Goal: Task Accomplishment & Management: Use online tool/utility

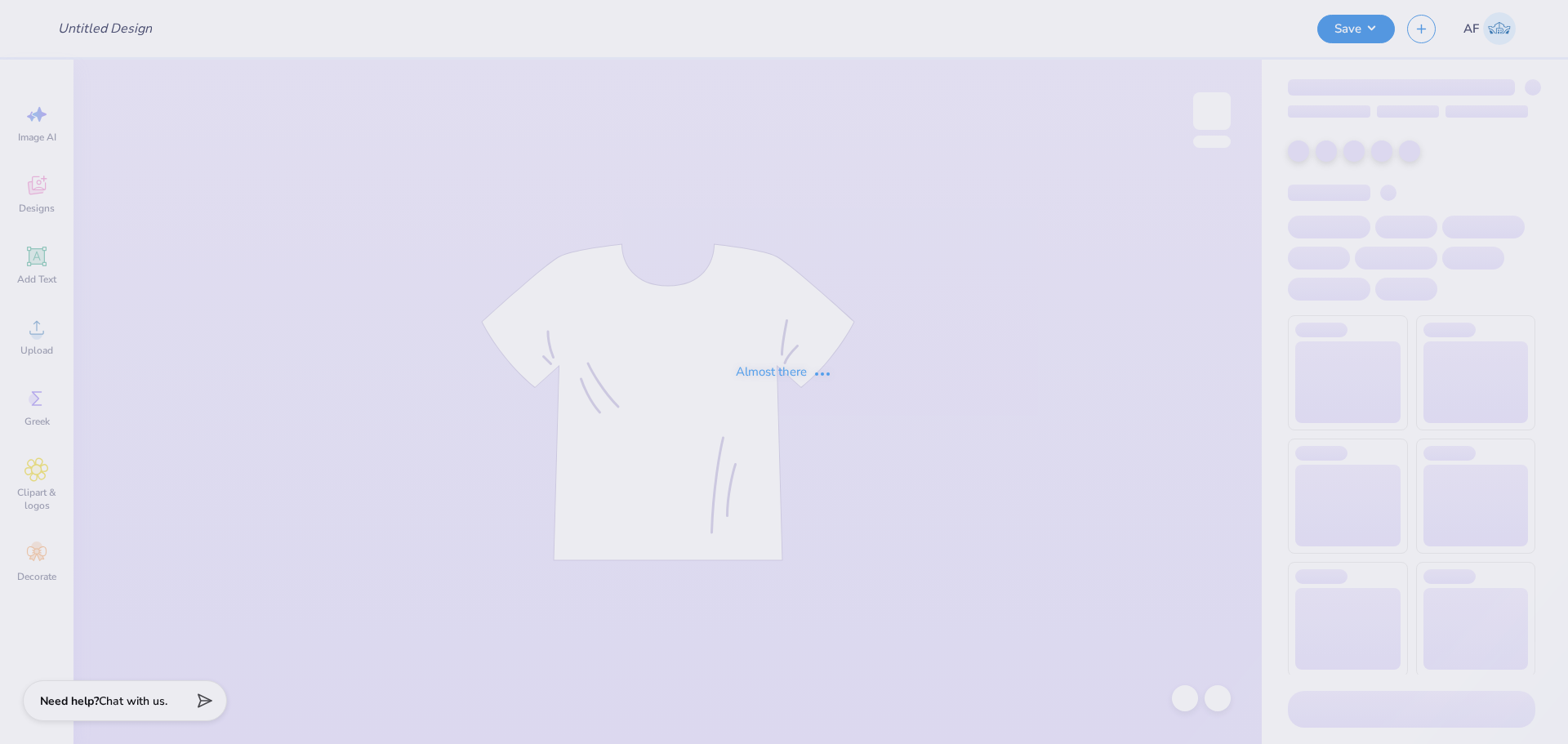
type input "Hoofers Scuba Club Fall 2025"
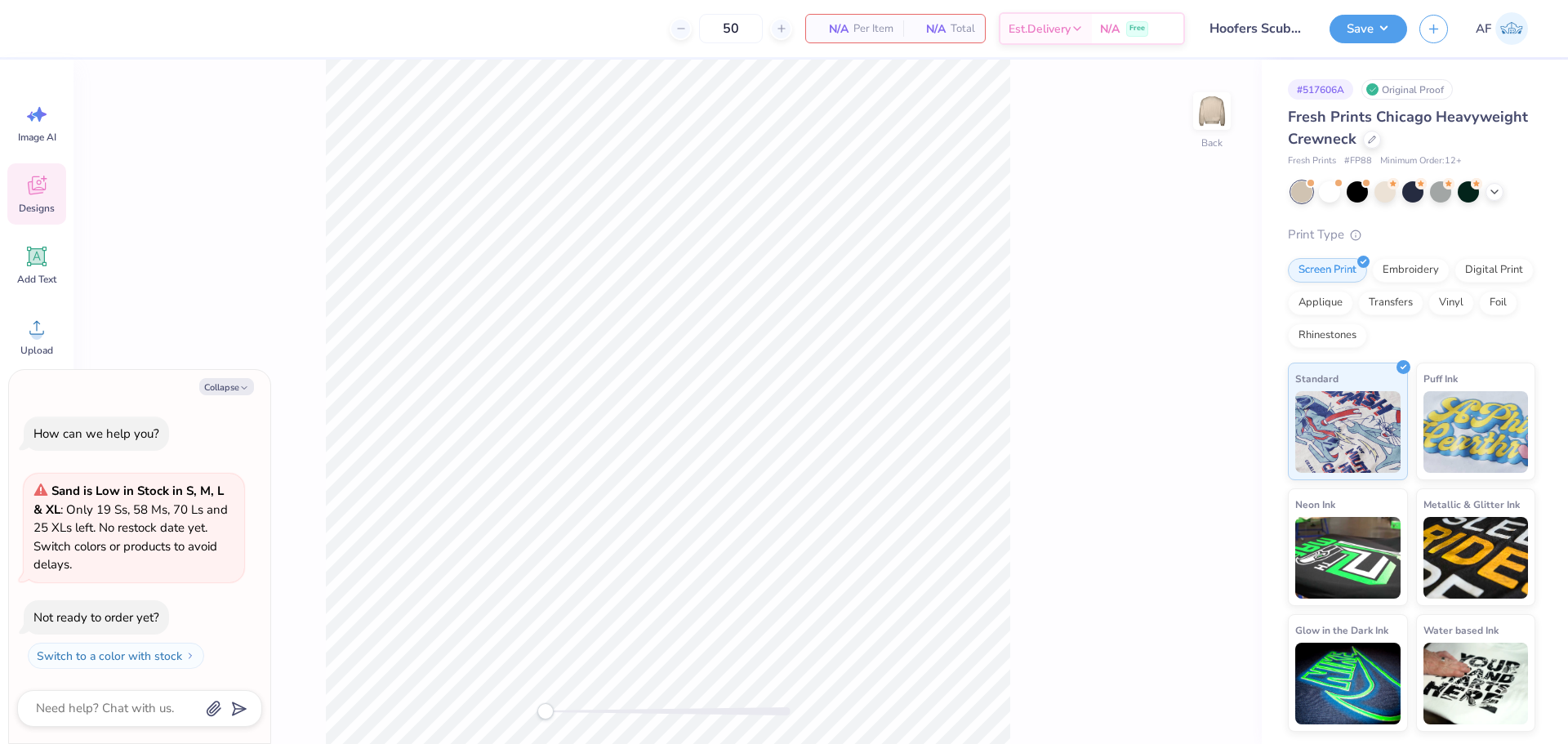
click at [34, 182] on icon at bounding box center [36, 185] width 24 height 24
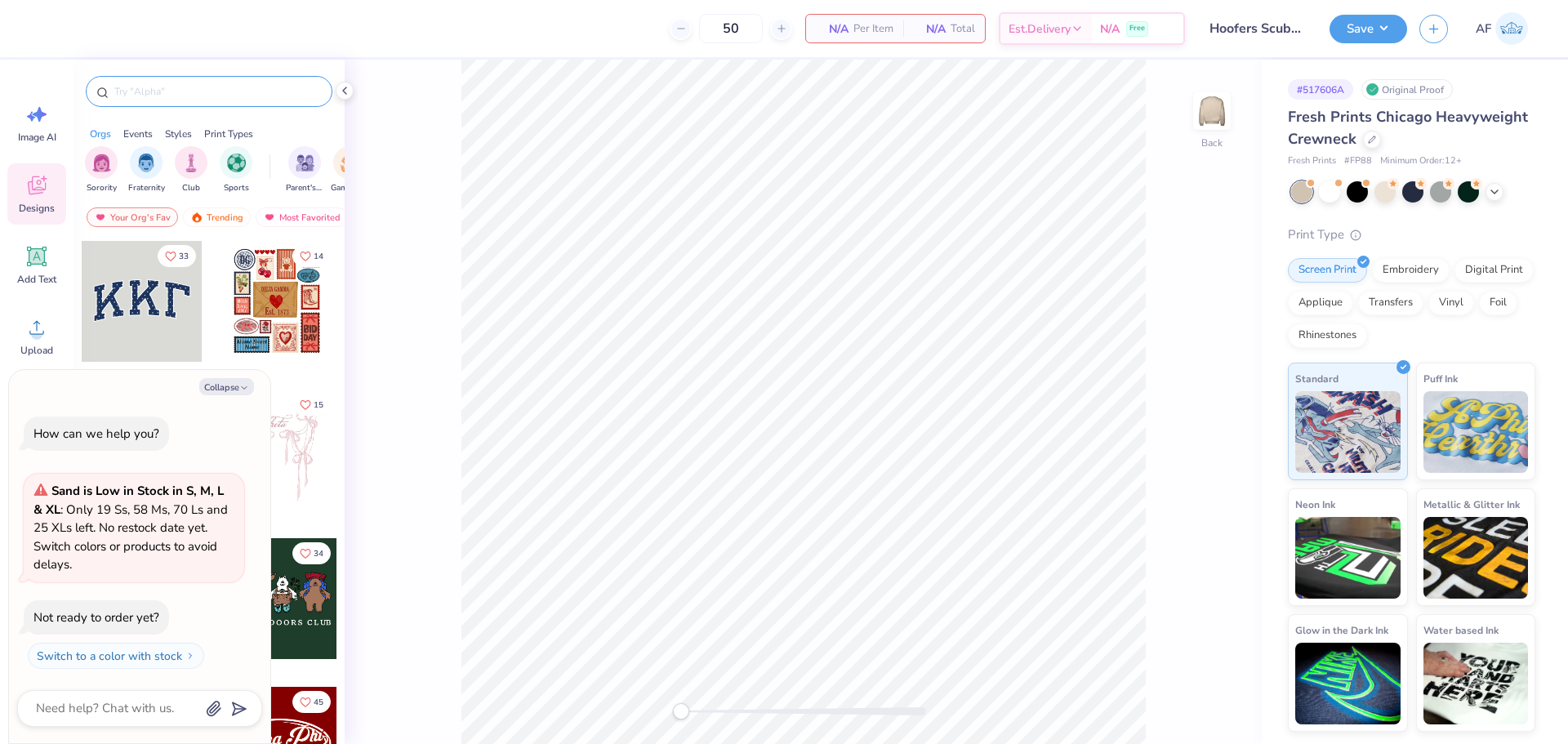
type textarea "x"
click at [236, 85] on input "text" at bounding box center [217, 91] width 209 height 16
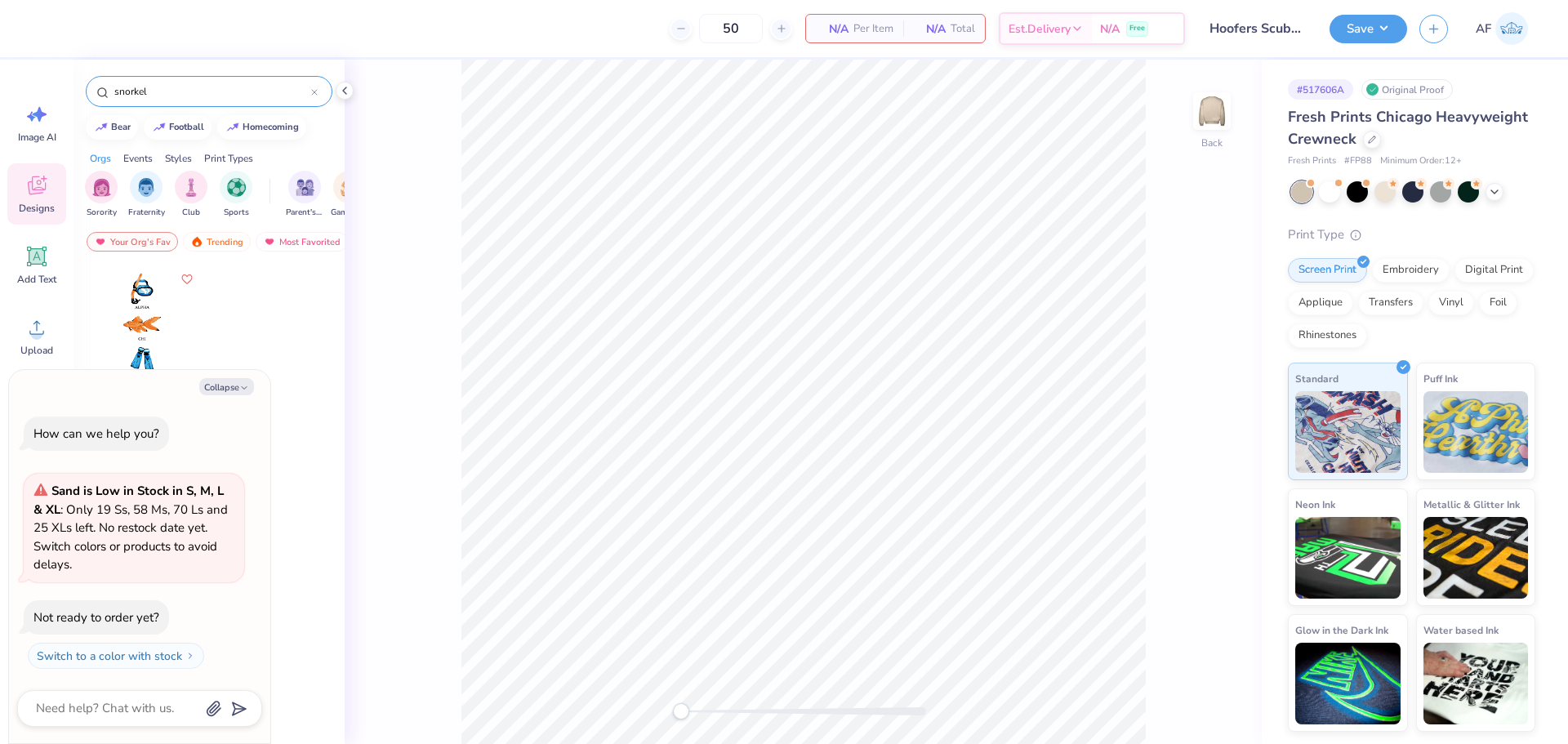
type input "snorkel"
click at [128, 330] on div at bounding box center [142, 326] width 121 height 121
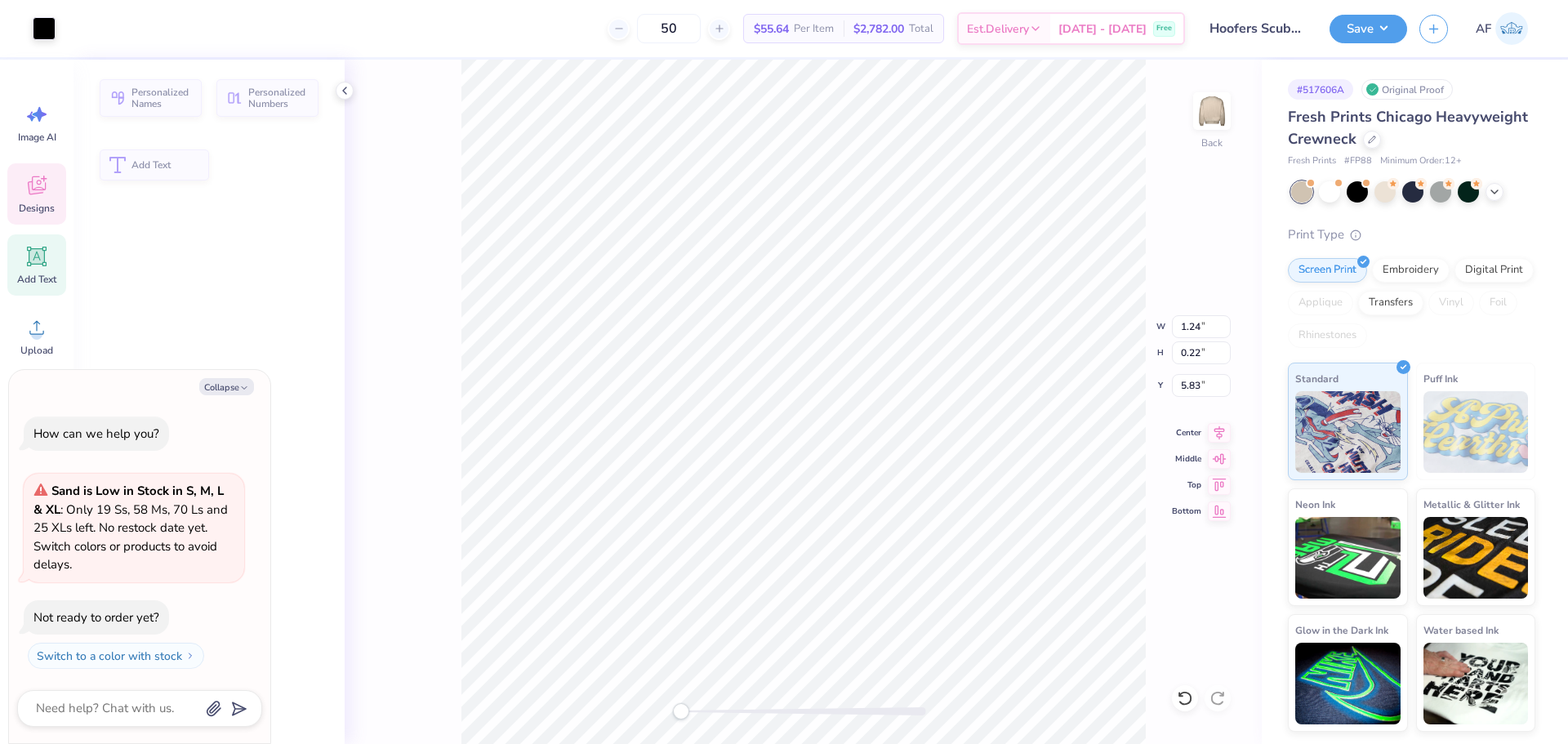
type textarea "x"
type input "1.24"
type input "0.22"
type input "5.83"
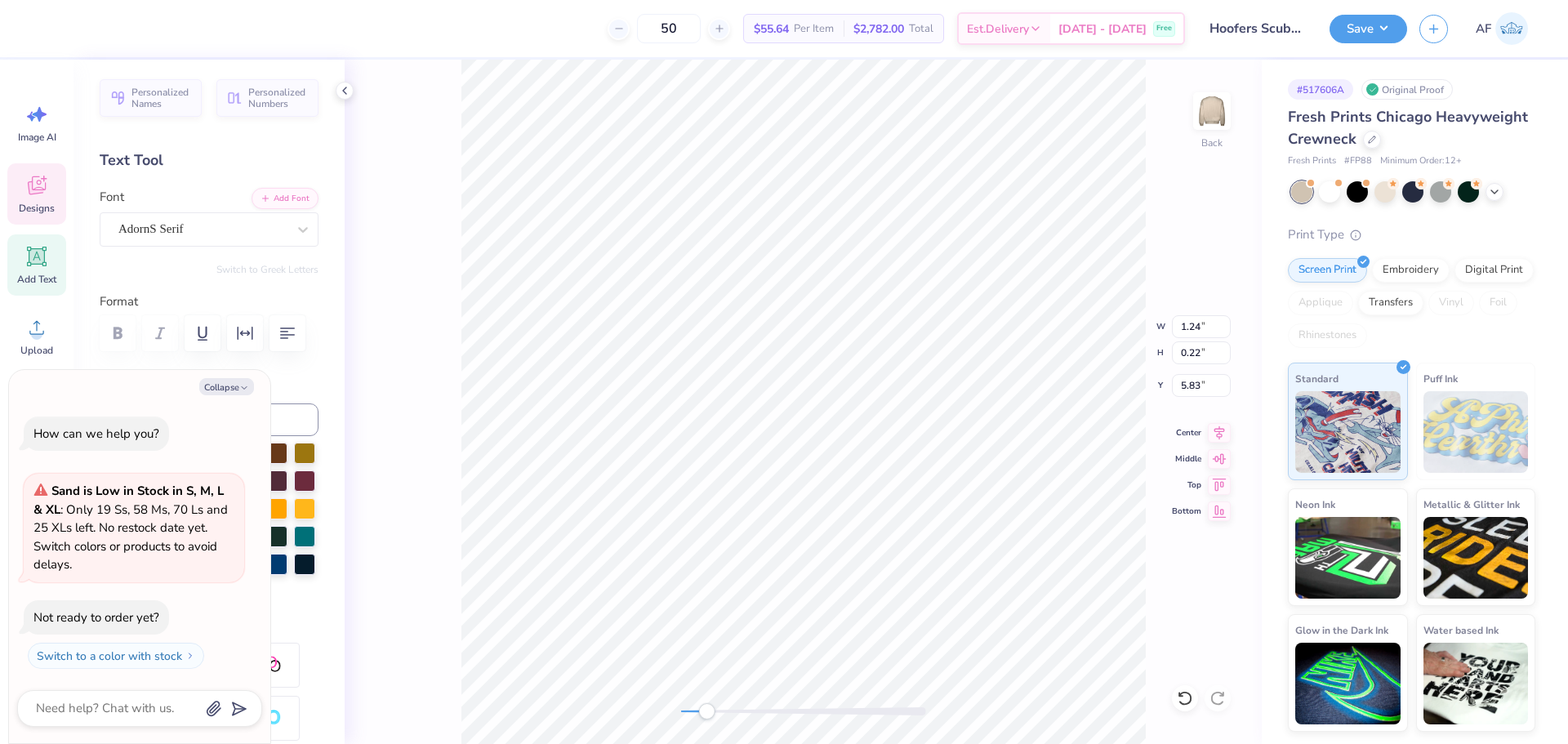
scroll to position [12, 3]
type textarea "x"
type textarea "H"
type textarea "x"
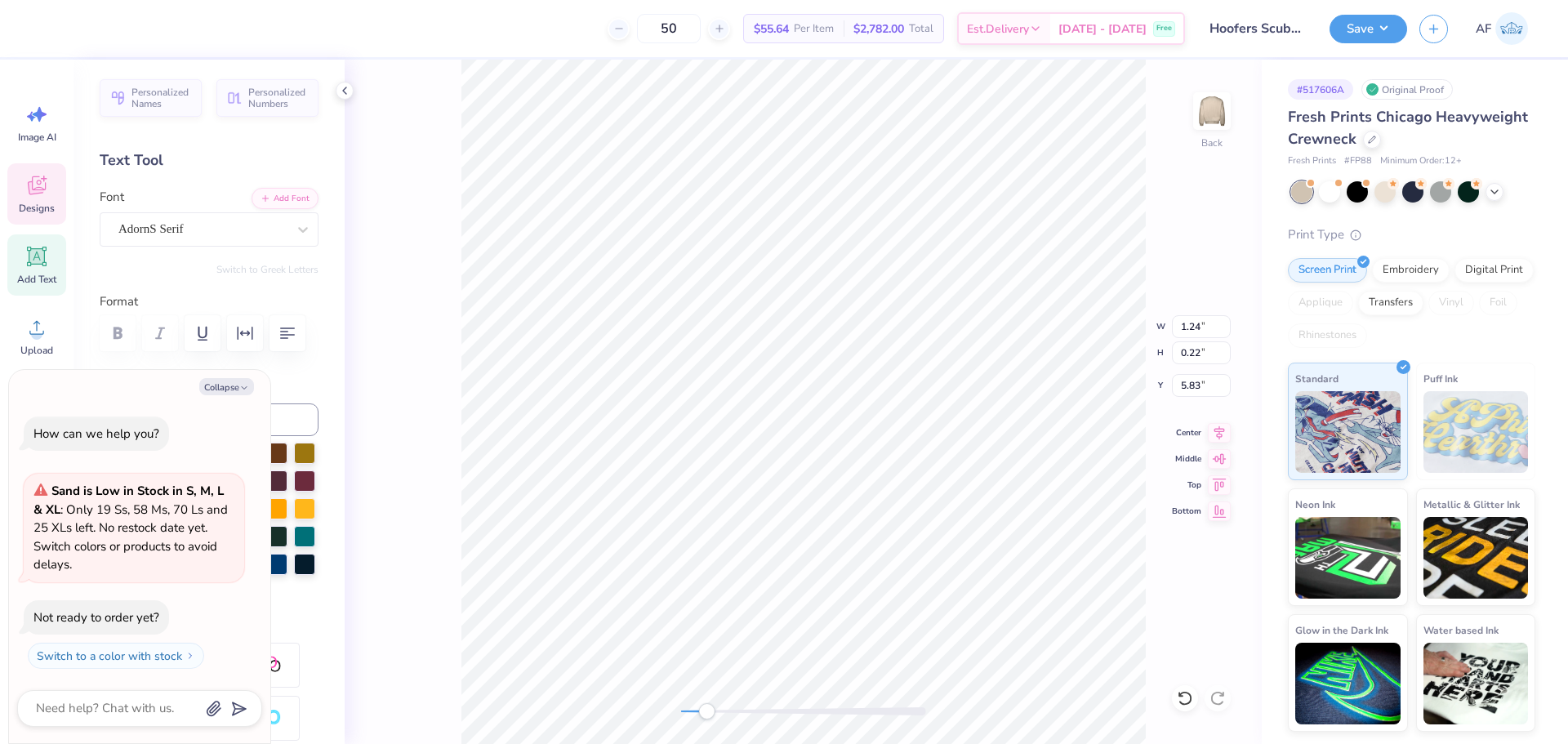
type textarea "HO"
type textarea "x"
type textarea "HOO"
type textarea "x"
type textarea "HOOF"
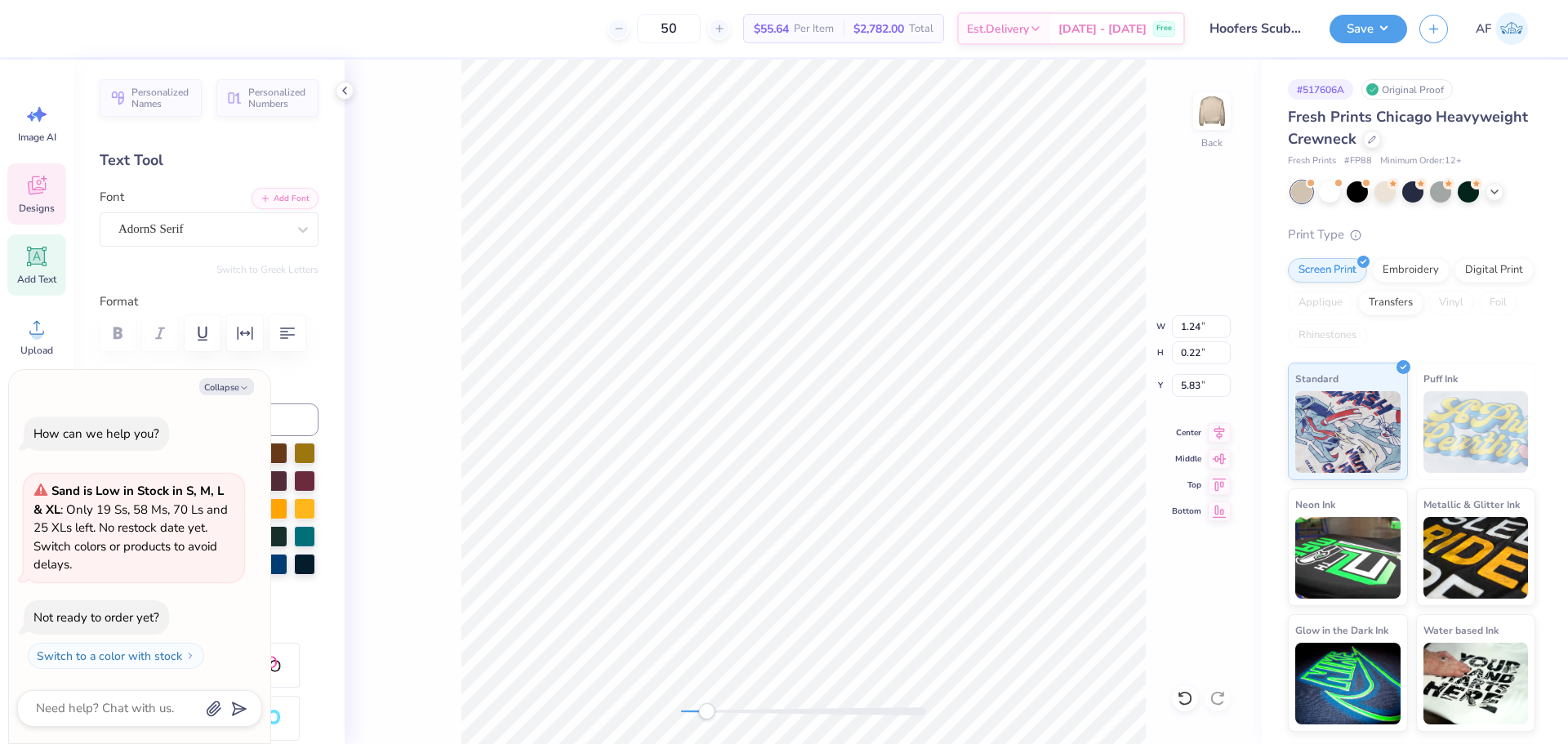
type textarea "x"
type textarea "HOOFE"
type textarea "x"
type textarea "HOOFER"
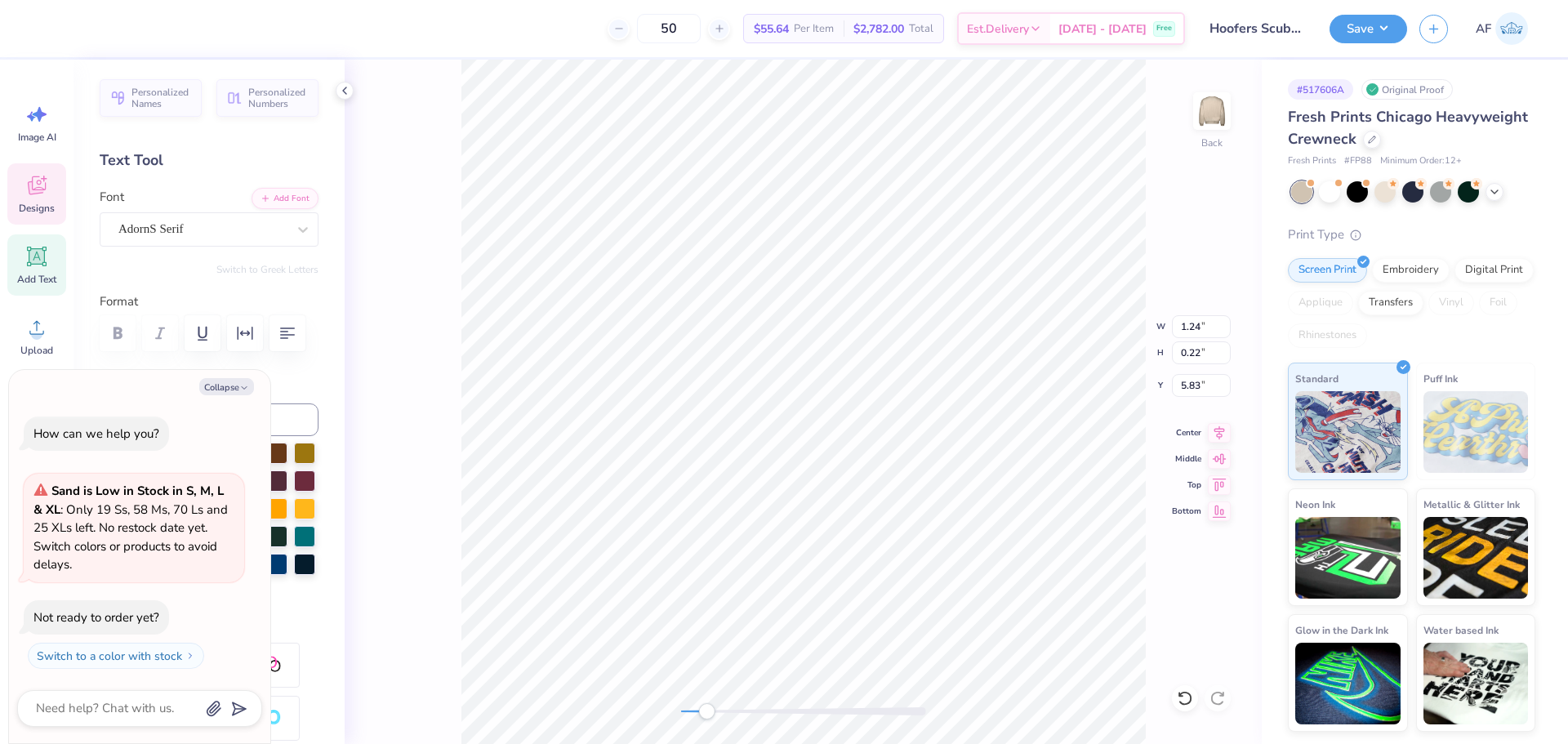
type textarea "x"
type textarea "HOOFERS"
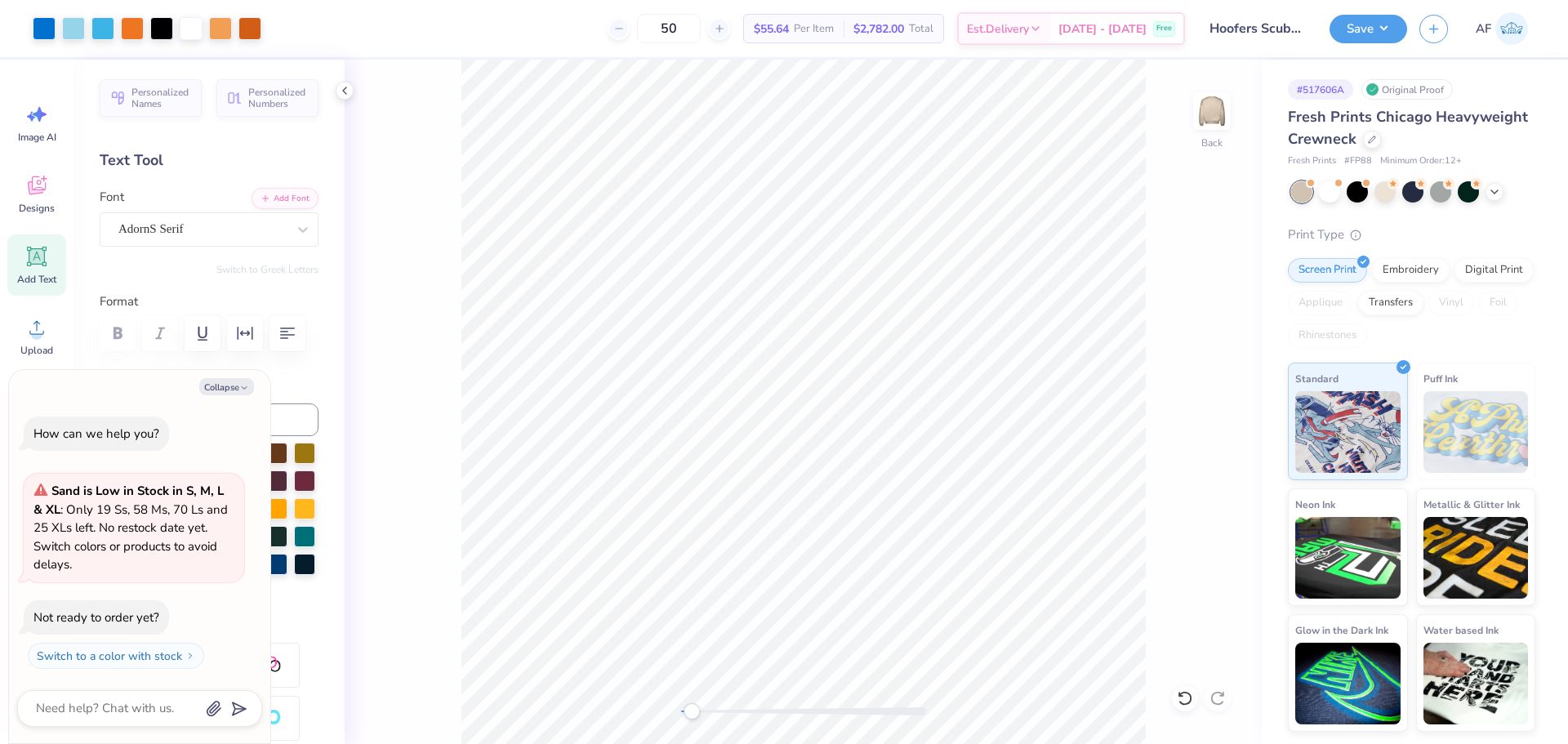
type textarea "x"
click at [1191, 328] on input "3.27" at bounding box center [1202, 327] width 59 height 23
click at [1188, 361] on input "9.00" at bounding box center [1202, 353] width 59 height 23
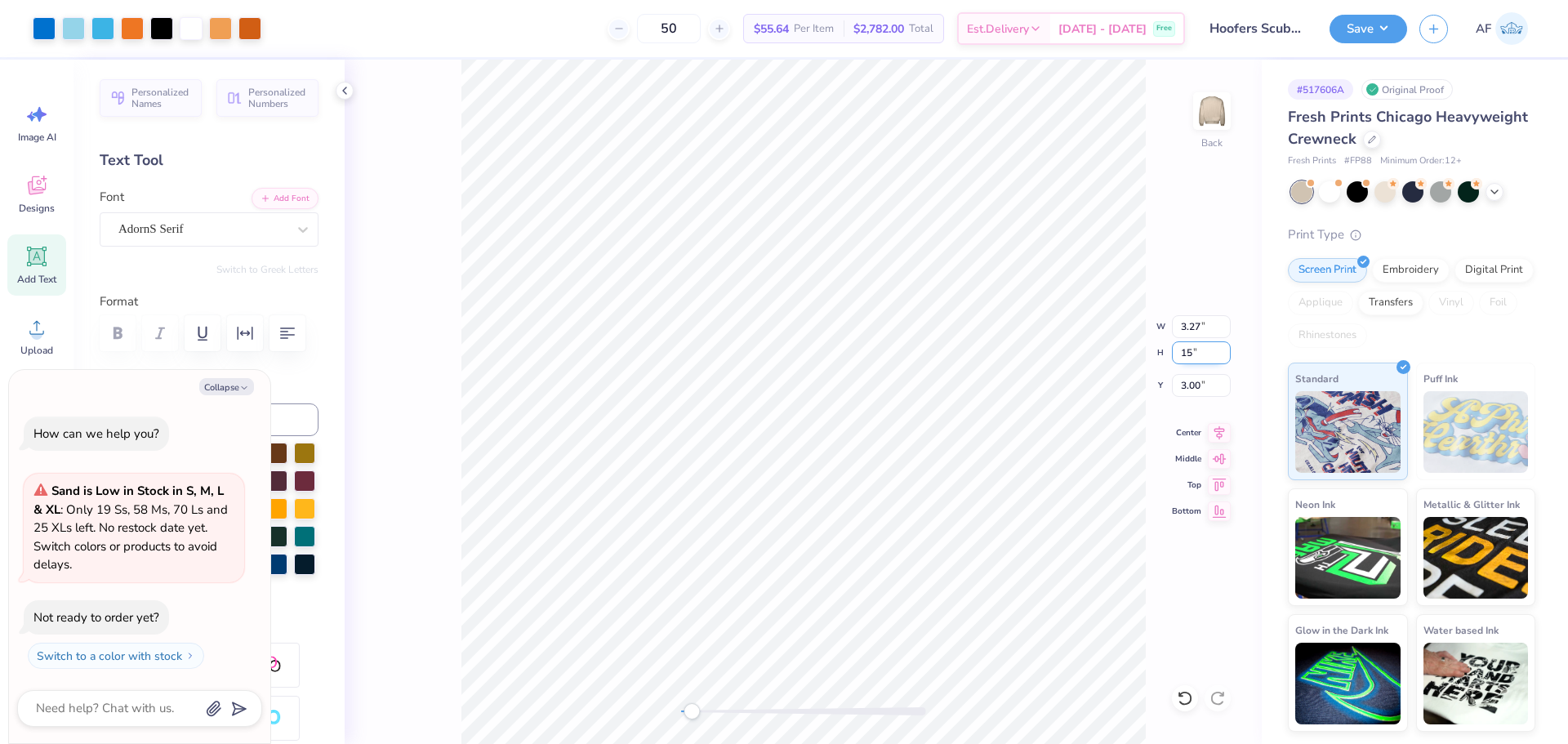
type input "15"
type textarea "x"
type input "5.45"
type input "15.00"
type input "0.50"
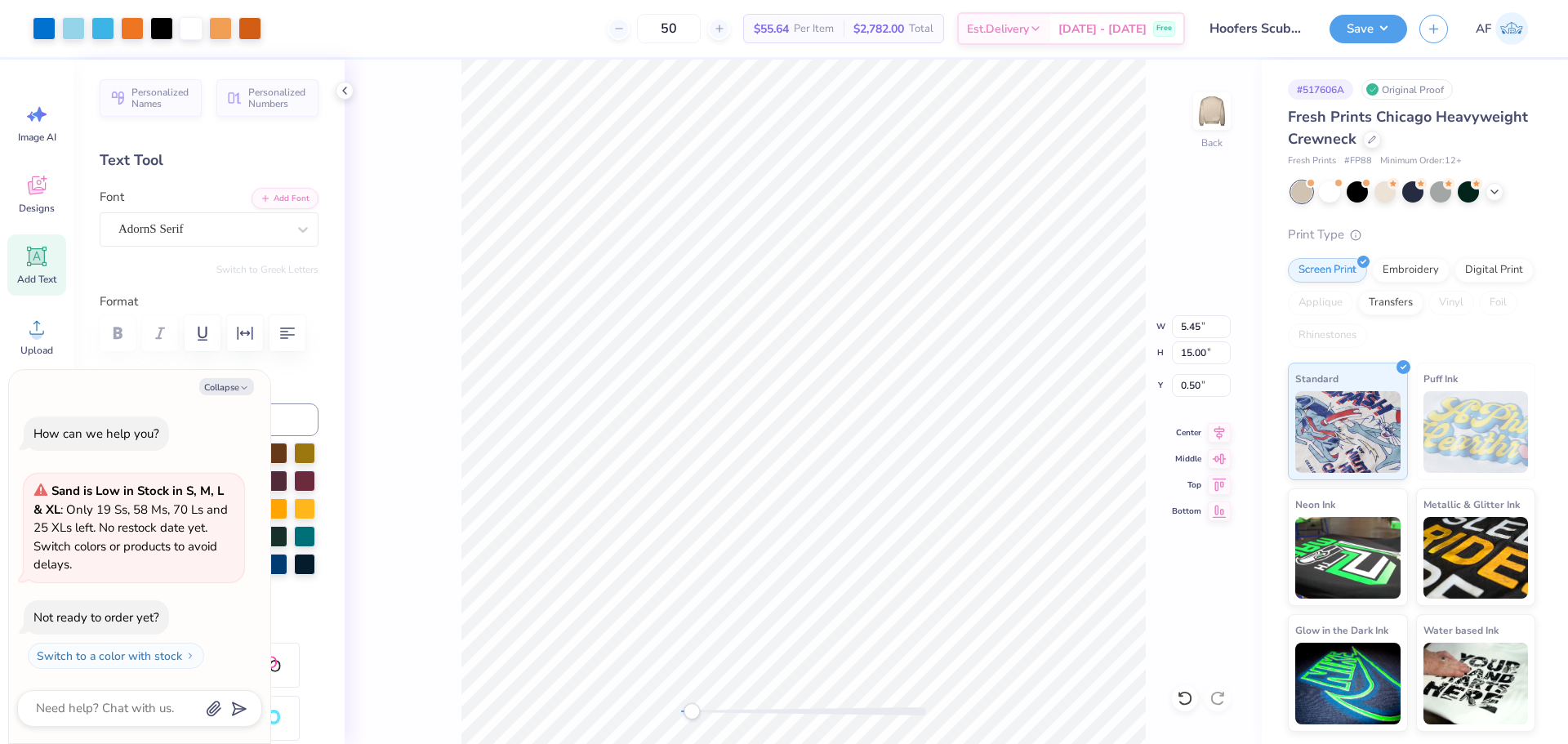
type textarea "x"
type input "3.00"
click at [1215, 429] on icon at bounding box center [1219, 430] width 23 height 20
type textarea "x"
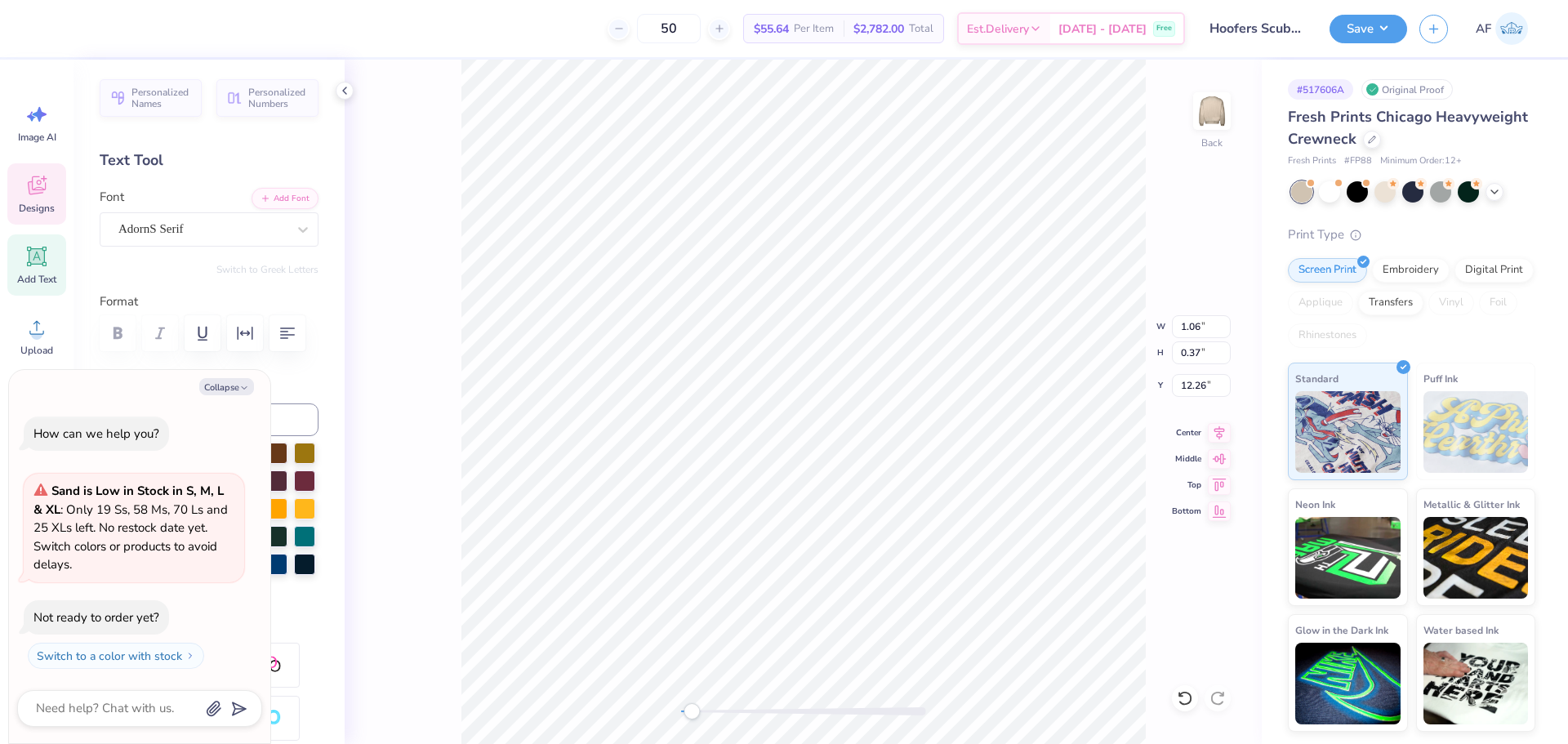
type textarea "S"
type textarea "x"
type textarea "SC"
type textarea "x"
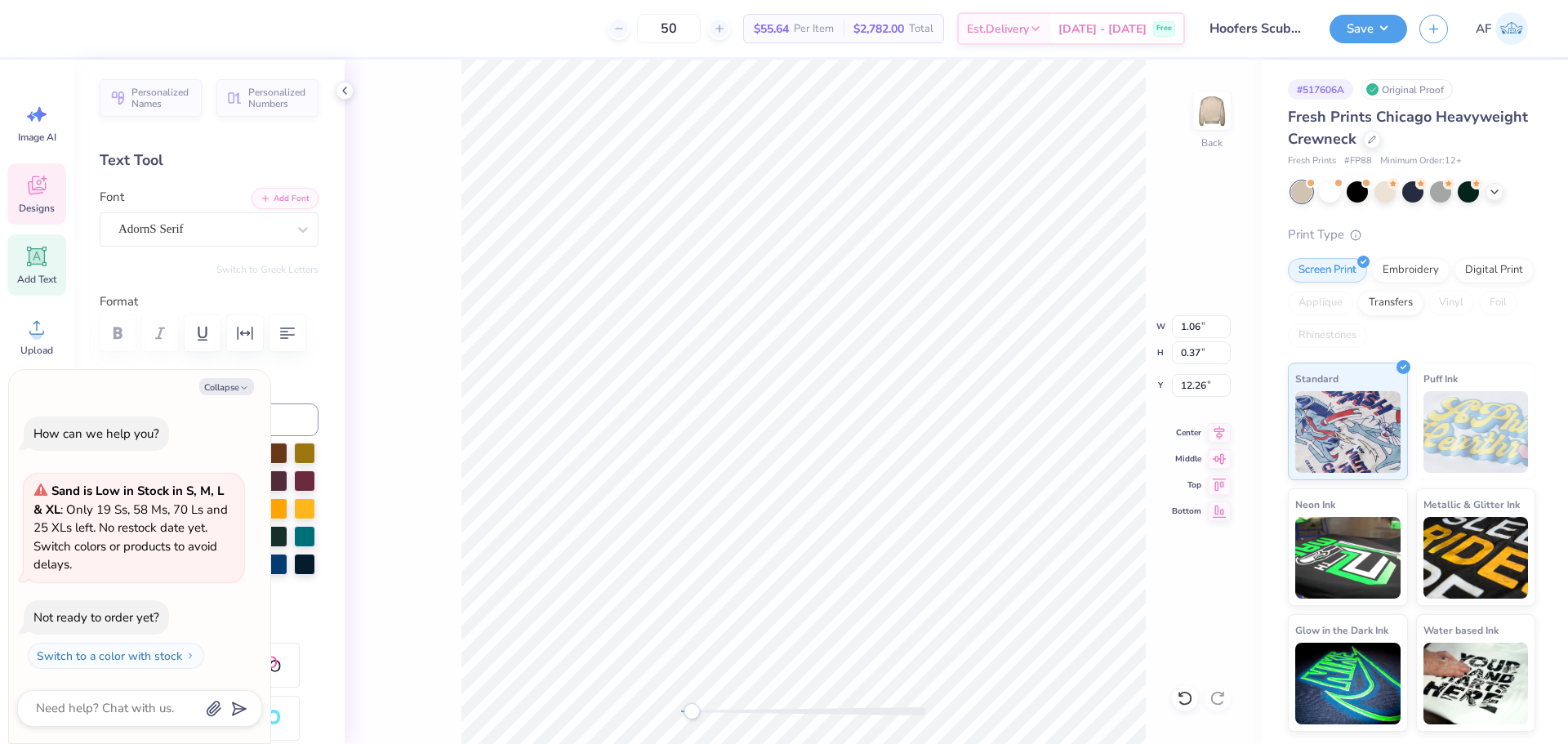
type textarea "SCU"
type textarea "x"
type textarea "SCUB"
type textarea "x"
type textarea "SCUBA"
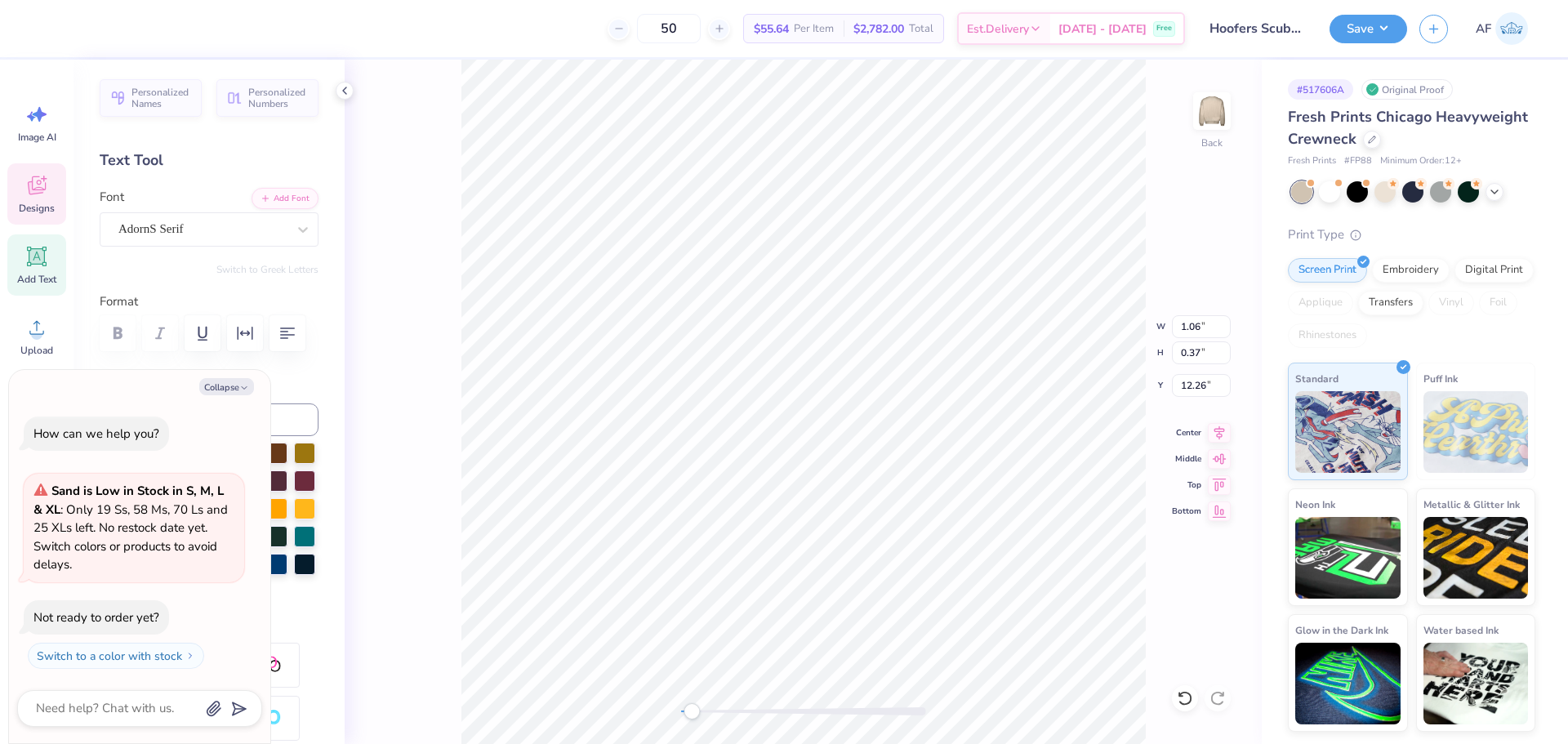
scroll to position [13, 3]
type textarea "x"
type input "2.24"
type input "17.63"
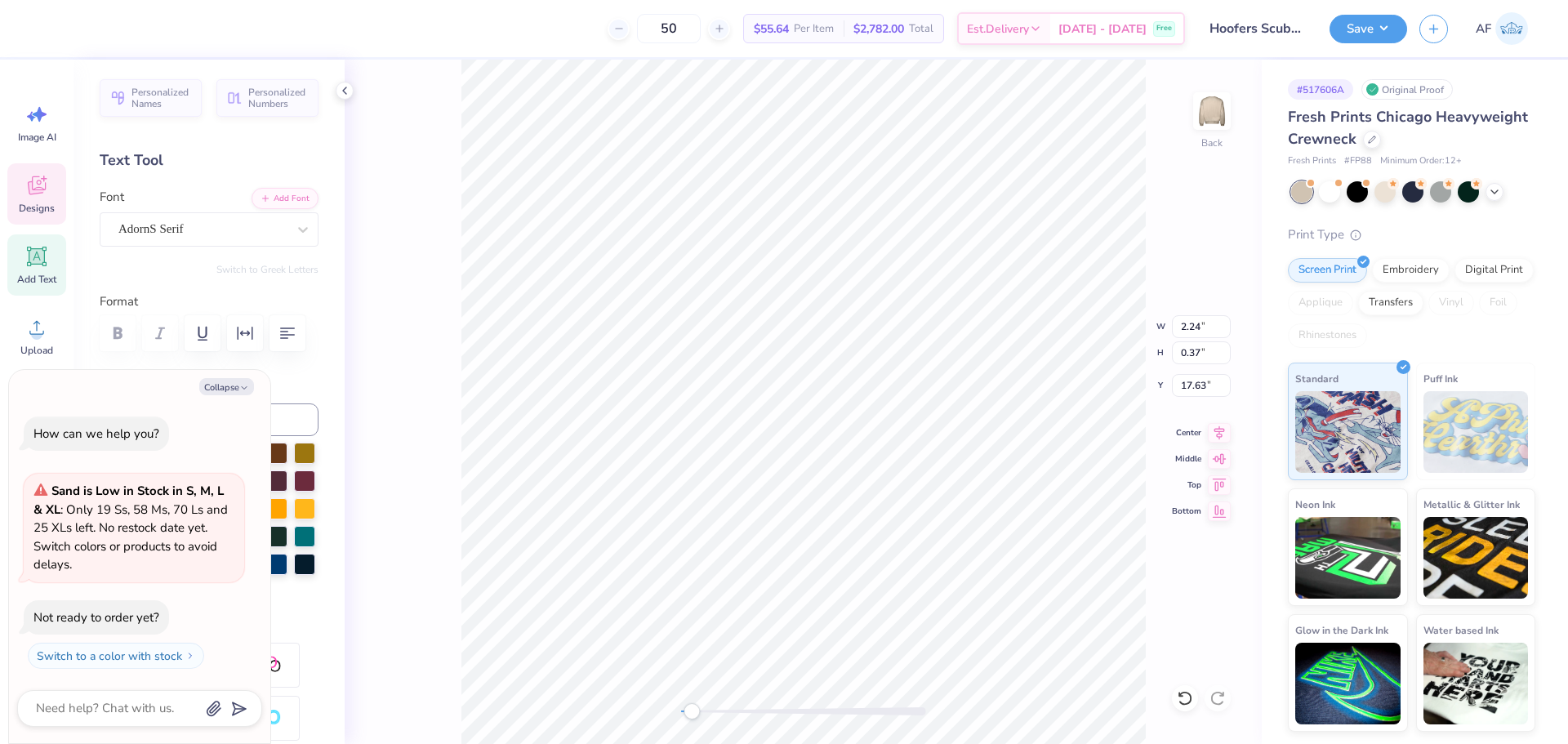
type textarea "x"
type textarea "C"
type textarea "x"
type textarea "CL"
type textarea "x"
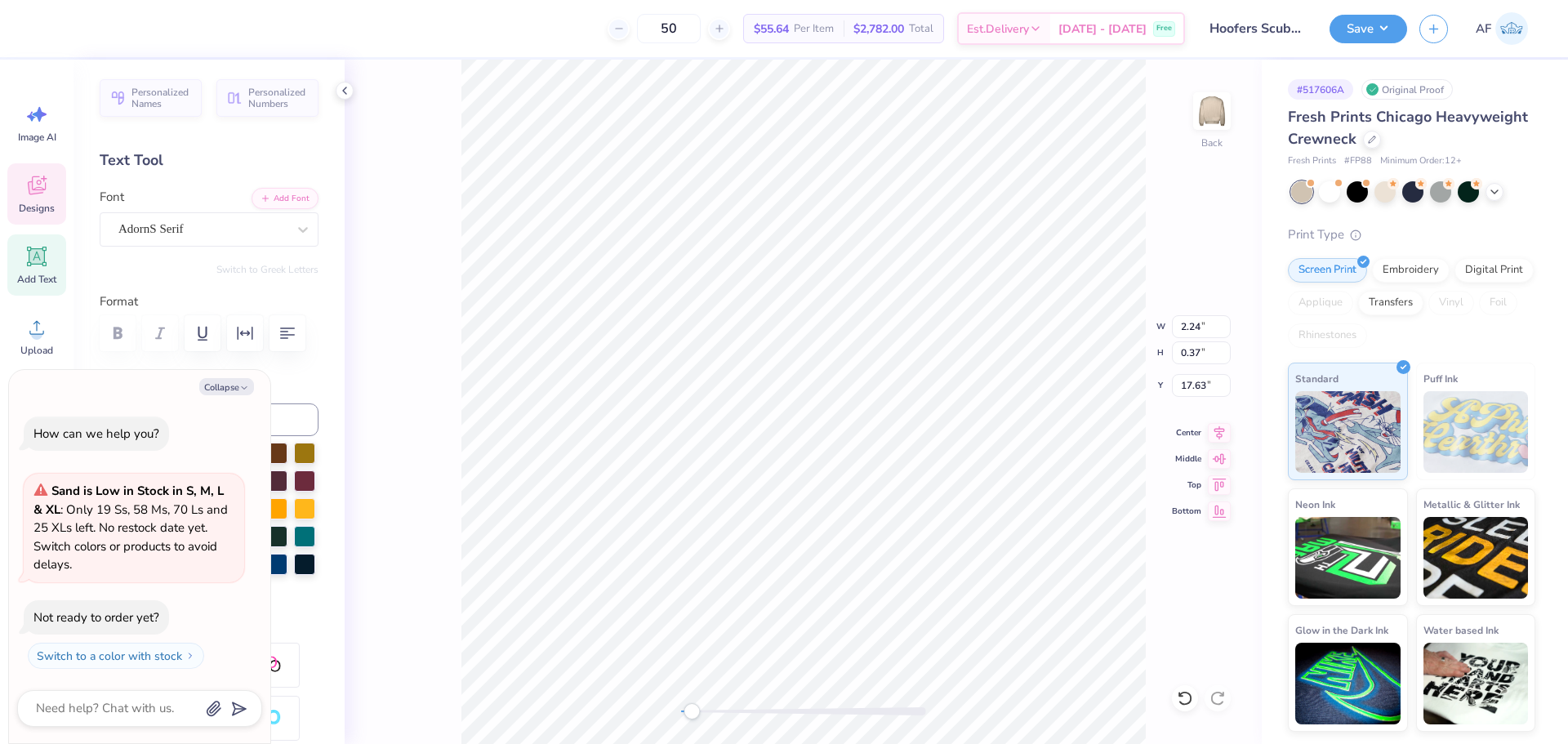
type textarea "CLU"
type textarea "x"
type textarea "CLUB"
click at [1218, 435] on icon at bounding box center [1219, 430] width 23 height 20
click at [250, 31] on div at bounding box center [250, 27] width 23 height 23
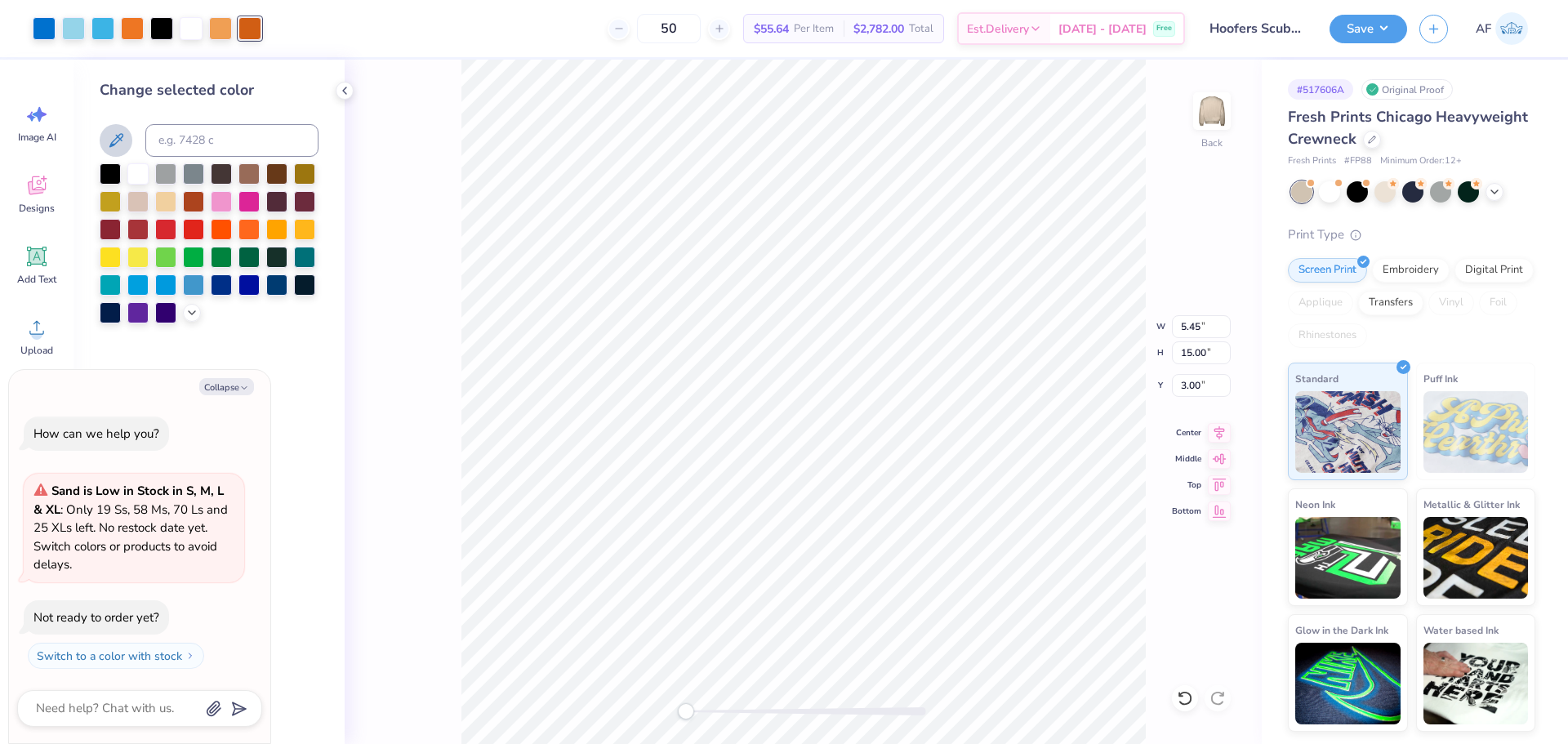
click at [116, 141] on icon at bounding box center [116, 141] width 20 height 20
click at [257, 32] on div at bounding box center [250, 28] width 23 height 23
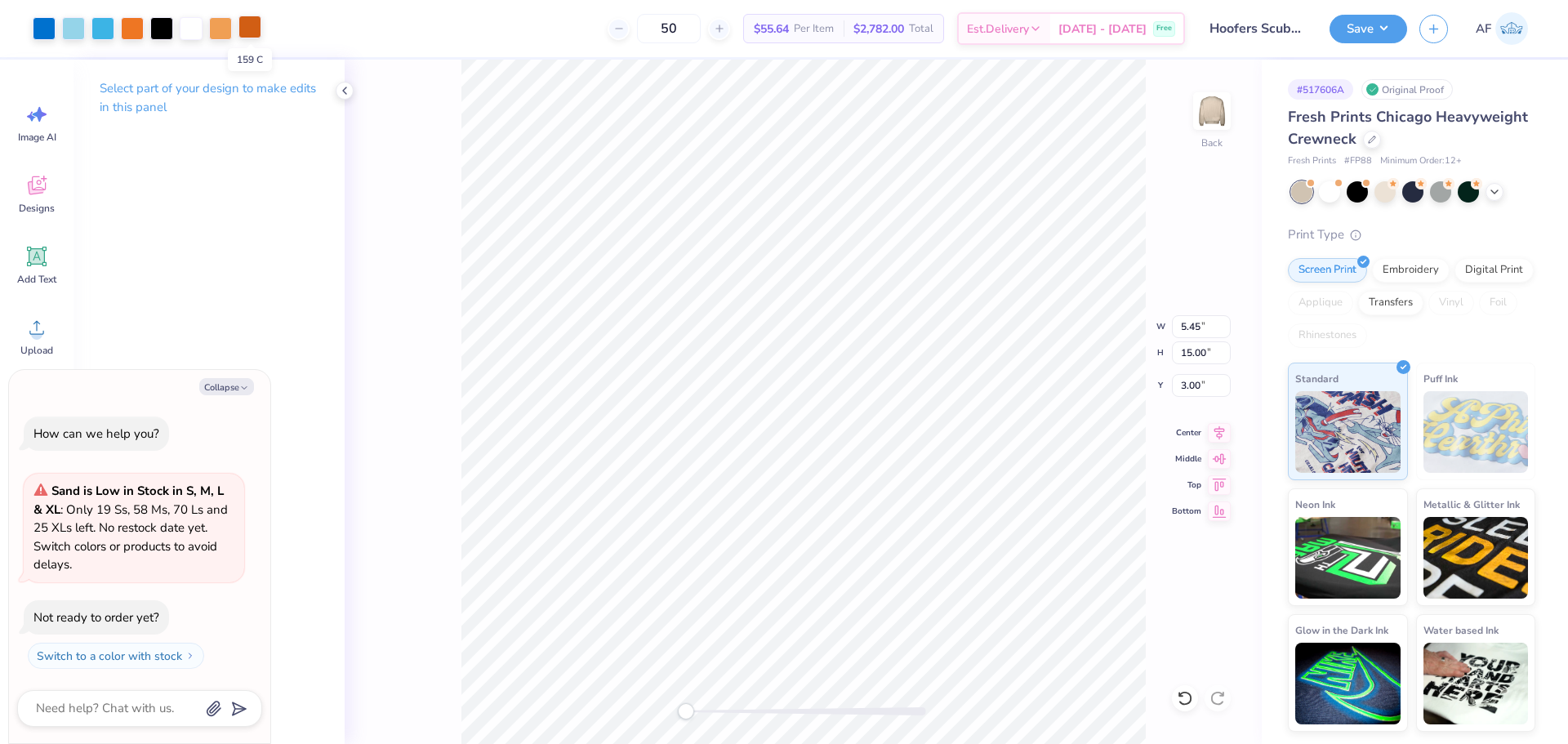
click at [251, 26] on div at bounding box center [250, 27] width 23 height 23
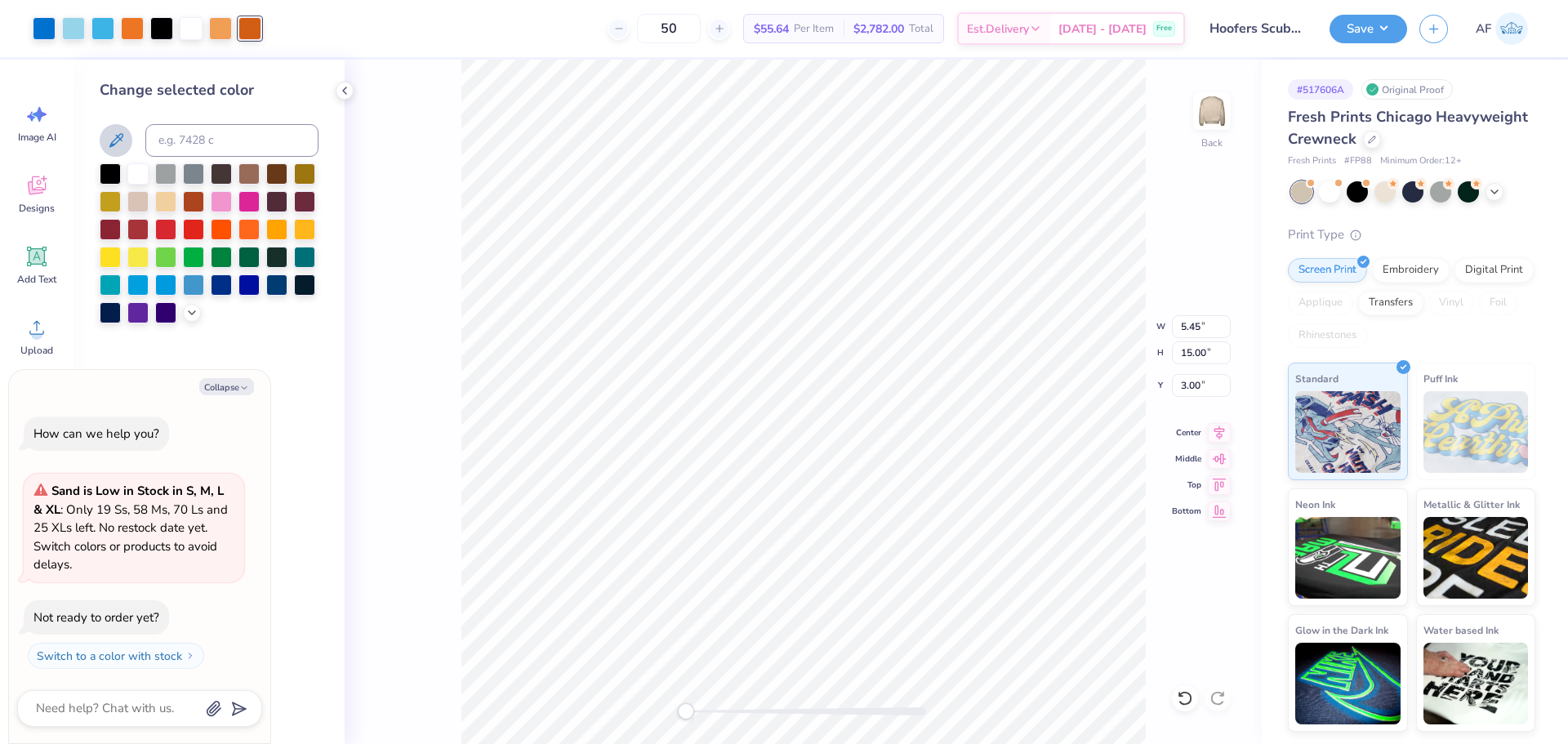
click at [117, 133] on icon at bounding box center [116, 141] width 20 height 20
type textarea "x"
click at [222, 147] on input at bounding box center [232, 141] width 173 height 33
type input "158"
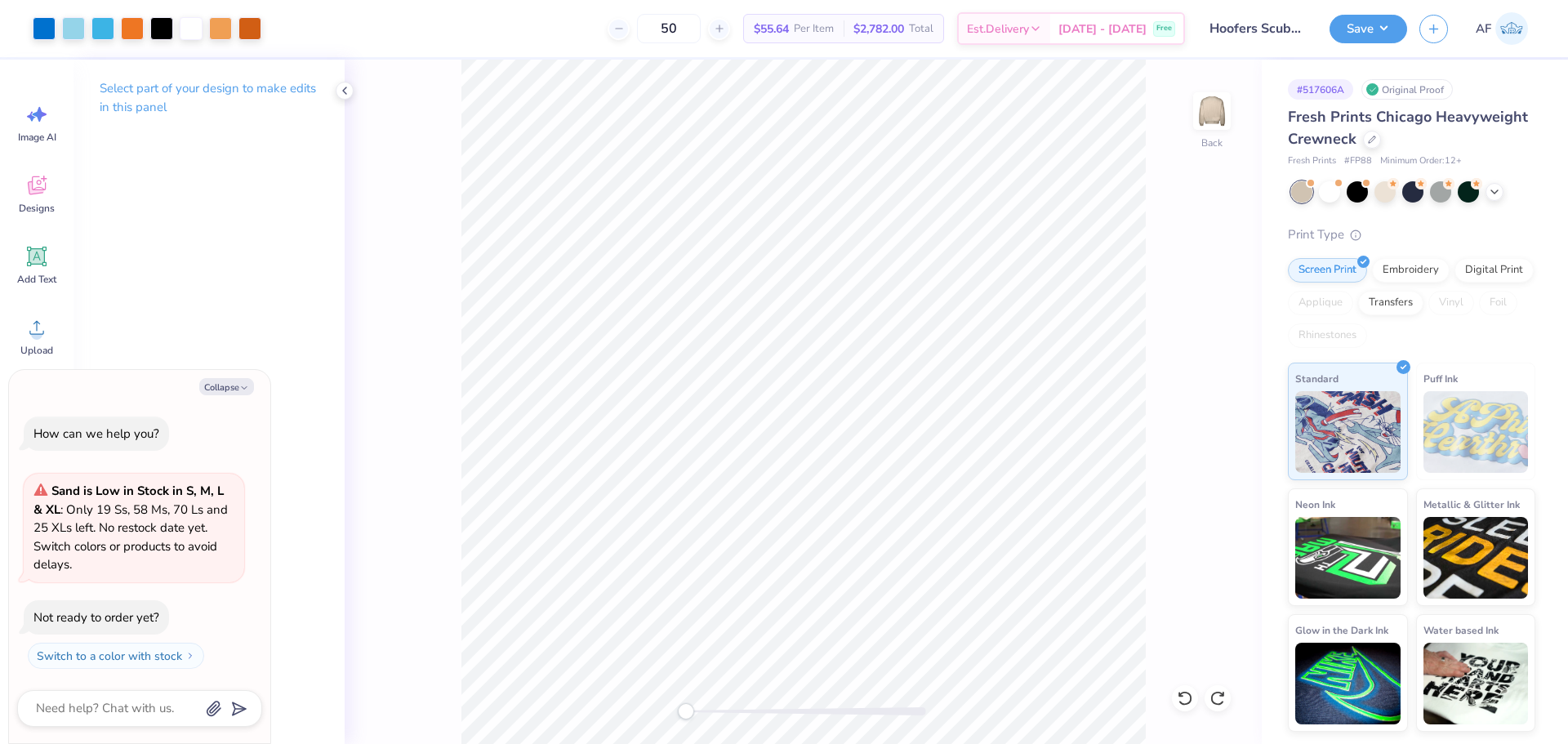
type textarea "x"
click at [1193, 355] on input "15.00" at bounding box center [1202, 353] width 59 height 23
click at [1191, 330] on input "5.45" at bounding box center [1202, 327] width 59 height 23
type input "5"
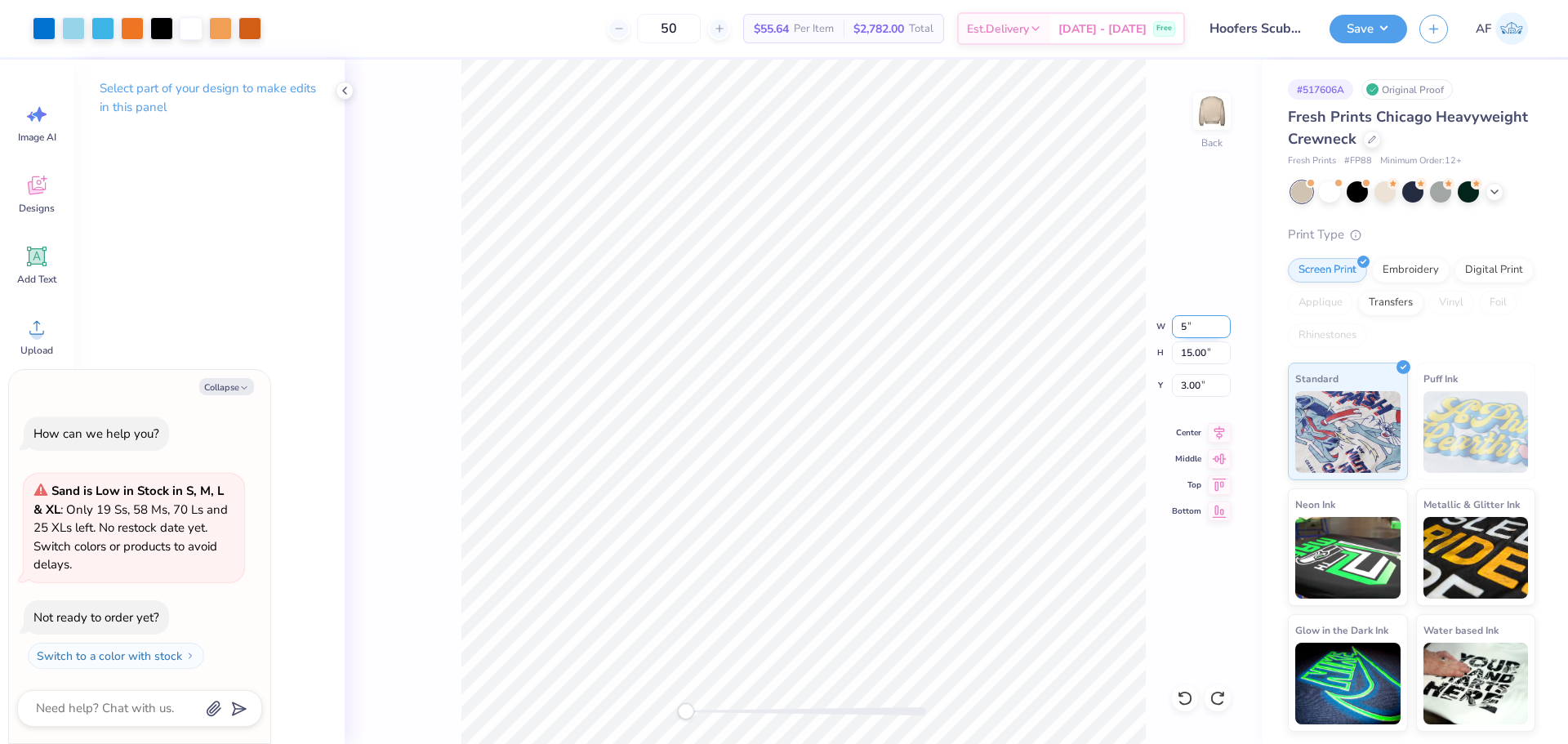
type textarea "x"
type input "5.00"
type input "13.76"
click at [1186, 380] on input "3.62" at bounding box center [1202, 385] width 59 height 23
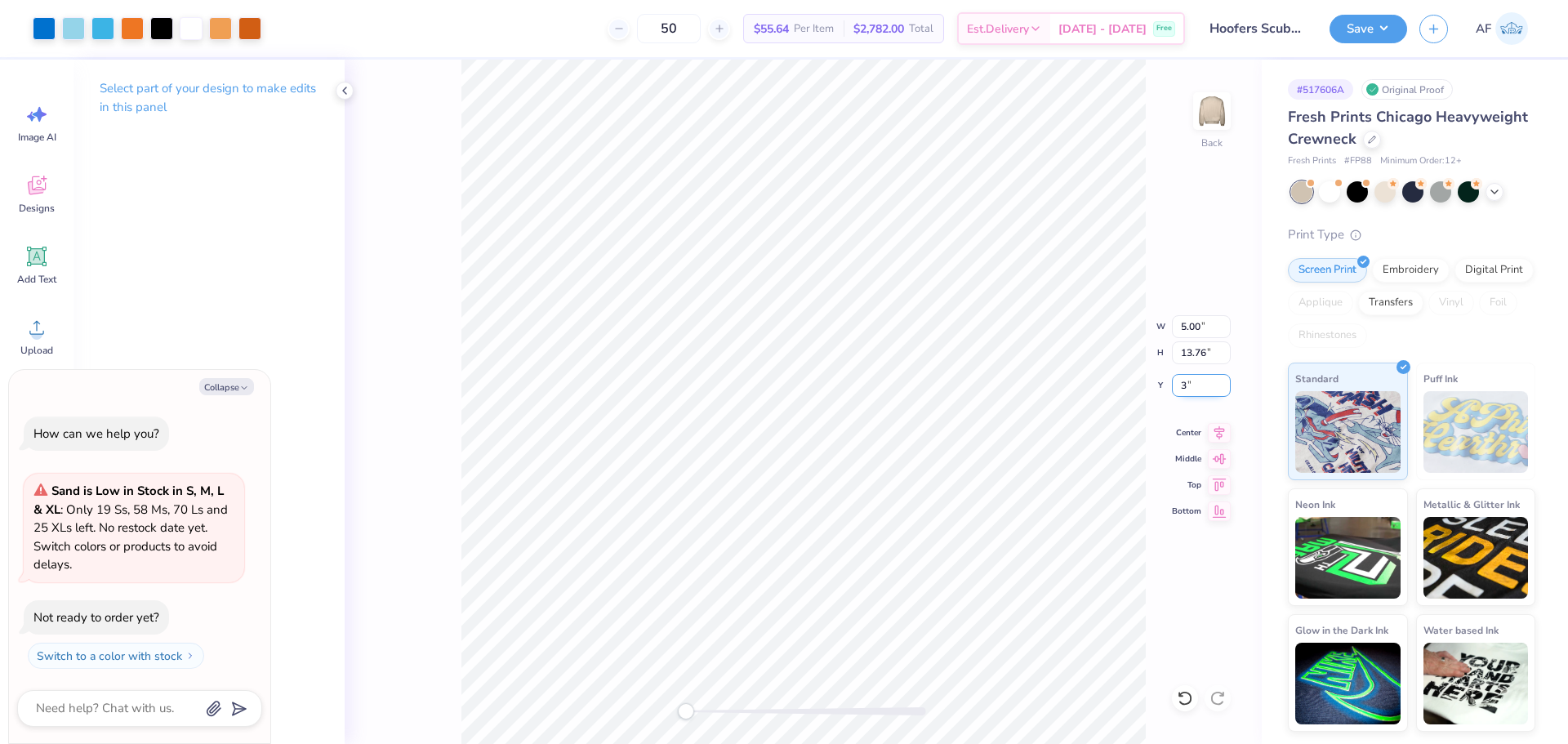
type input "3"
type textarea "x"
type input "3.00"
click at [1212, 428] on icon at bounding box center [1219, 430] width 23 height 20
click at [1396, 26] on button "Save" at bounding box center [1369, 26] width 78 height 28
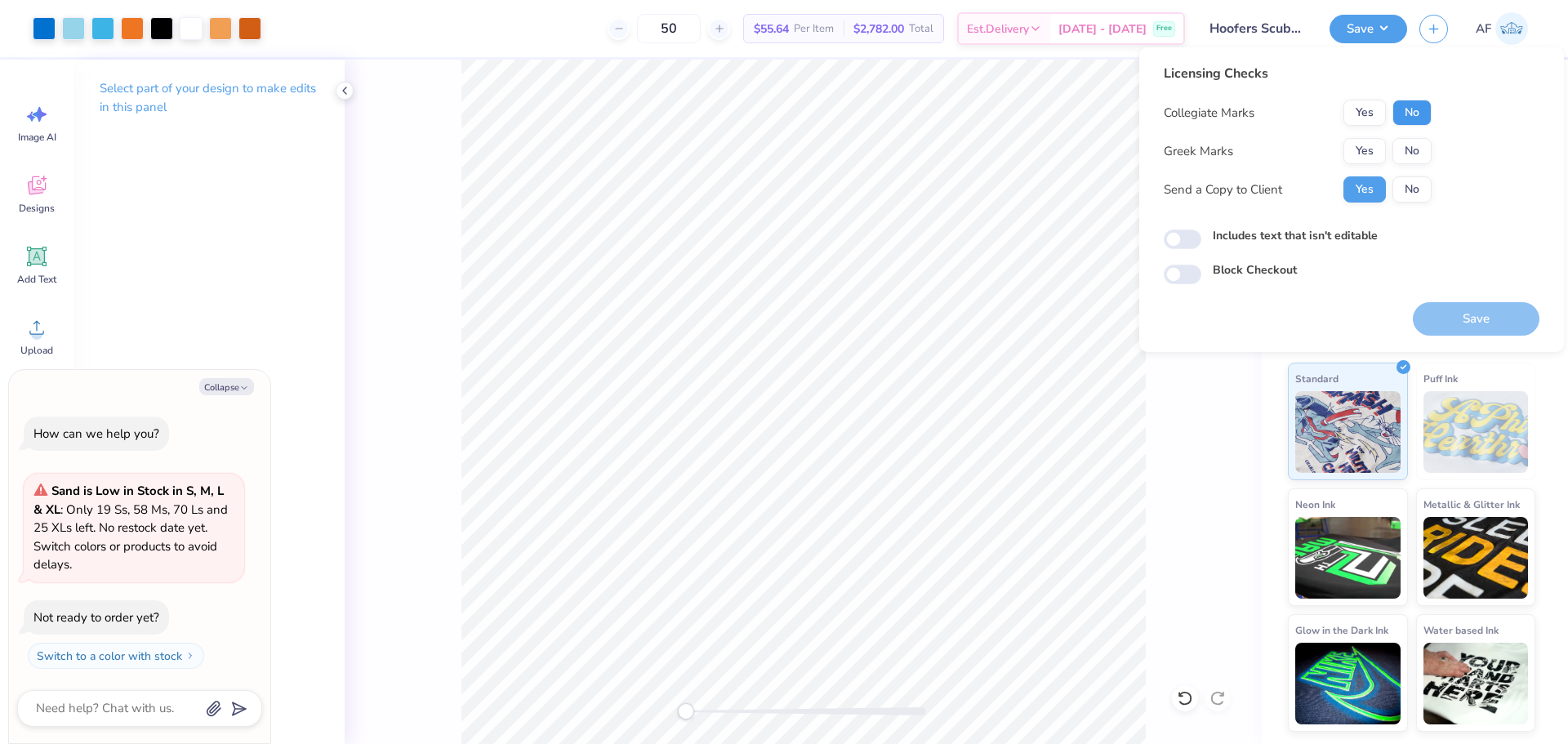
click at [1397, 114] on button "No" at bounding box center [1411, 113] width 39 height 26
click at [1403, 144] on button "No" at bounding box center [1411, 151] width 39 height 26
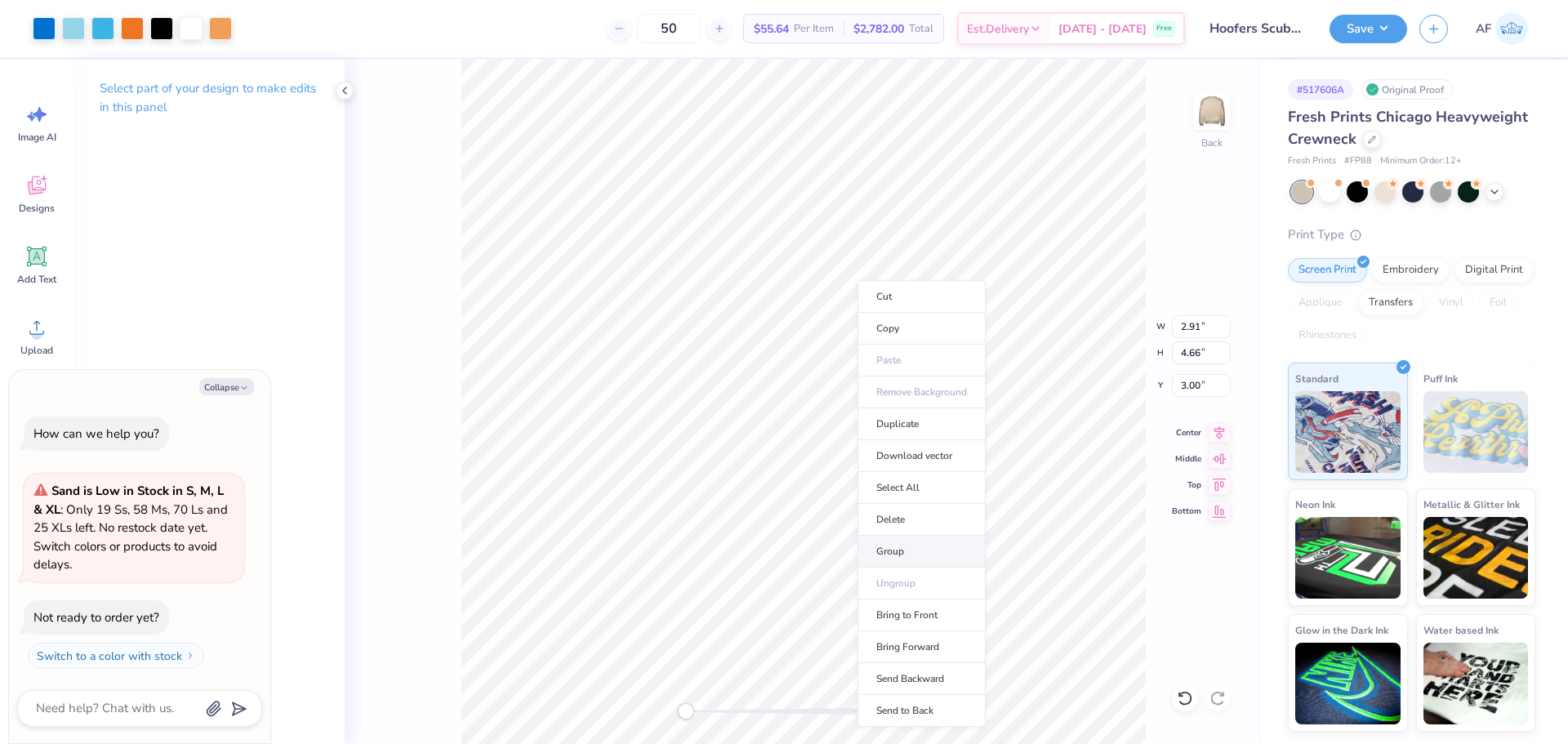
click at [909, 545] on li "Group" at bounding box center [921, 552] width 128 height 32
click at [918, 568] on li "Group" at bounding box center [902, 565] width 128 height 32
type textarea "x"
type input "3.00"
type input "4.01"
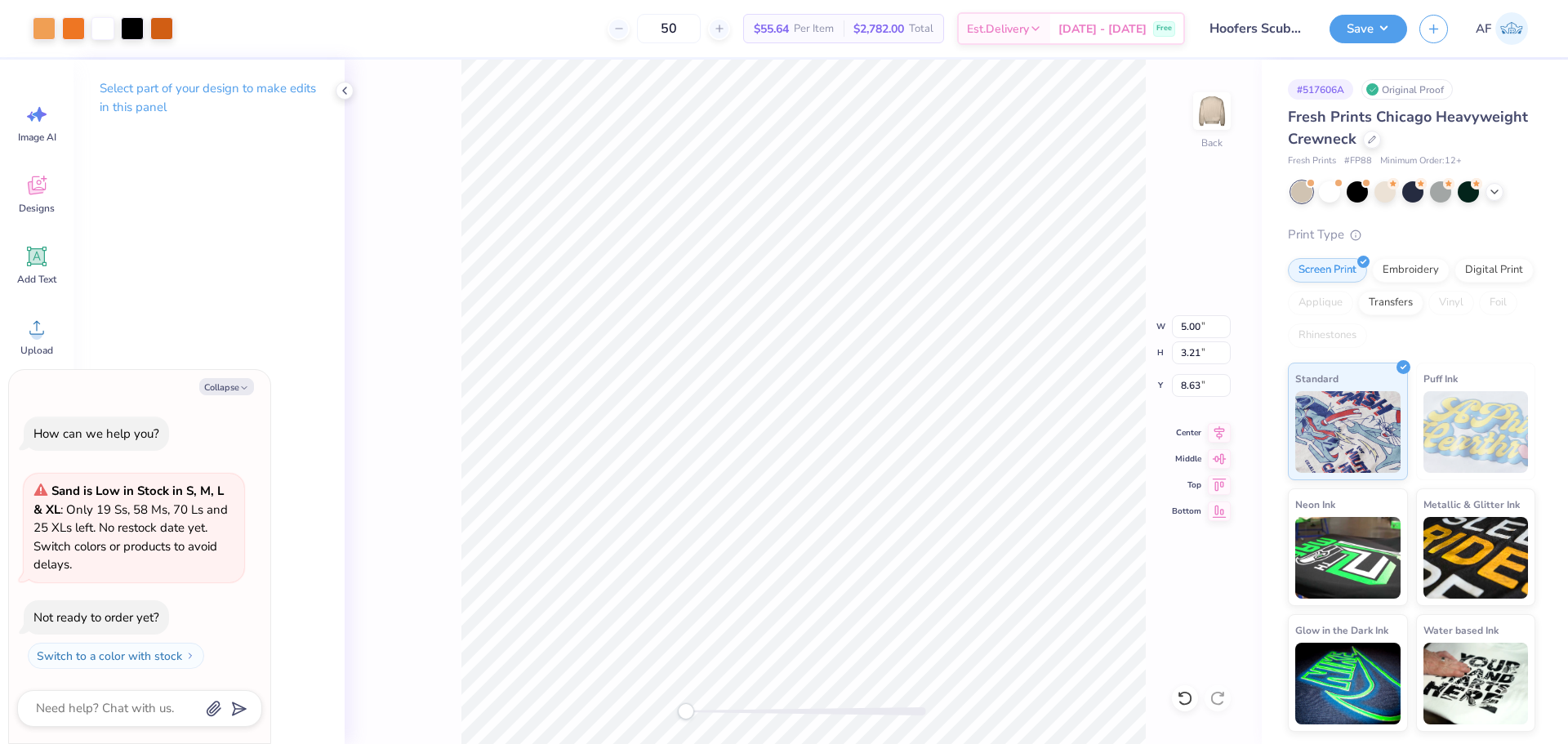
type input "12.75"
click at [921, 564] on li "Group" at bounding box center [941, 565] width 128 height 32
type textarea "x"
type input "5.00"
type input "3.21"
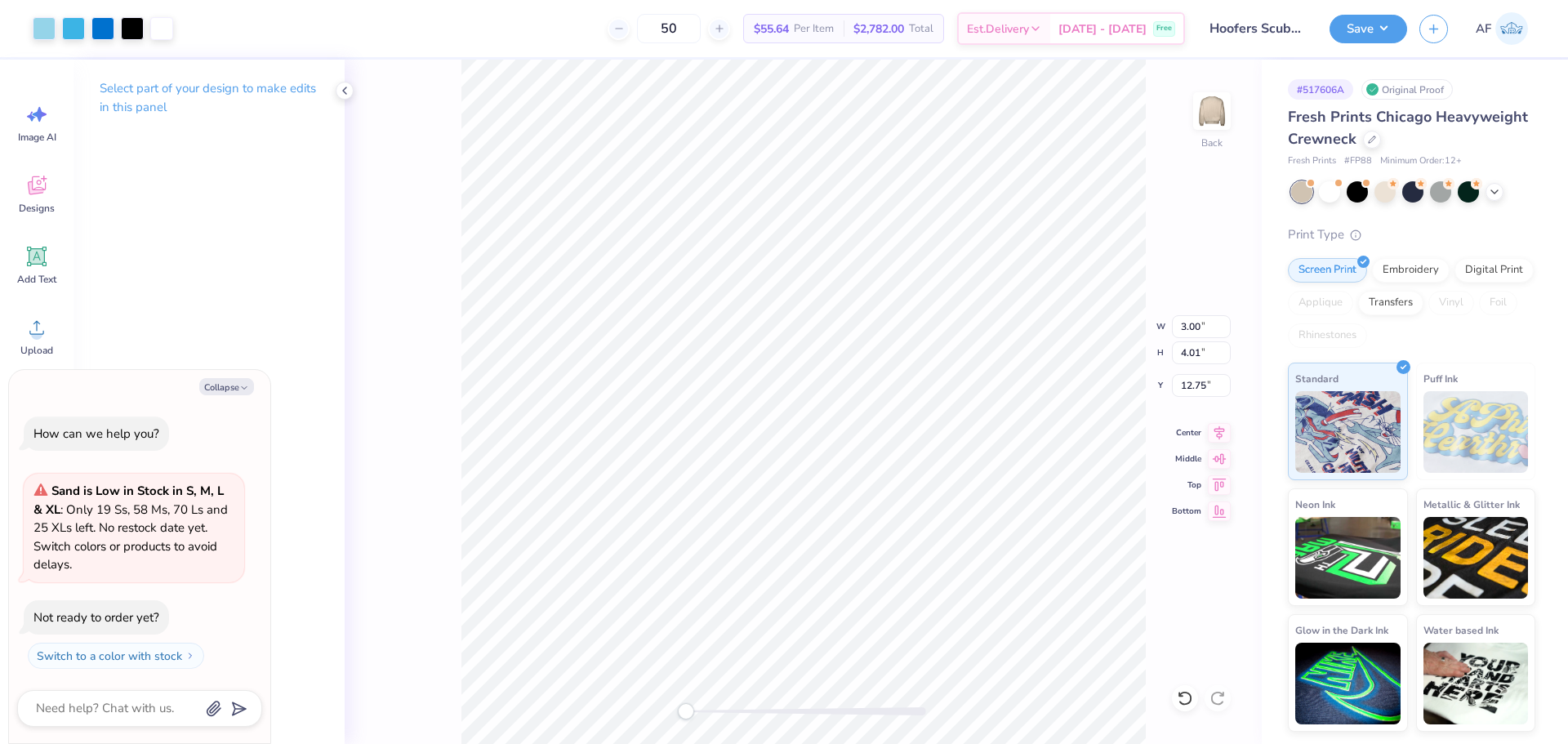
type input "8.63"
type textarea "x"
type input "2.91"
type input "4.66"
type input "3.00"
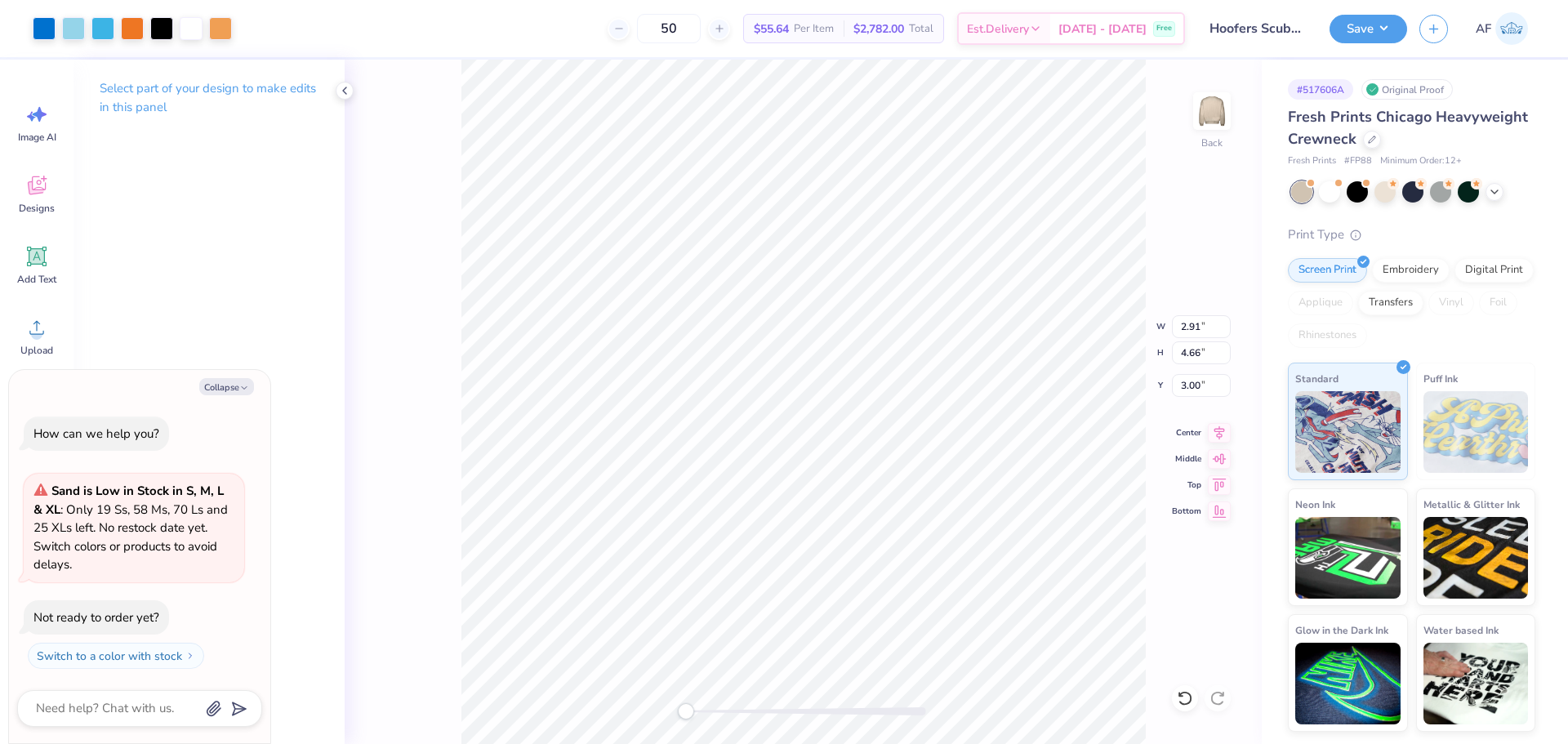
type textarea "x"
type input "5.00"
type input "3.21"
type textarea "x"
type input "3.00"
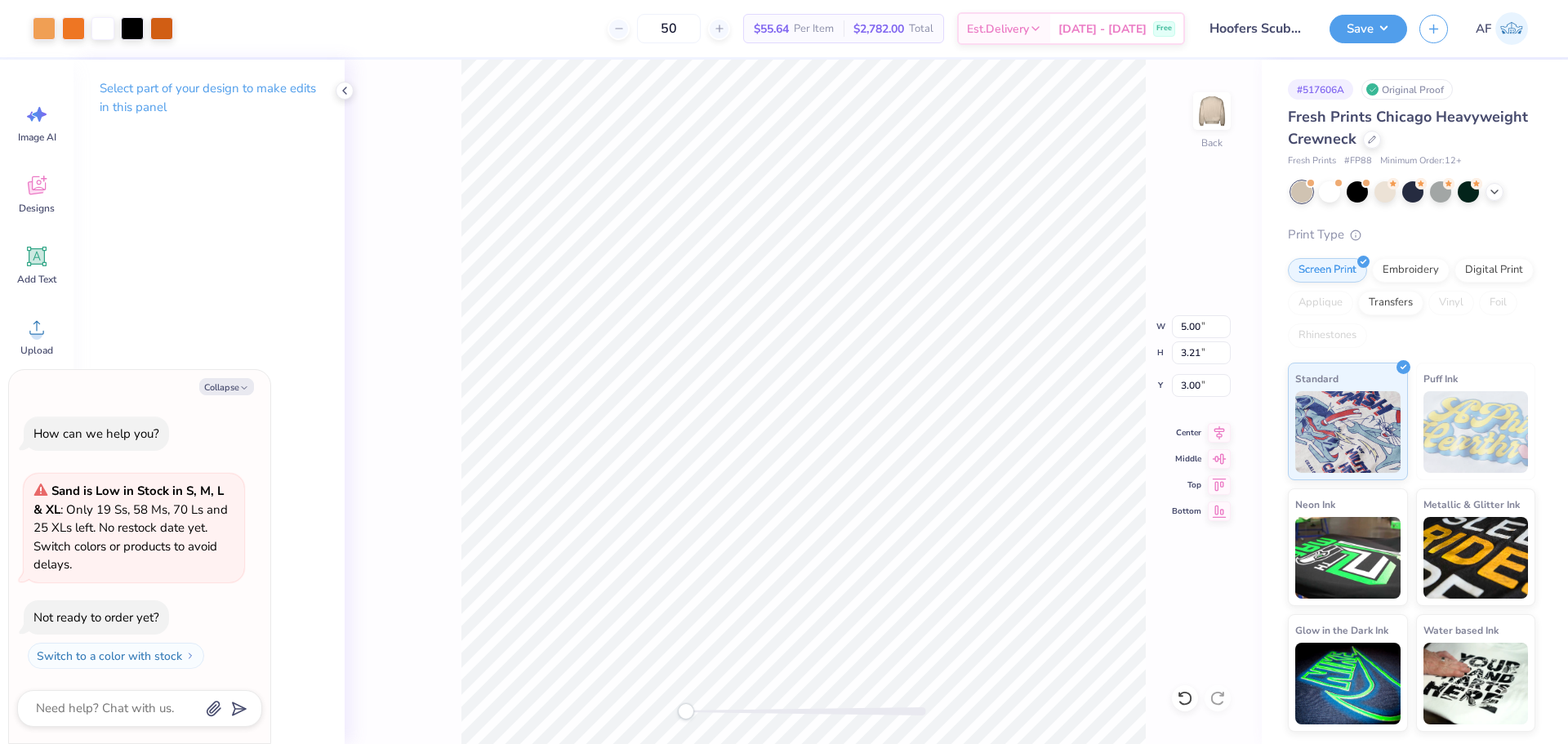
type input "4.01"
type textarea "x"
type input "2.91"
type input "4.66"
type textarea "x"
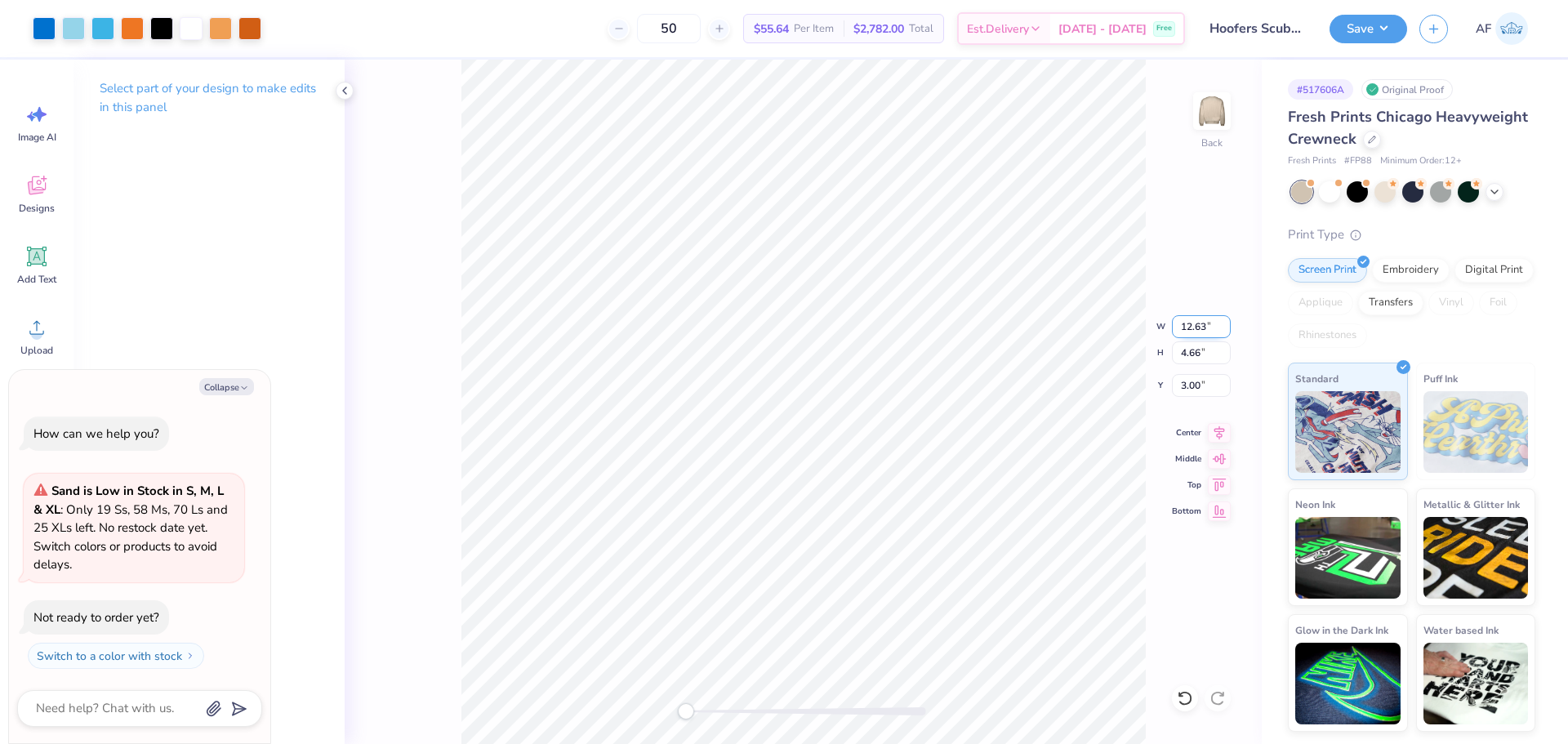
click at [1185, 324] on input "12.63" at bounding box center [1202, 327] width 59 height 23
type input "12.5"
type textarea "x"
type input "12.50"
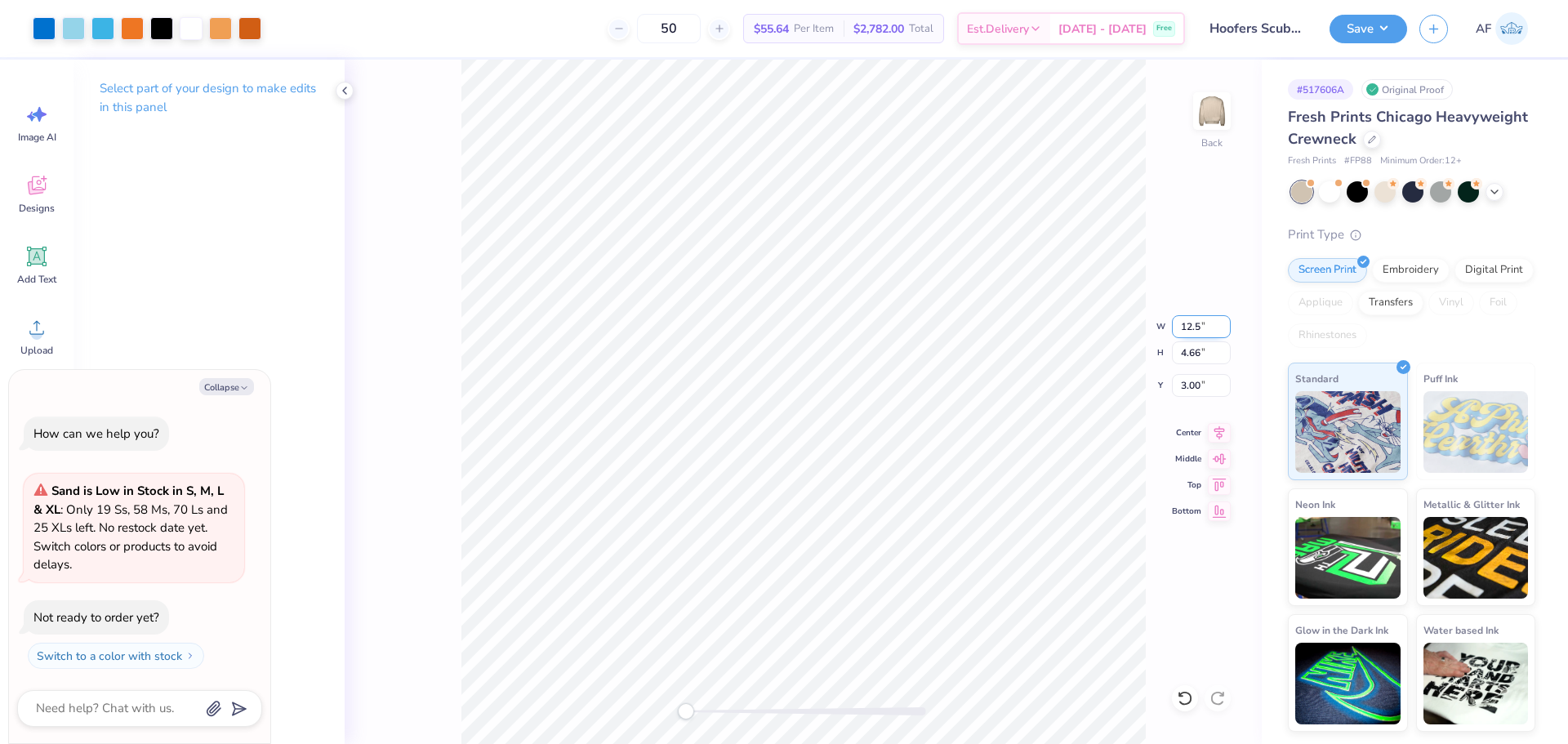
type input "4.61"
click at [1198, 382] on input "3.02" at bounding box center [1202, 385] width 59 height 23
type input "3"
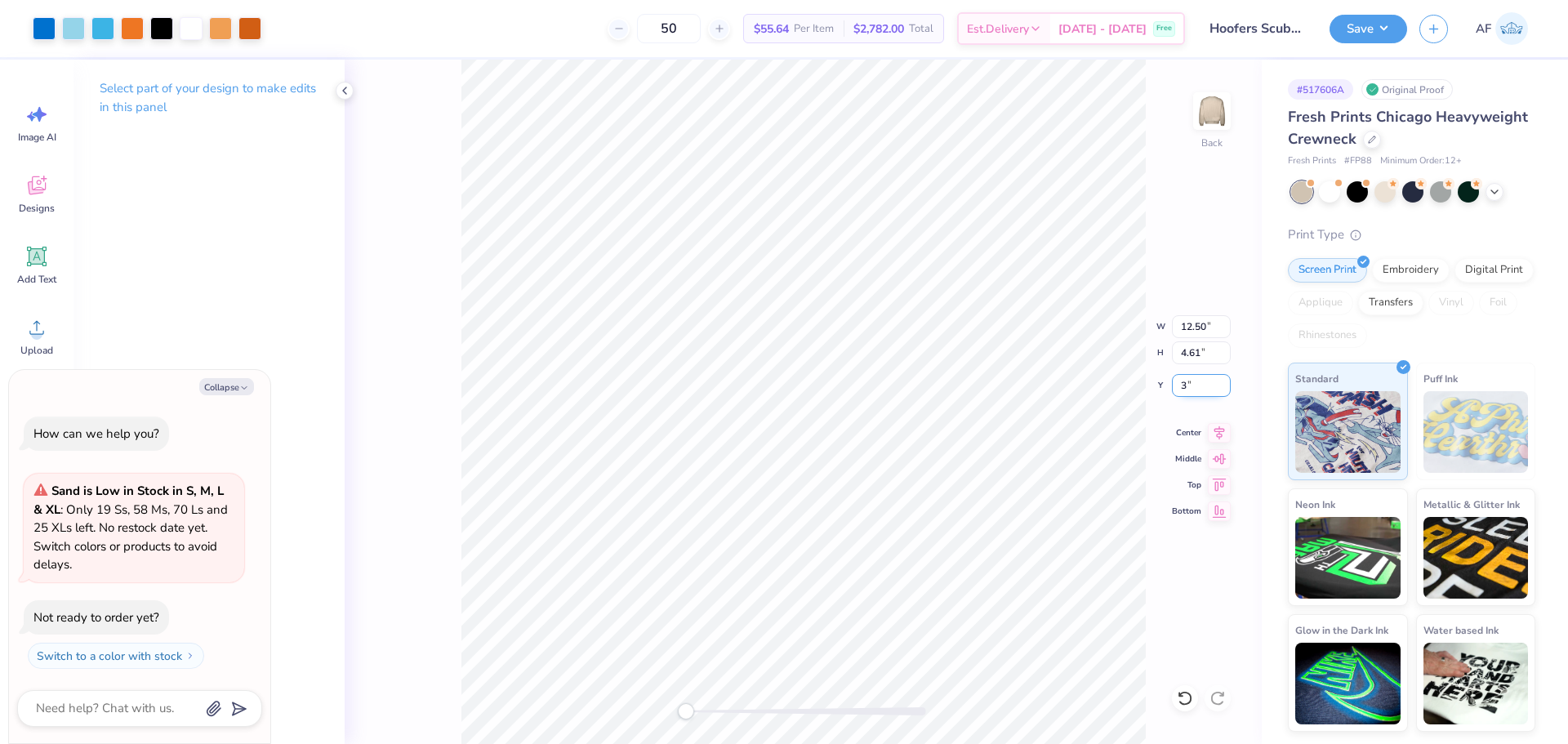
type textarea "x"
type input "3.00"
click at [1226, 428] on icon at bounding box center [1219, 430] width 23 height 20
type textarea "x"
click at [1187, 327] on input "12.50" at bounding box center [1202, 327] width 59 height 23
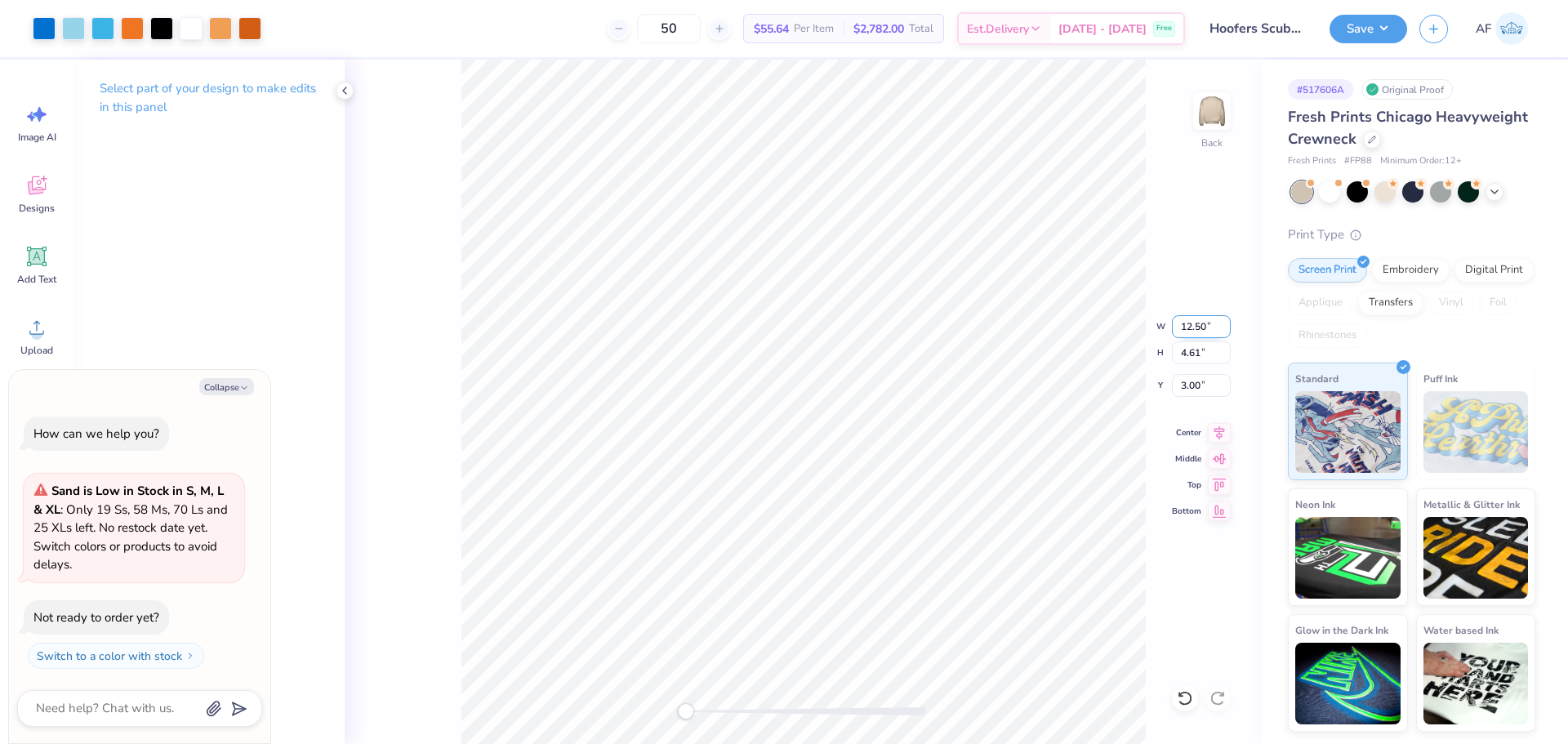
click at [1187, 327] on input "12.50" at bounding box center [1202, 327] width 59 height 23
type input "12"
type textarea "x"
type input "12.00"
type input "4.43"
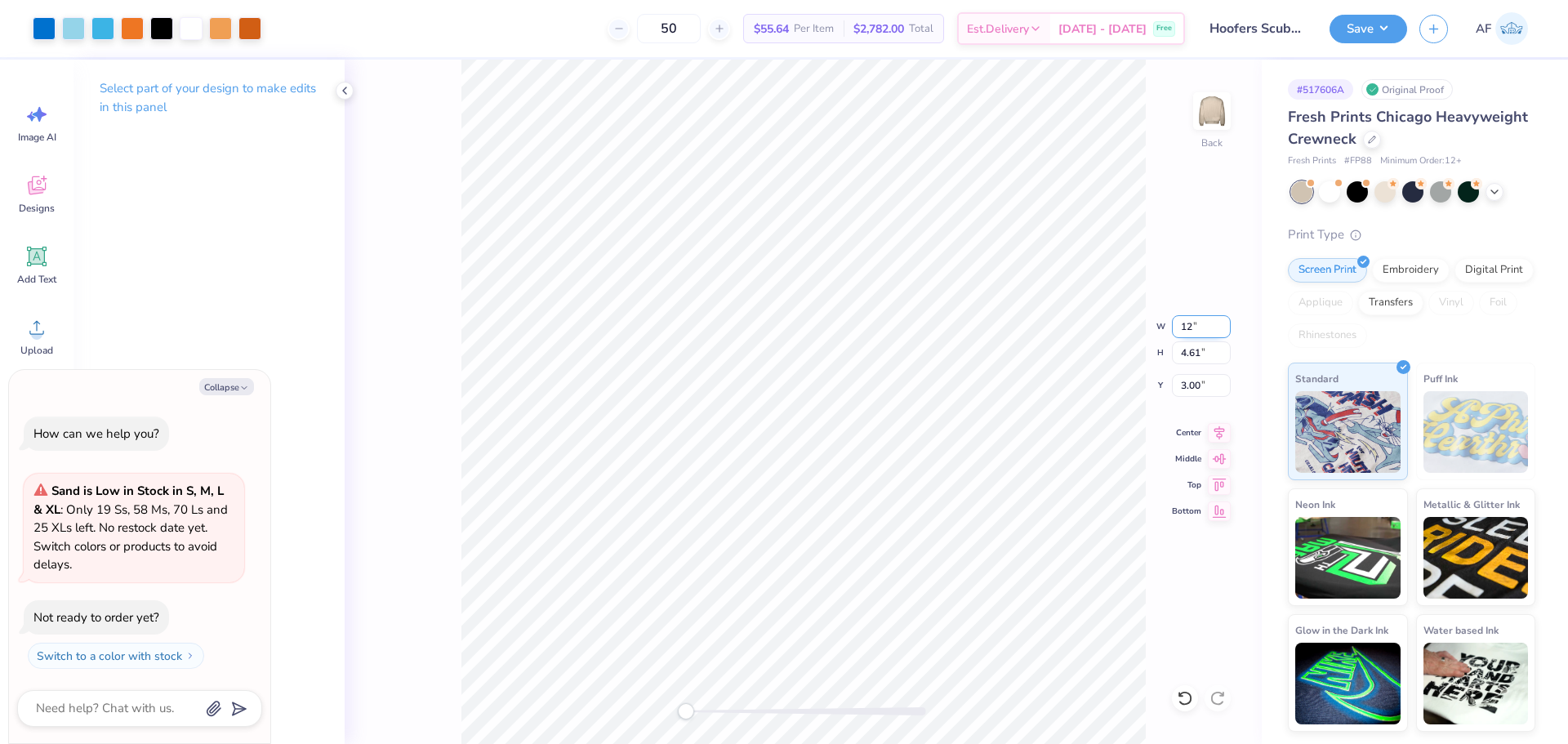
type input "3.09"
type textarea "x"
type input "2.52"
type input "0.32"
type input "7.20"
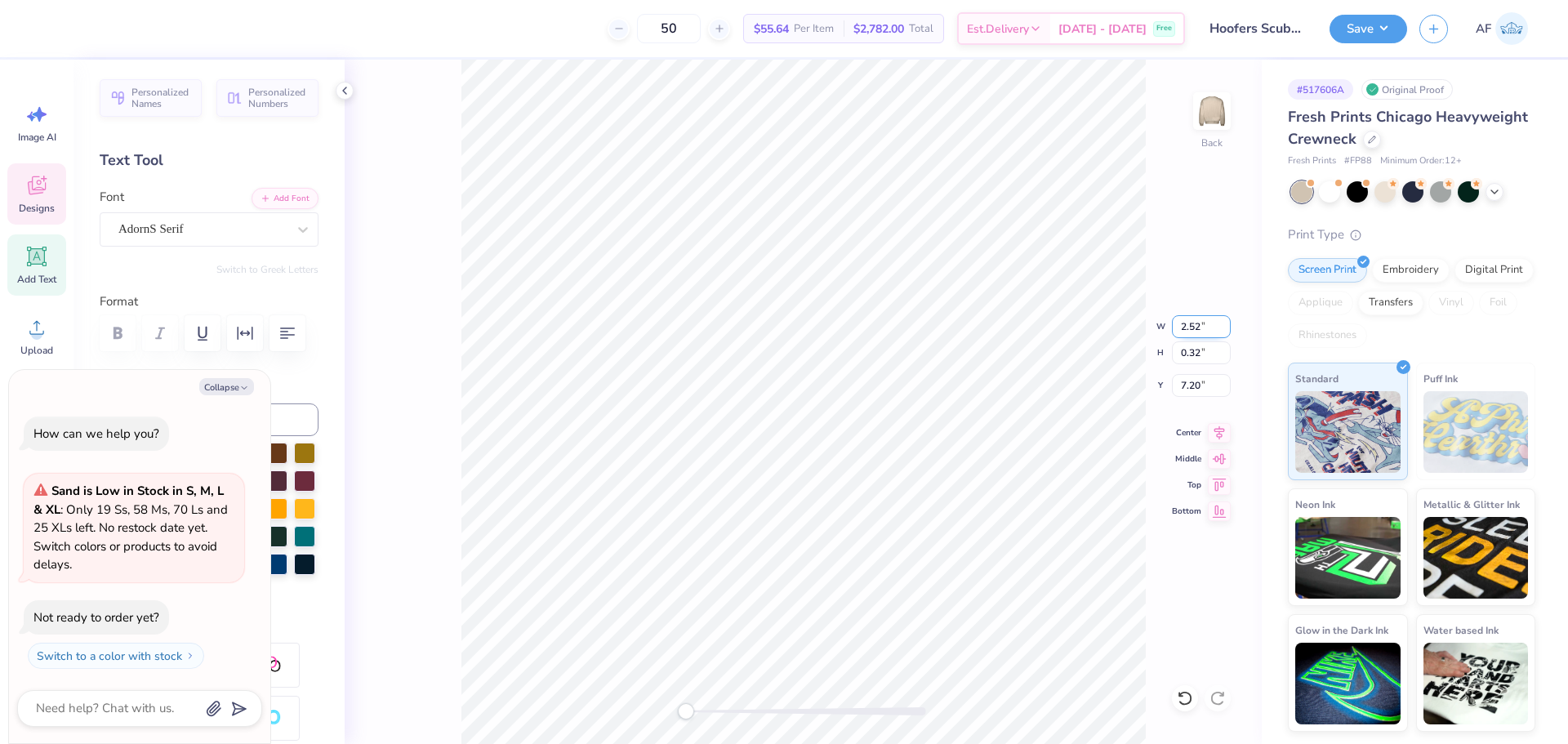
click at [1199, 329] on input "2.52" at bounding box center [1202, 327] width 59 height 23
click at [1196, 356] on input "0.32" at bounding box center [1202, 353] width 59 height 23
click at [1221, 351] on input "0.33" at bounding box center [1202, 353] width 59 height 23
click at [1221, 351] on input "0.34" at bounding box center [1202, 353] width 59 height 23
type input "0.35"
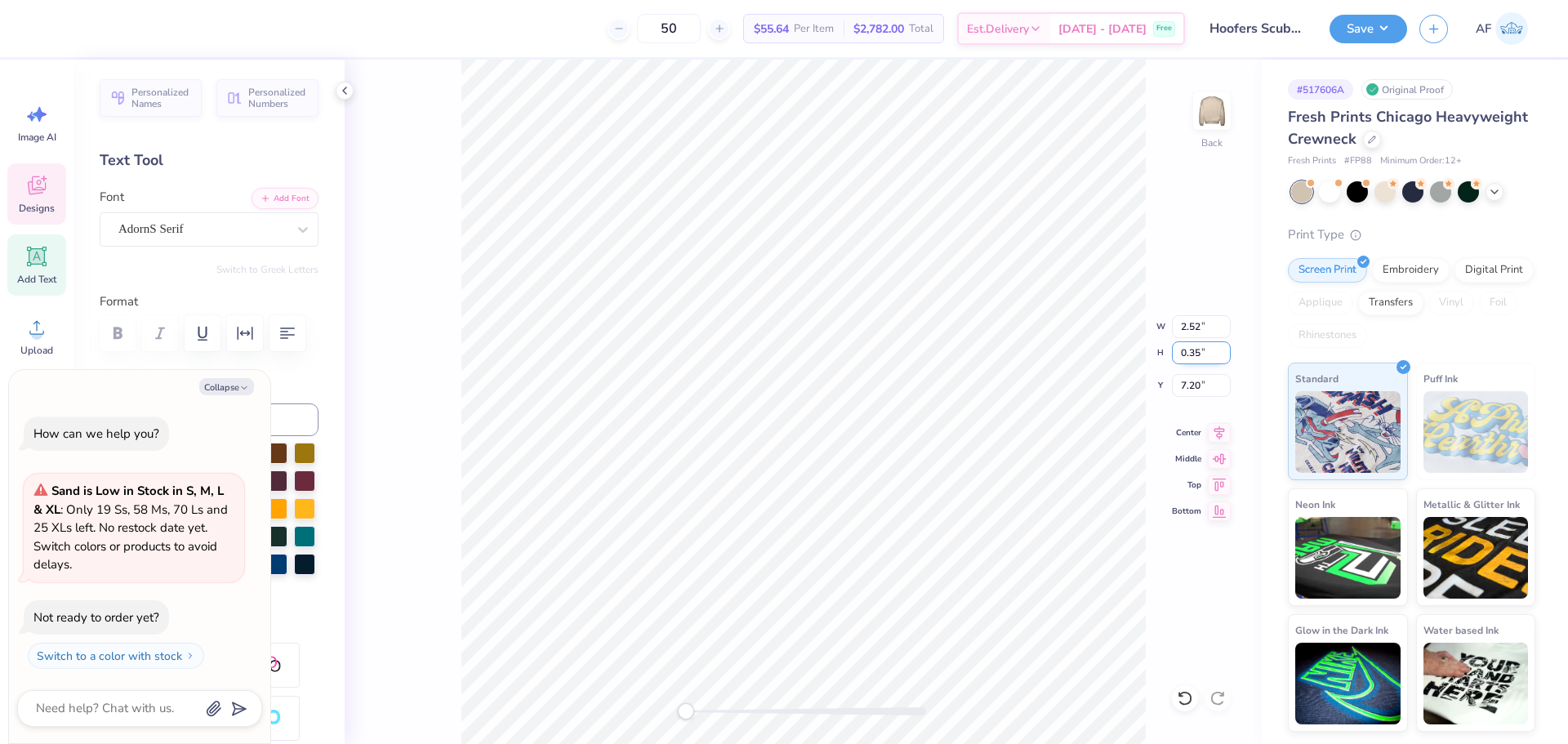
click at [1221, 351] on input "0.35" at bounding box center [1202, 353] width 59 height 23
type textarea "x"
type input "1.76"
type input "0.32"
type input "7.20"
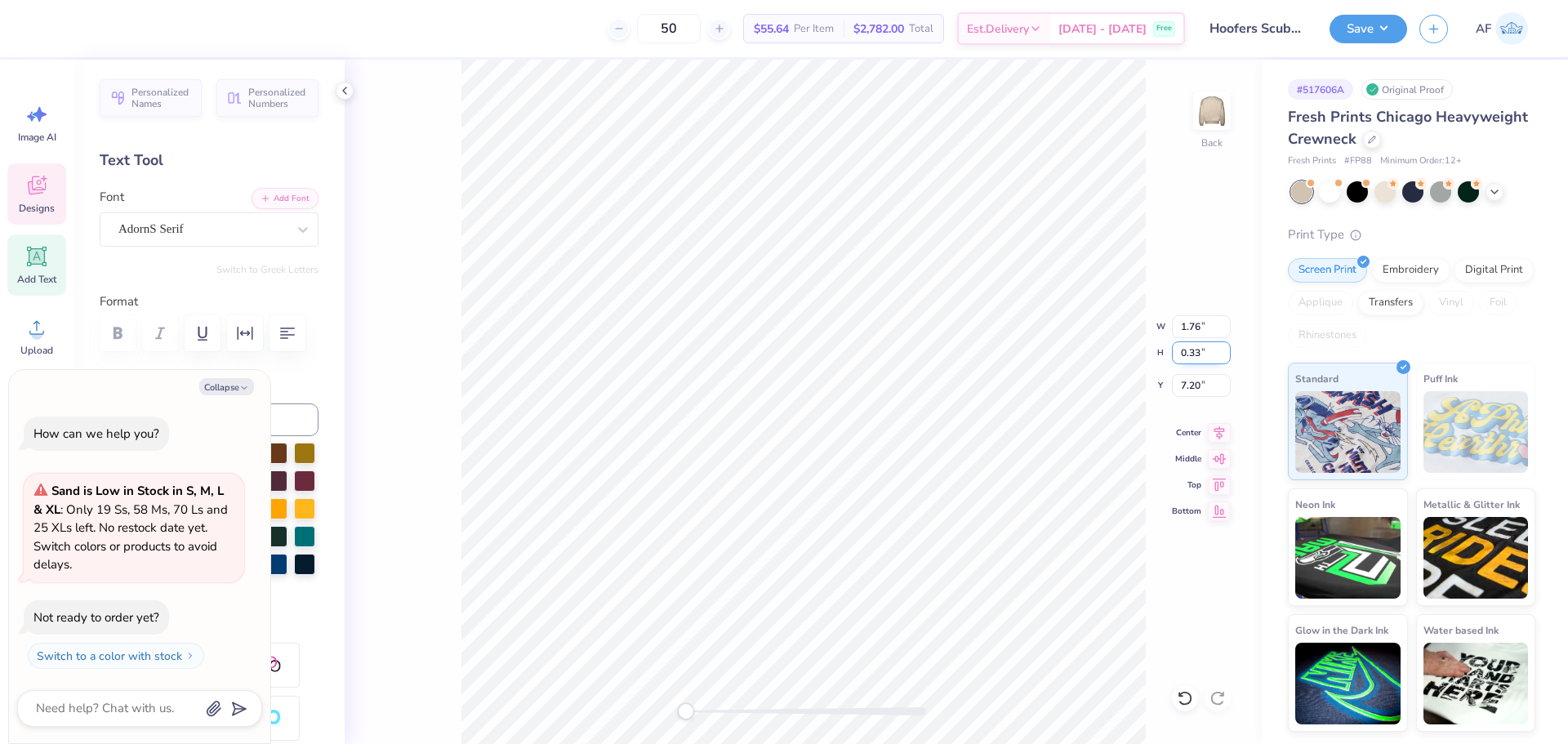
click at [1223, 350] on input "0.33" at bounding box center [1202, 353] width 59 height 23
click at [1223, 350] on input "0.34" at bounding box center [1202, 353] width 59 height 23
click at [1223, 350] on input "0.35" at bounding box center [1202, 353] width 59 height 23
click at [1223, 350] on input "0.36" at bounding box center [1202, 353] width 59 height 23
type input "0.35"
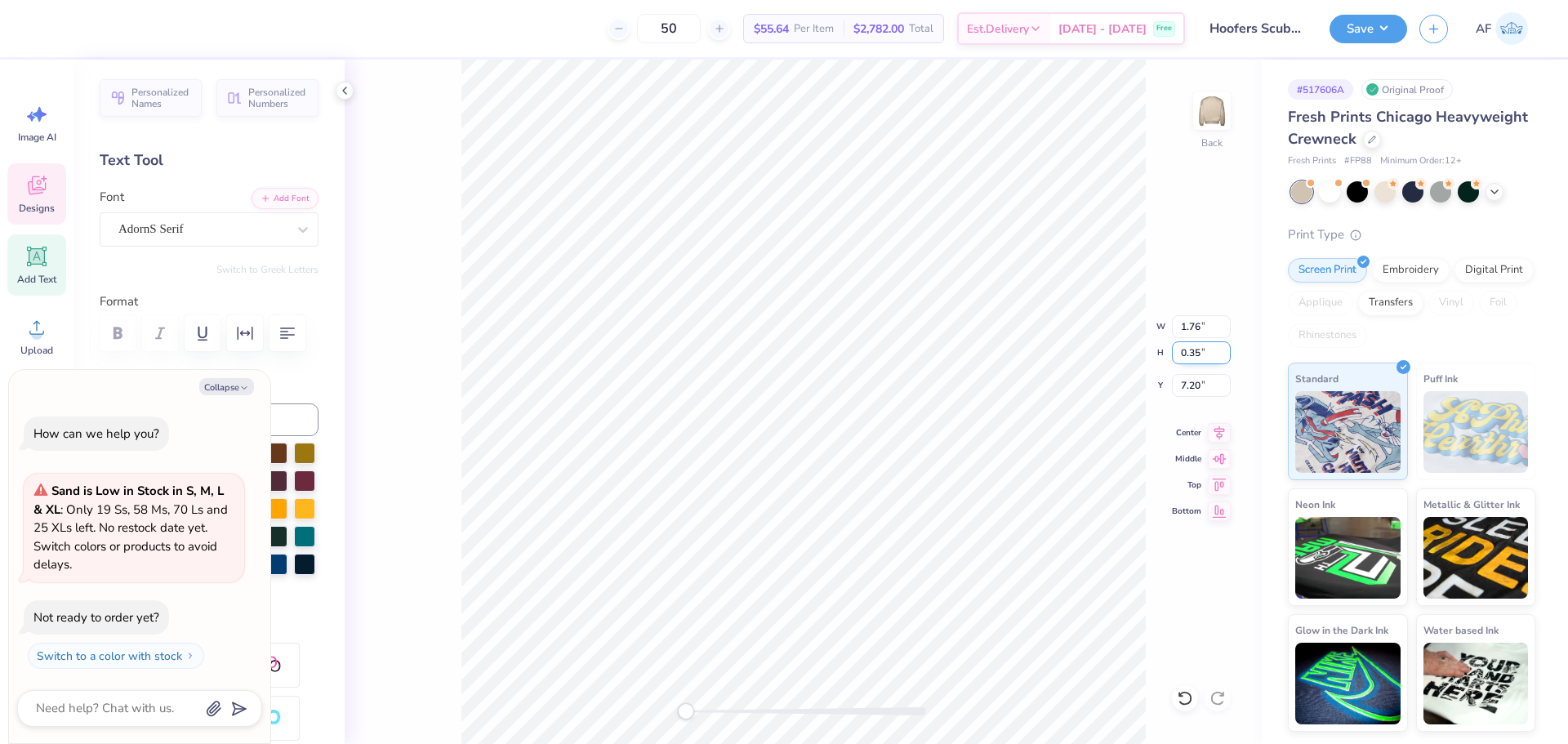
click at [1222, 357] on input "0.35" at bounding box center [1202, 353] width 59 height 23
type textarea "x"
type input "1.37"
type input "0.32"
type input "7.20"
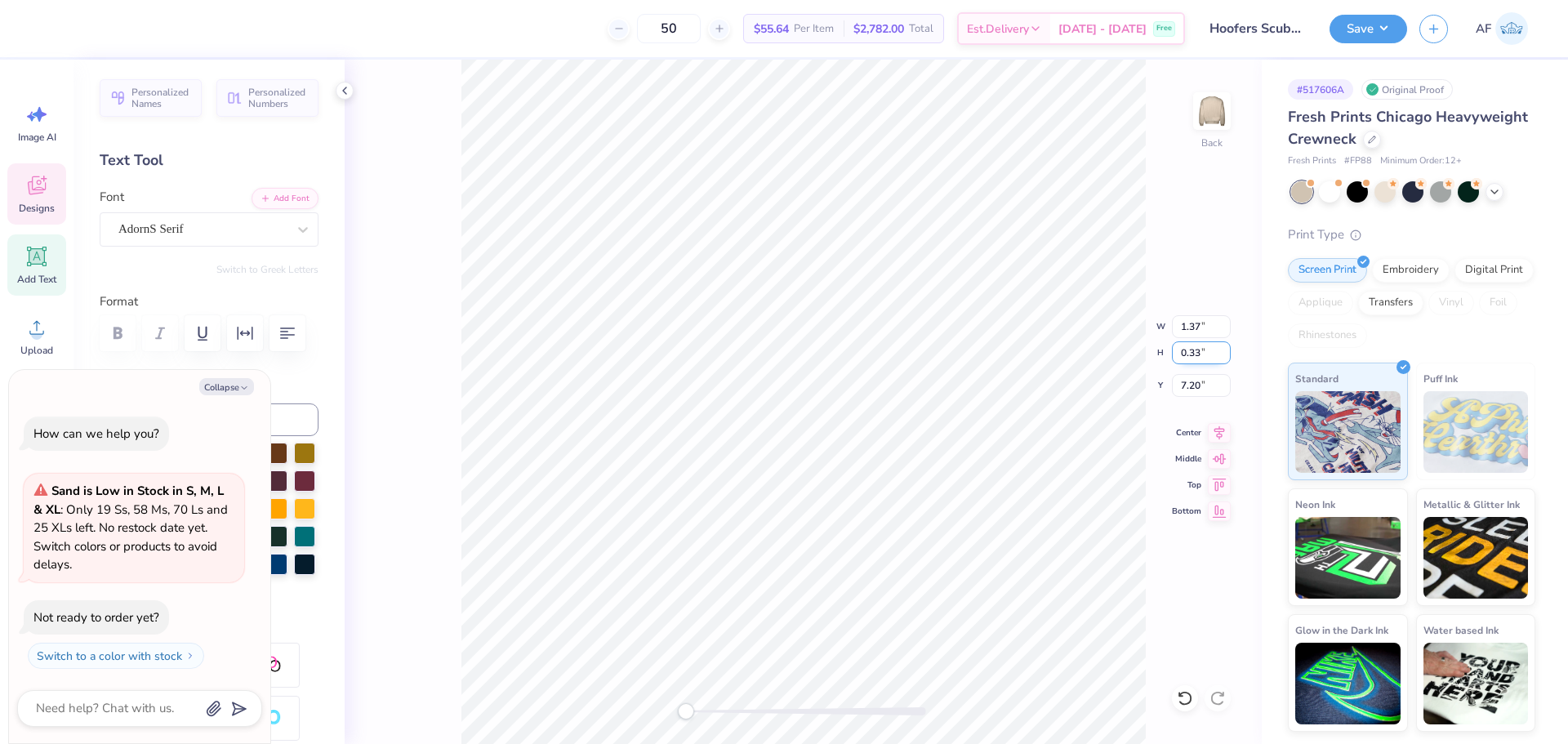
click at [1222, 350] on input "0.33" at bounding box center [1202, 353] width 59 height 23
click at [1222, 350] on input "0.34" at bounding box center [1202, 353] width 59 height 23
type input "0.35"
click at [1222, 350] on input "0.35" at bounding box center [1202, 353] width 59 height 23
type textarea "x"
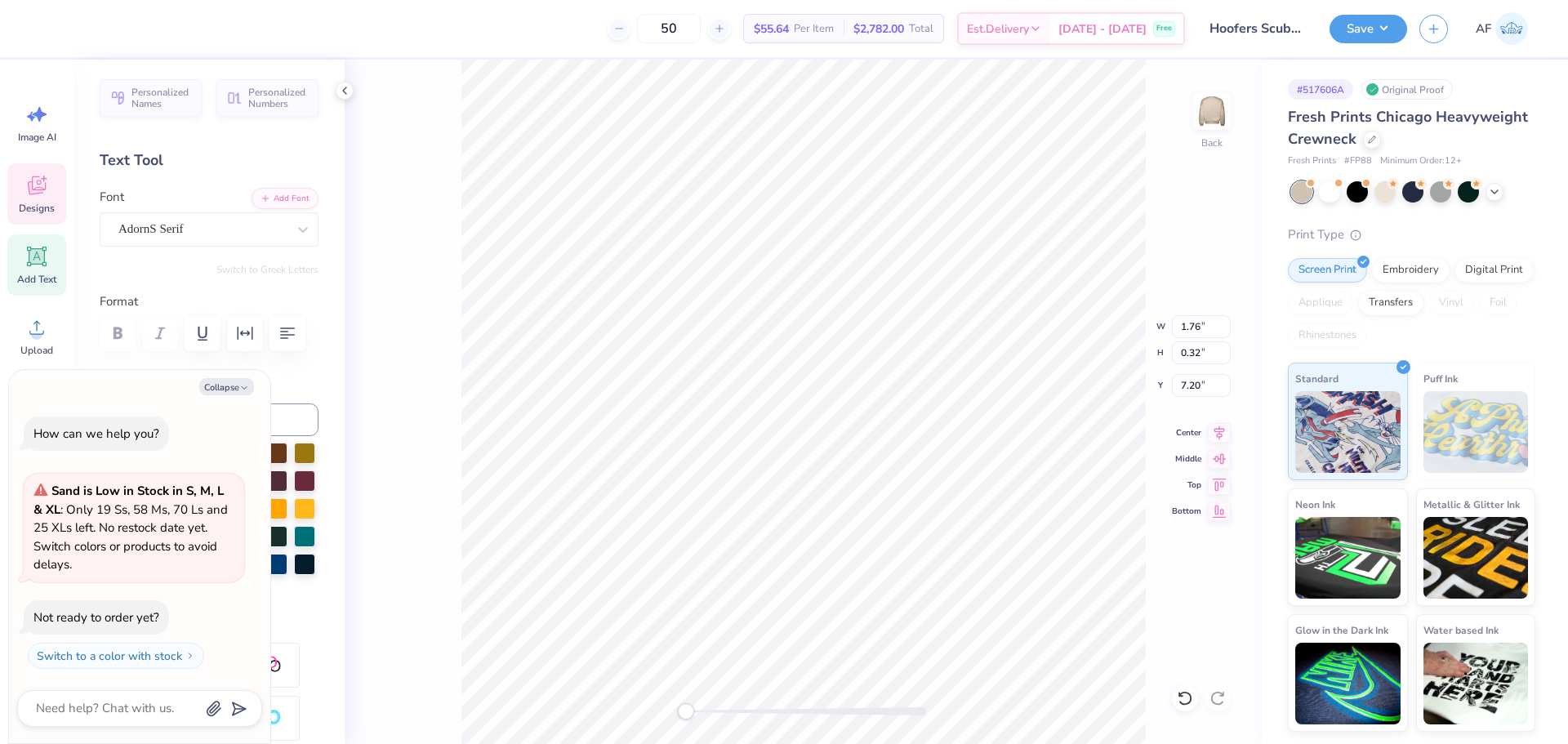
type input "2.52"
click at [1221, 351] on input "0.33" at bounding box center [1202, 353] width 59 height 23
click at [1221, 351] on input "0.34" at bounding box center [1202, 353] width 59 height 23
type input "0.35"
click at [1221, 351] on input "0.35" at bounding box center [1202, 353] width 59 height 23
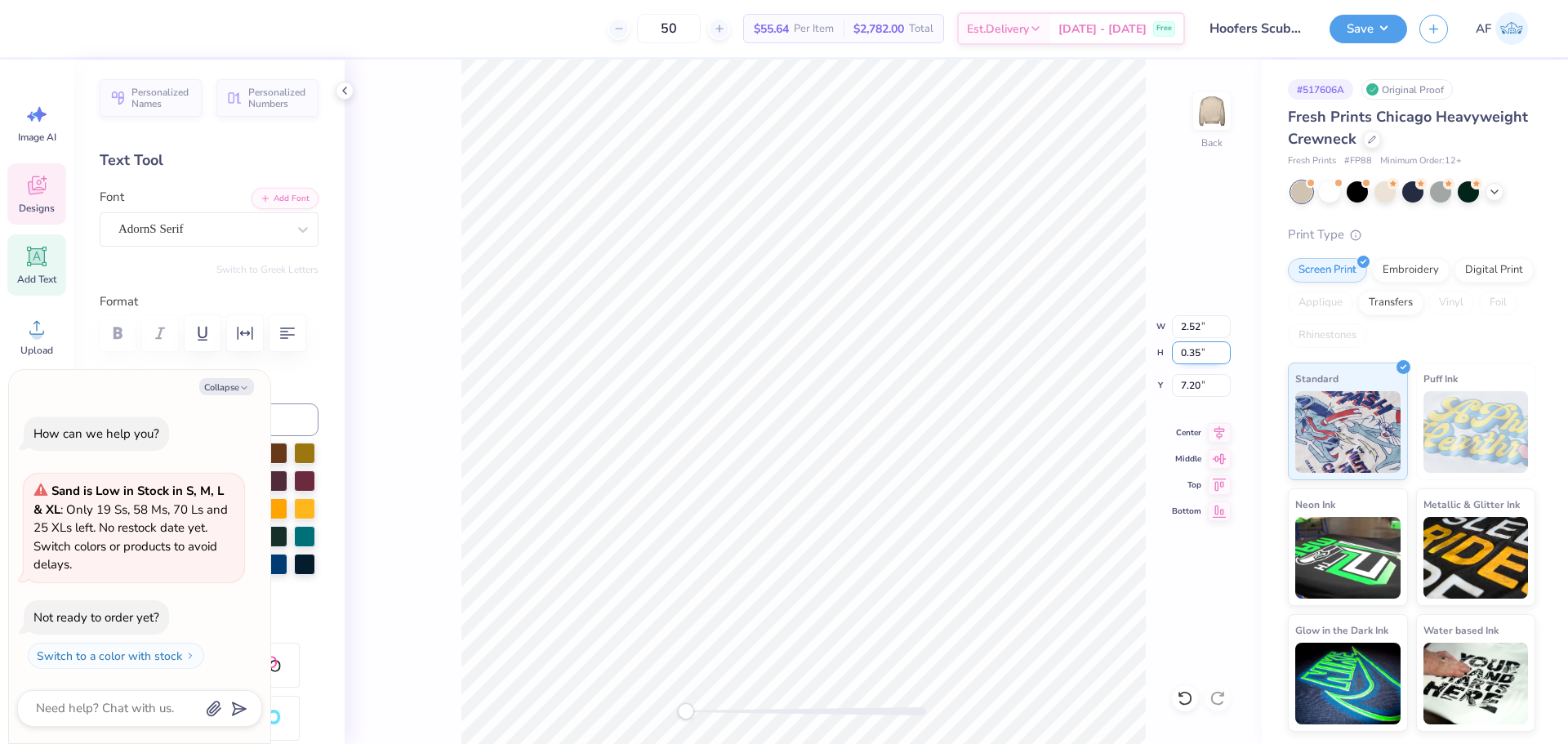
type textarea "x"
type input "2.71"
type input "7.18"
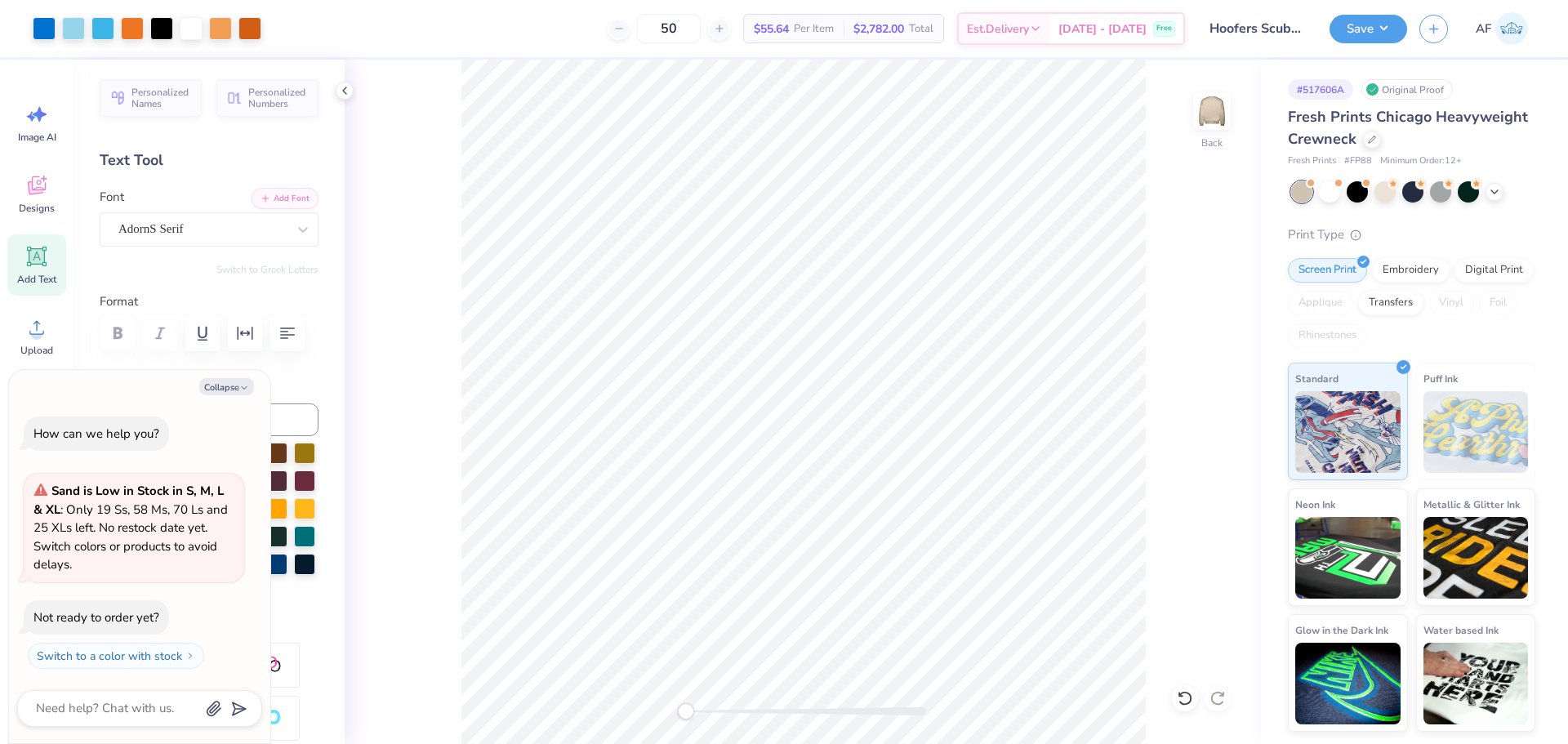
type textarea "x"
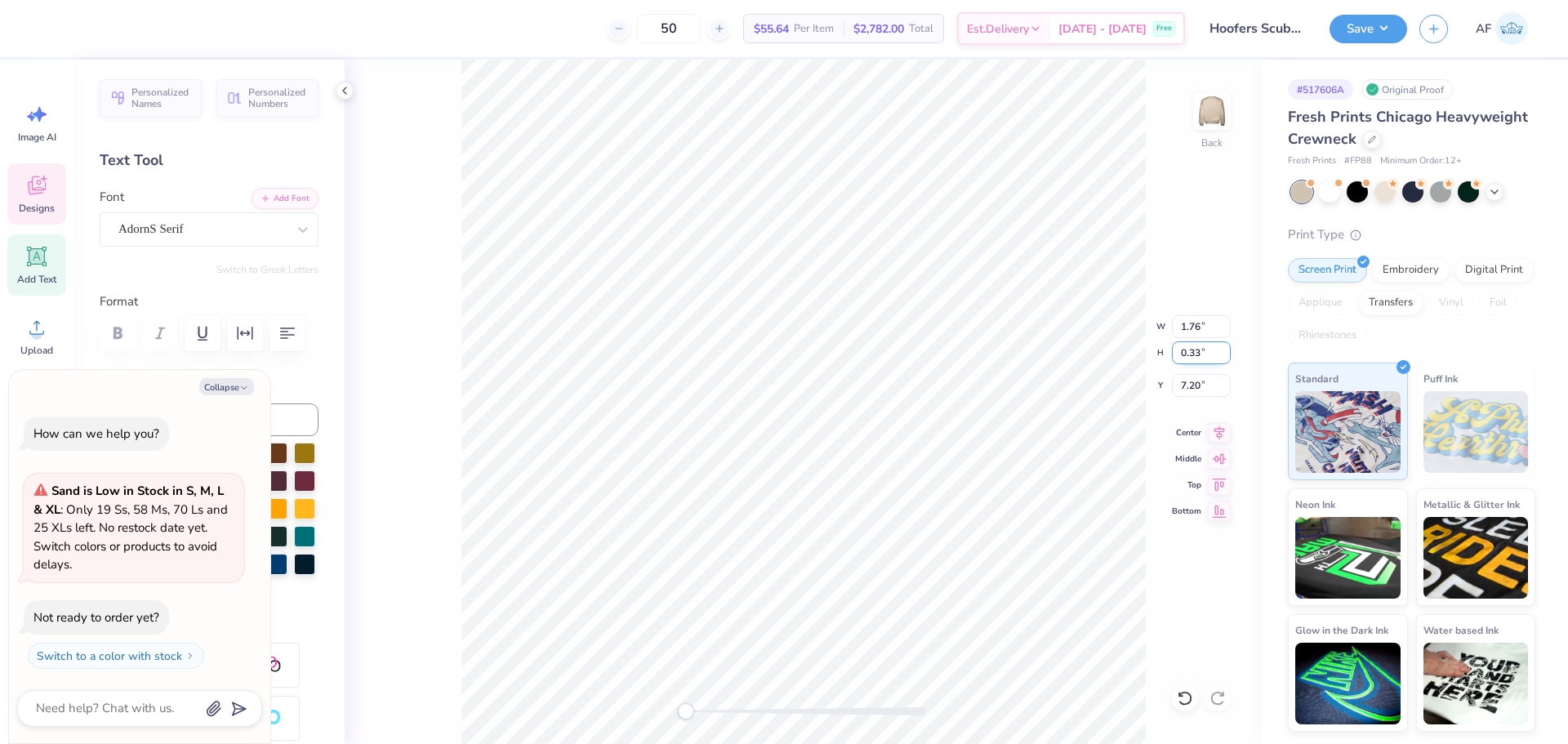
click at [1225, 348] on input "0.33" at bounding box center [1202, 353] width 59 height 23
click at [1225, 348] on input "0.34" at bounding box center [1202, 353] width 59 height 23
type input "0.35"
click at [1225, 348] on input "0.35" at bounding box center [1202, 353] width 59 height 23
type textarea "x"
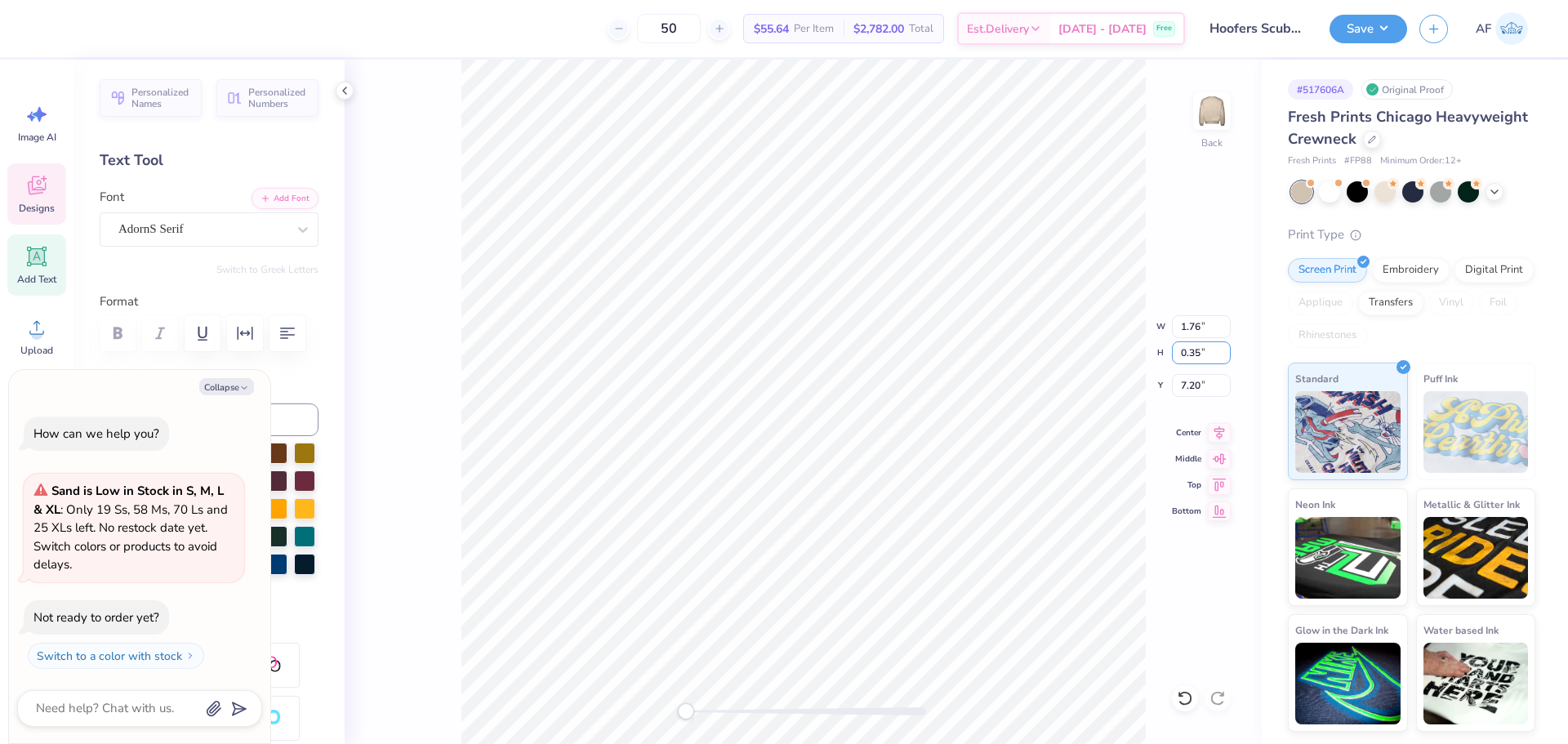
type input "1.90"
type input "7.18"
type textarea "x"
type input "1.37"
type input "0.32"
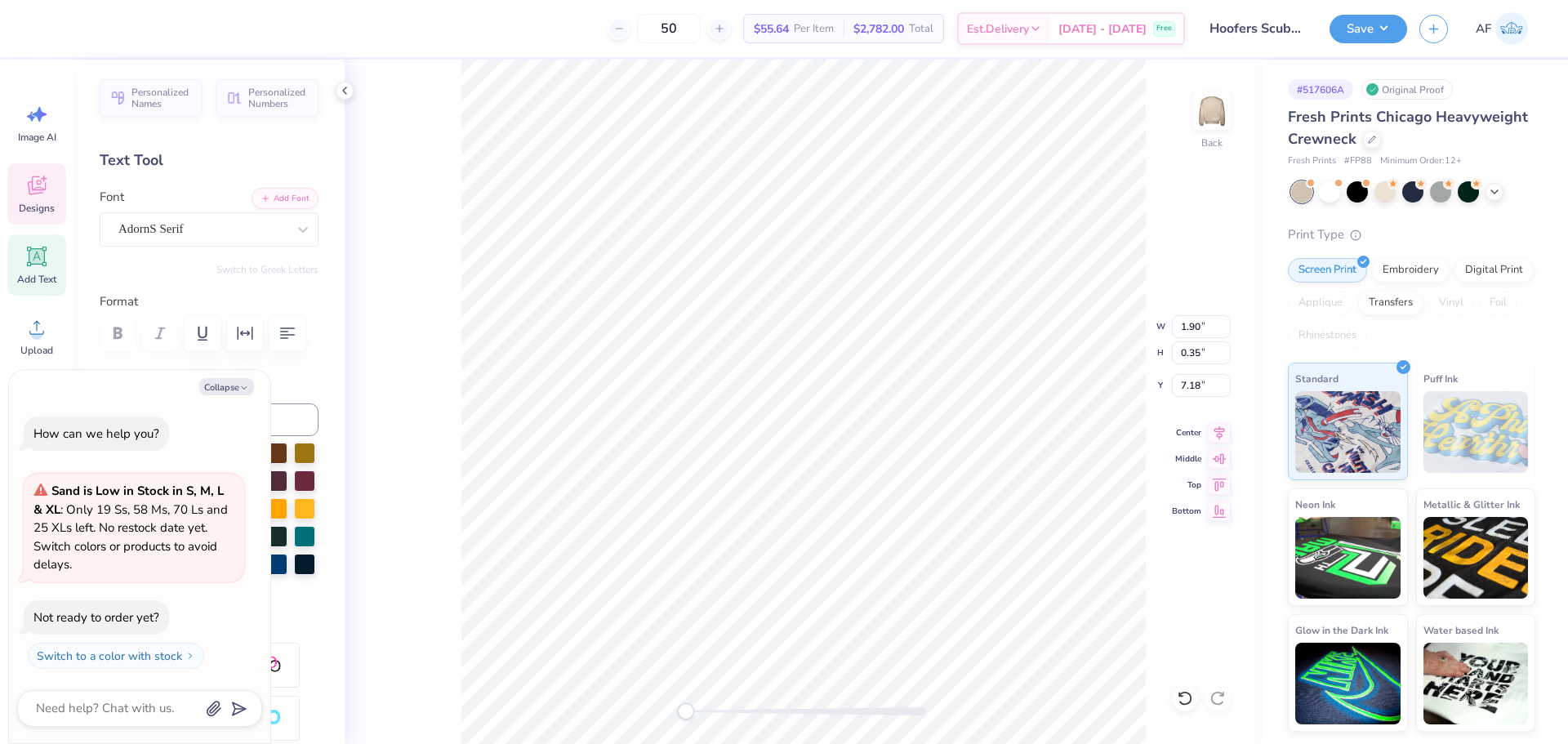
type input "7.20"
click at [1221, 349] on input "0.33" at bounding box center [1202, 353] width 59 height 23
click at [1221, 349] on input "0.34" at bounding box center [1202, 353] width 59 height 23
type input "0.35"
click at [1221, 349] on input "0.35" at bounding box center [1202, 353] width 59 height 23
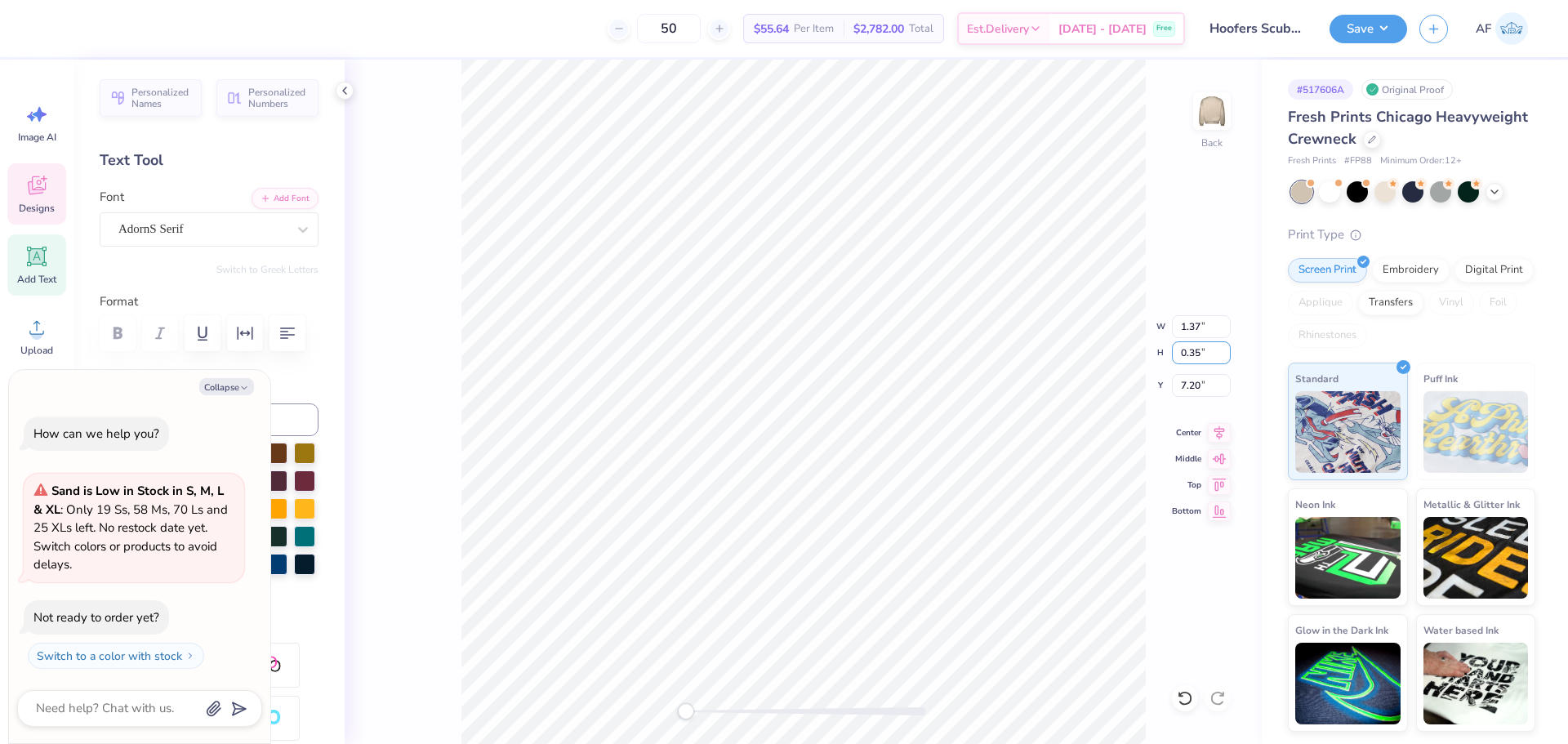
type textarea "x"
type input "1.48"
type input "7.18"
type textarea "x"
type input "6.22"
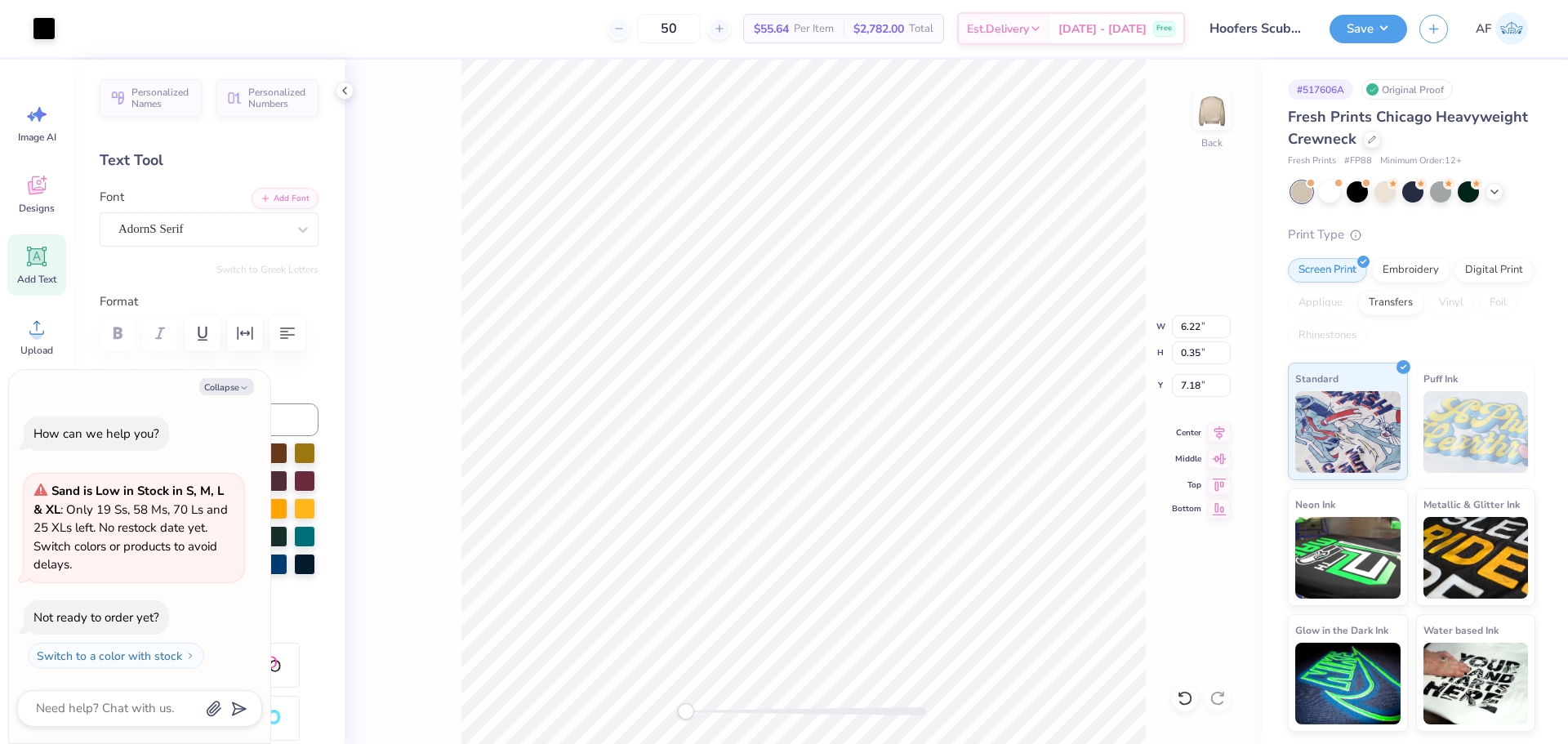
click at [1215, 515] on icon at bounding box center [1220, 509] width 14 height 12
type textarea "x"
type input "6.22"
type textarea "x"
type input "2.71"
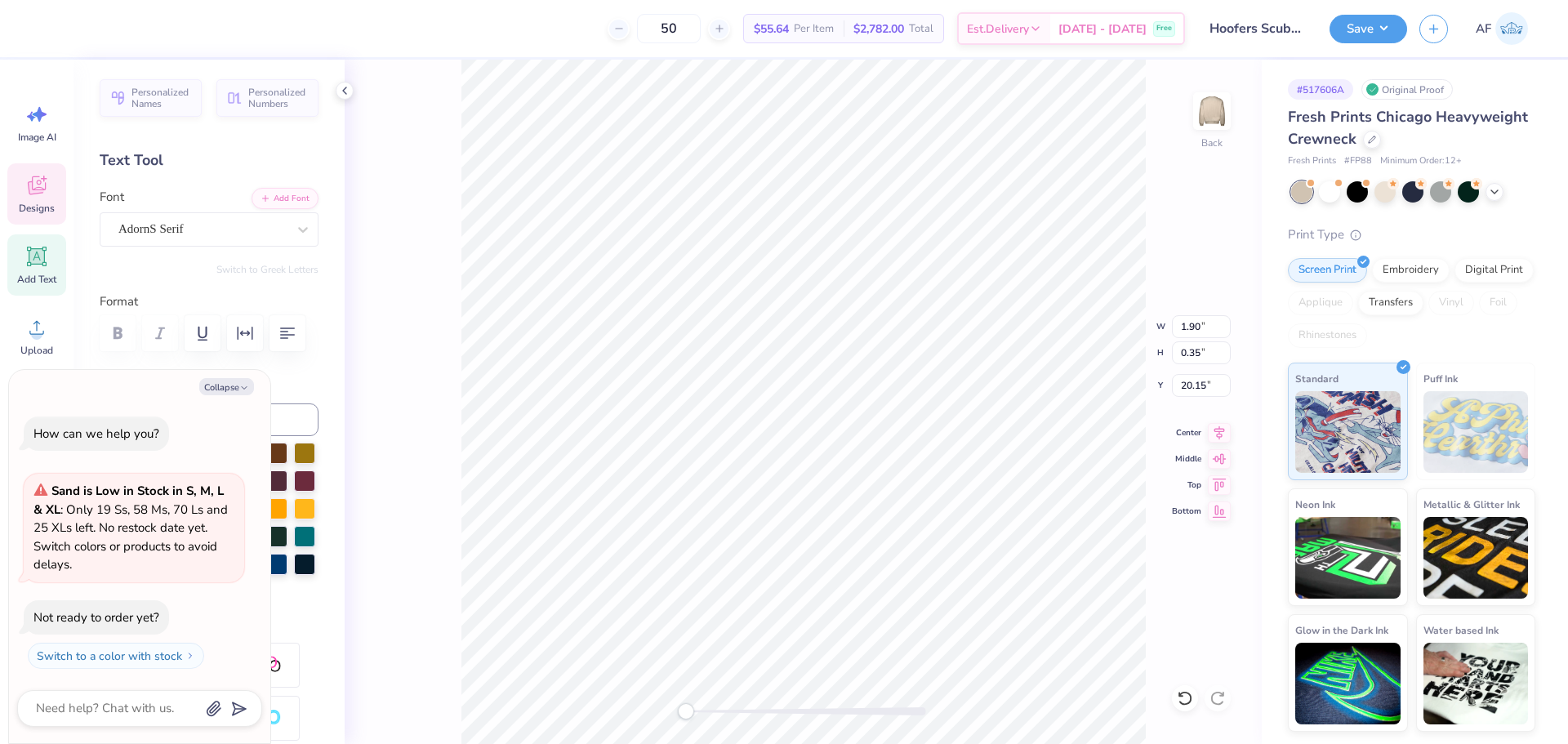
type input "7.18"
click at [1218, 510] on icon at bounding box center [1220, 509] width 14 height 12
click at [1222, 511] on icon at bounding box center [1220, 509] width 14 height 12
type textarea "x"
type input "20.15"
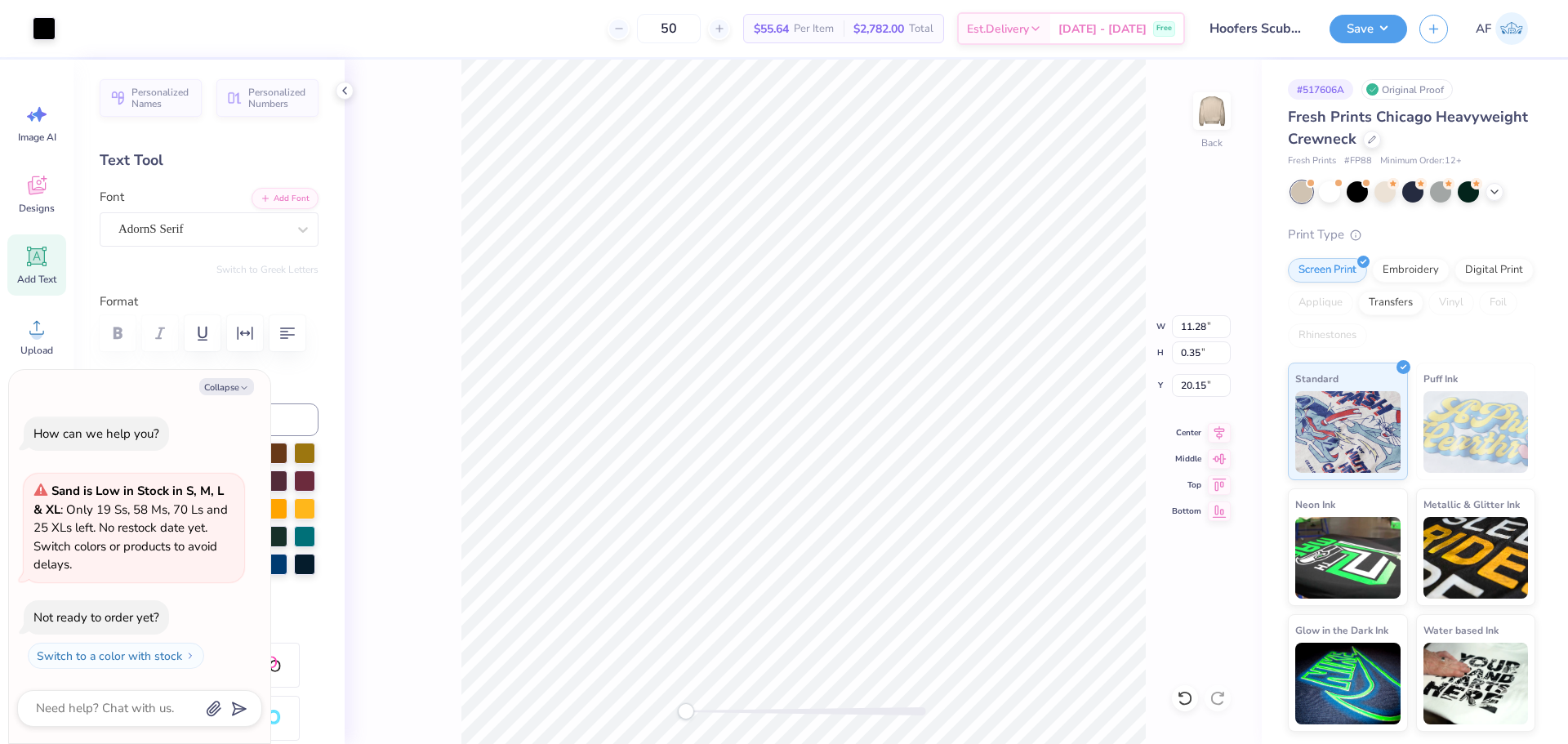
type textarea "x"
type input "7.57"
type textarea "x"
type input "7.37"
click at [933, 564] on li "Group" at bounding box center [945, 565] width 128 height 32
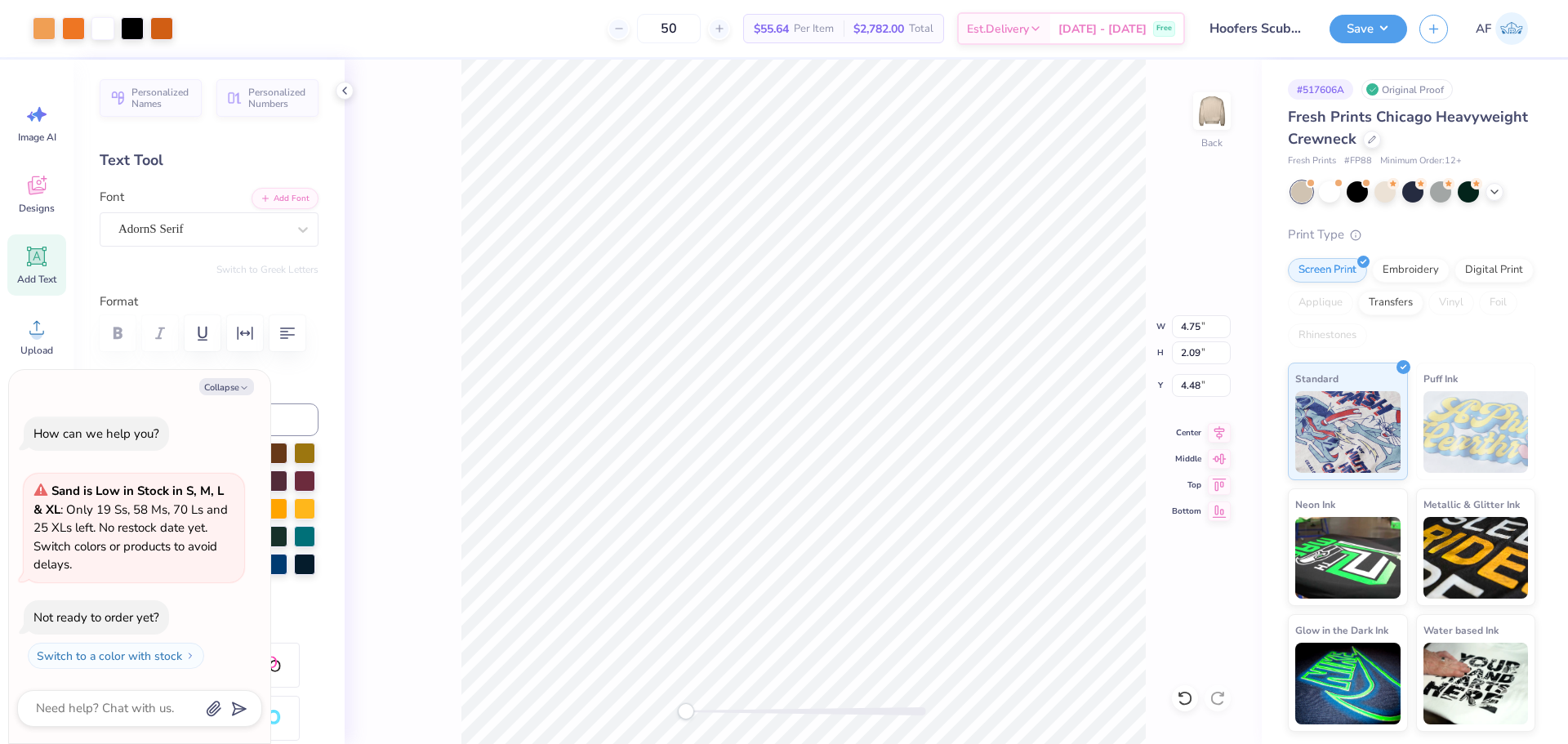
type textarea "x"
type input "3.24"
click at [1215, 430] on icon at bounding box center [1219, 430] width 23 height 20
type textarea "x"
type input "1.90"
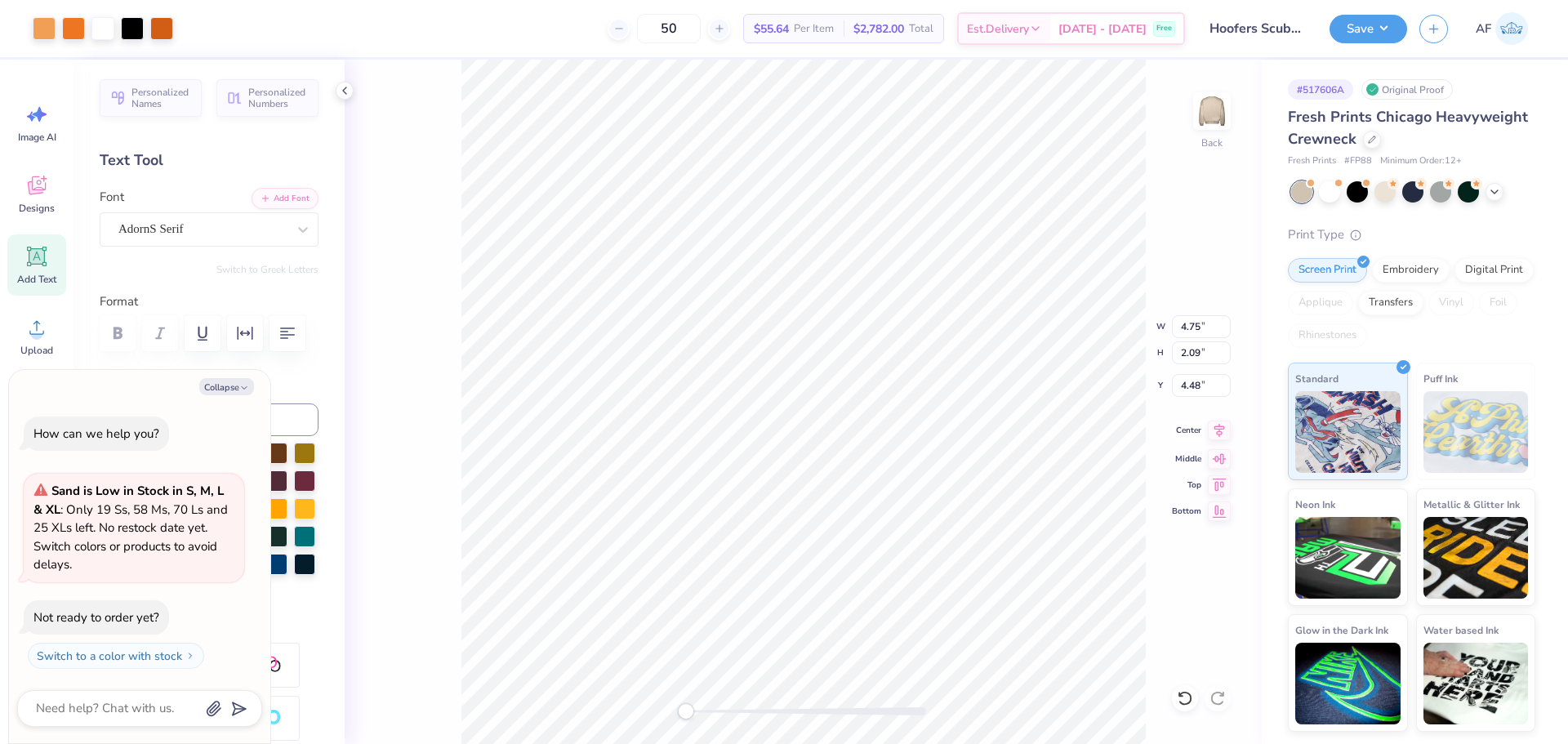
type input "0.35"
type input "7.37"
click at [1214, 435] on icon at bounding box center [1219, 430] width 23 height 20
type textarea "x"
type input "4.01"
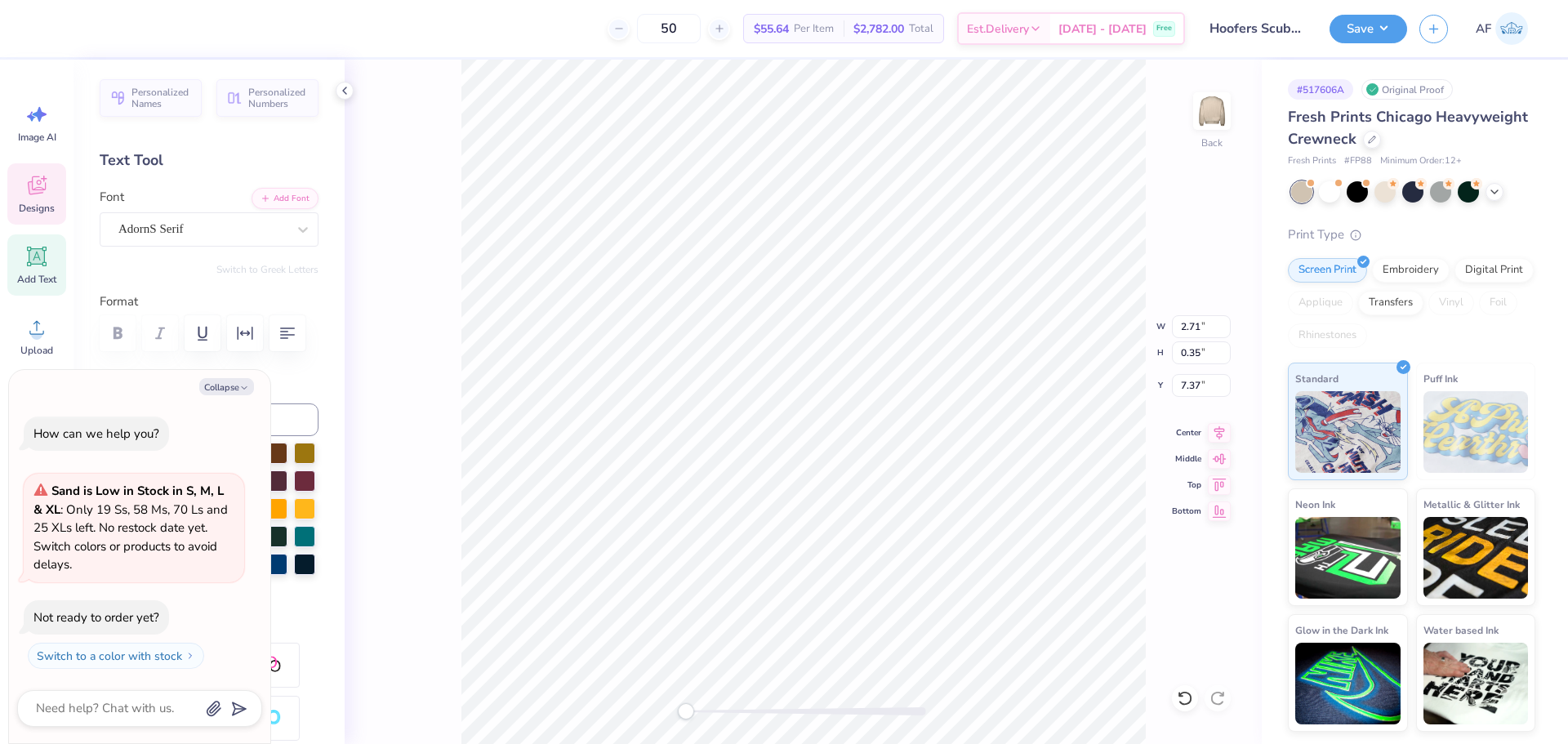
type textarea "x"
type input "6.93"
type textarea "x"
type input "6.22"
type textarea "x"
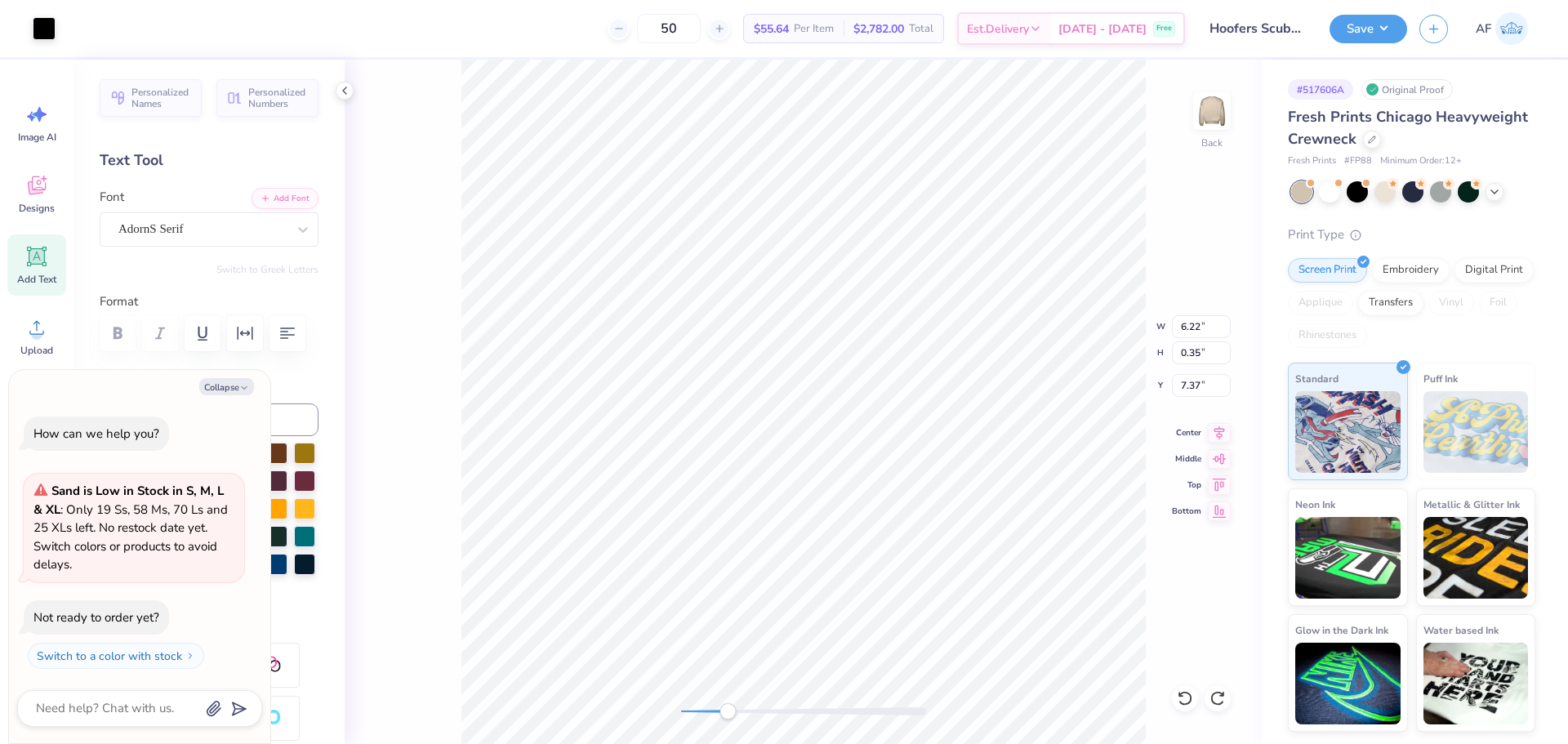
type input "11.28"
type input "7.23"
type textarea "x"
type input "6.22"
type textarea "x"
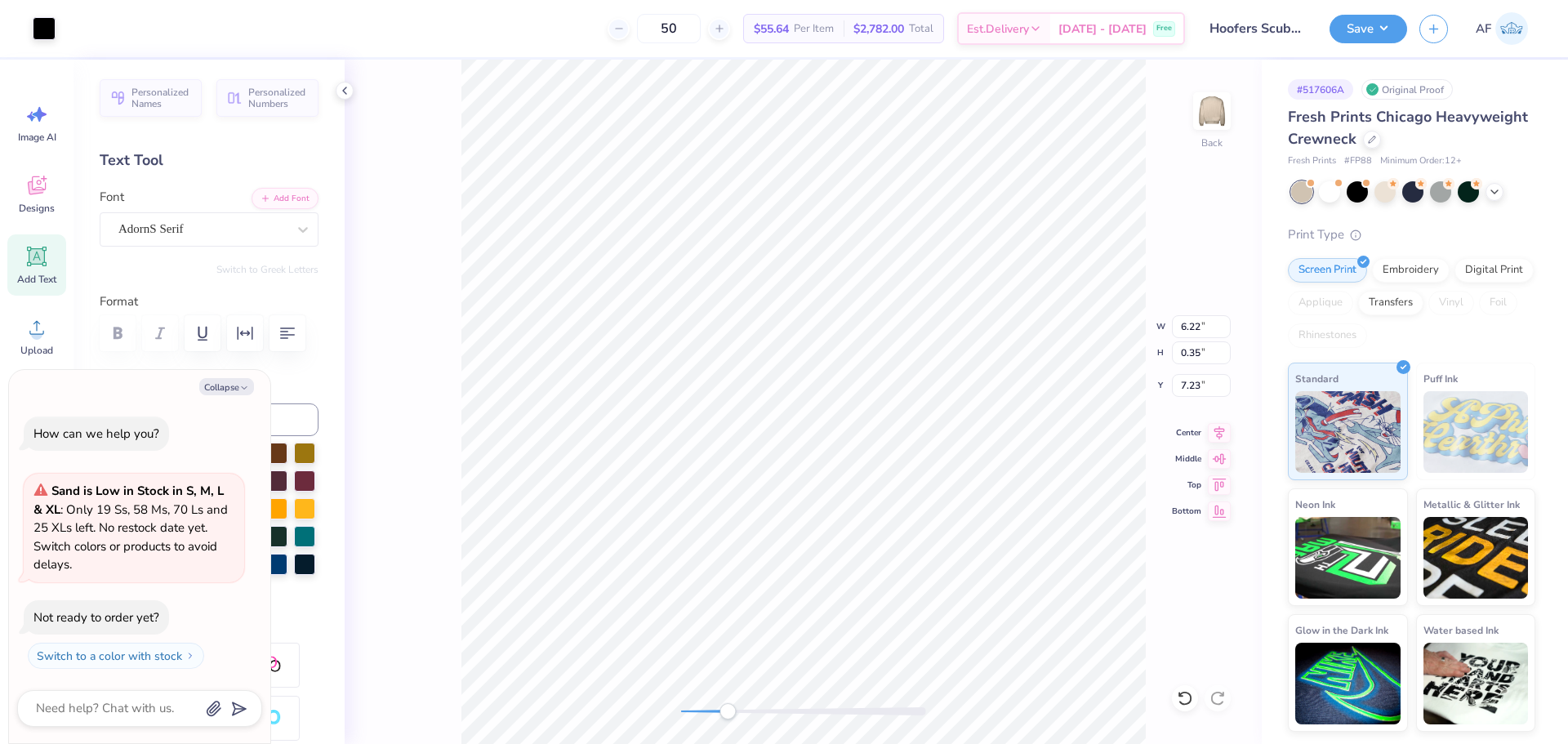
type input "11.28"
click at [633, 559] on li "Group" at bounding box center [657, 565] width 128 height 32
type textarea "x"
type input "2.71"
type input "0.35"
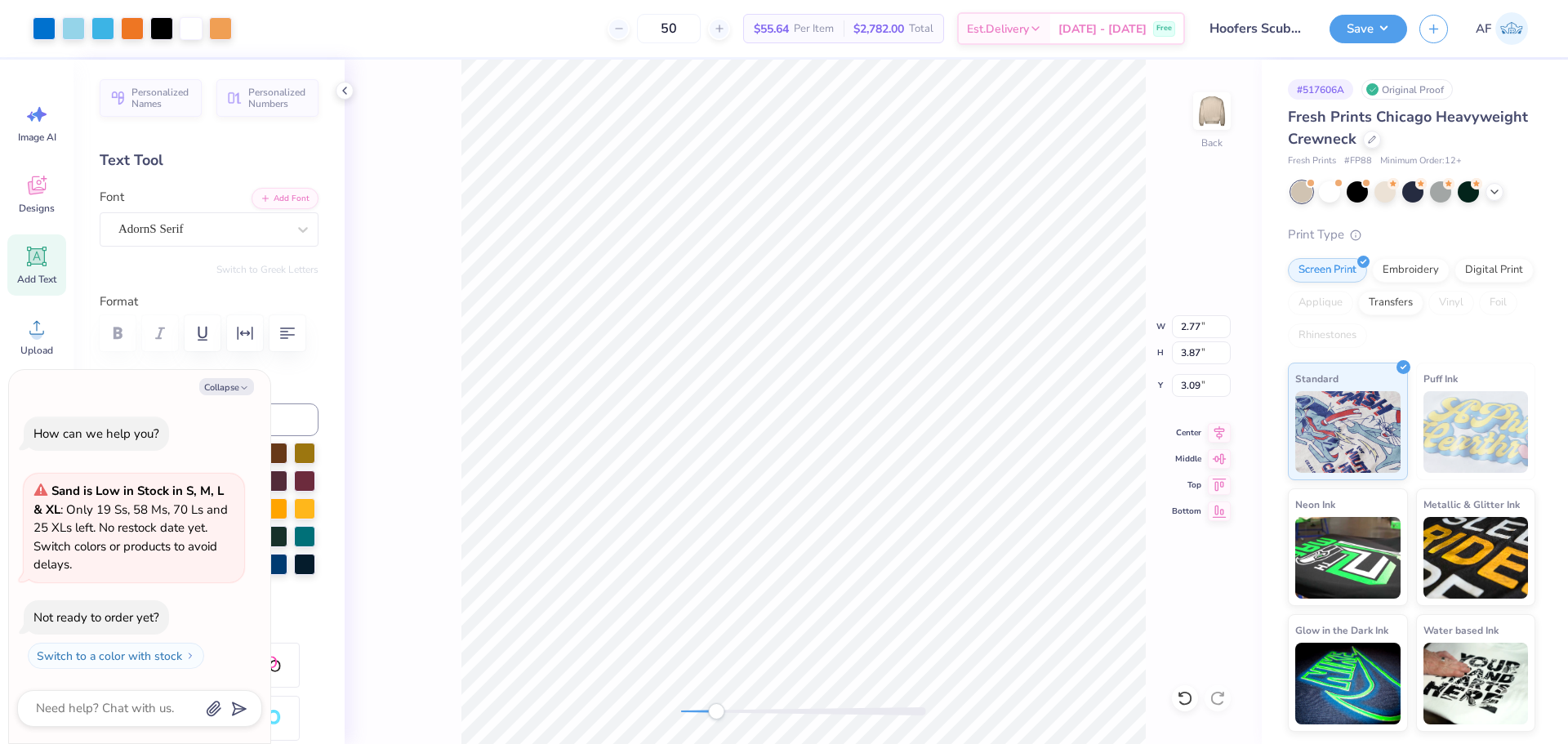
type input "7.23"
type textarea "x"
type input "2.77"
type input "3.87"
type input "3.09"
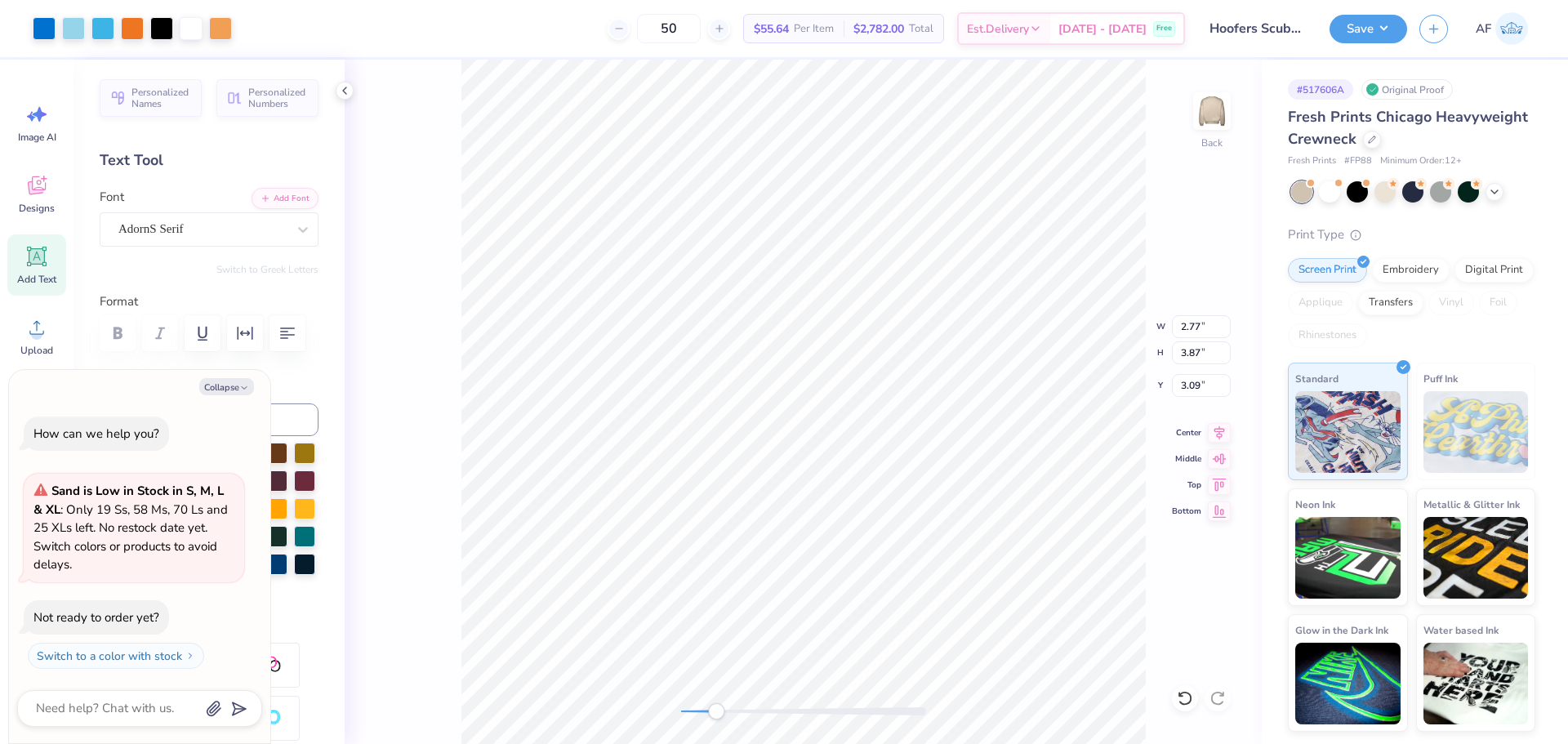
type textarea "x"
type input "2.71"
type input "0.35"
type input "7.23"
type textarea "x"
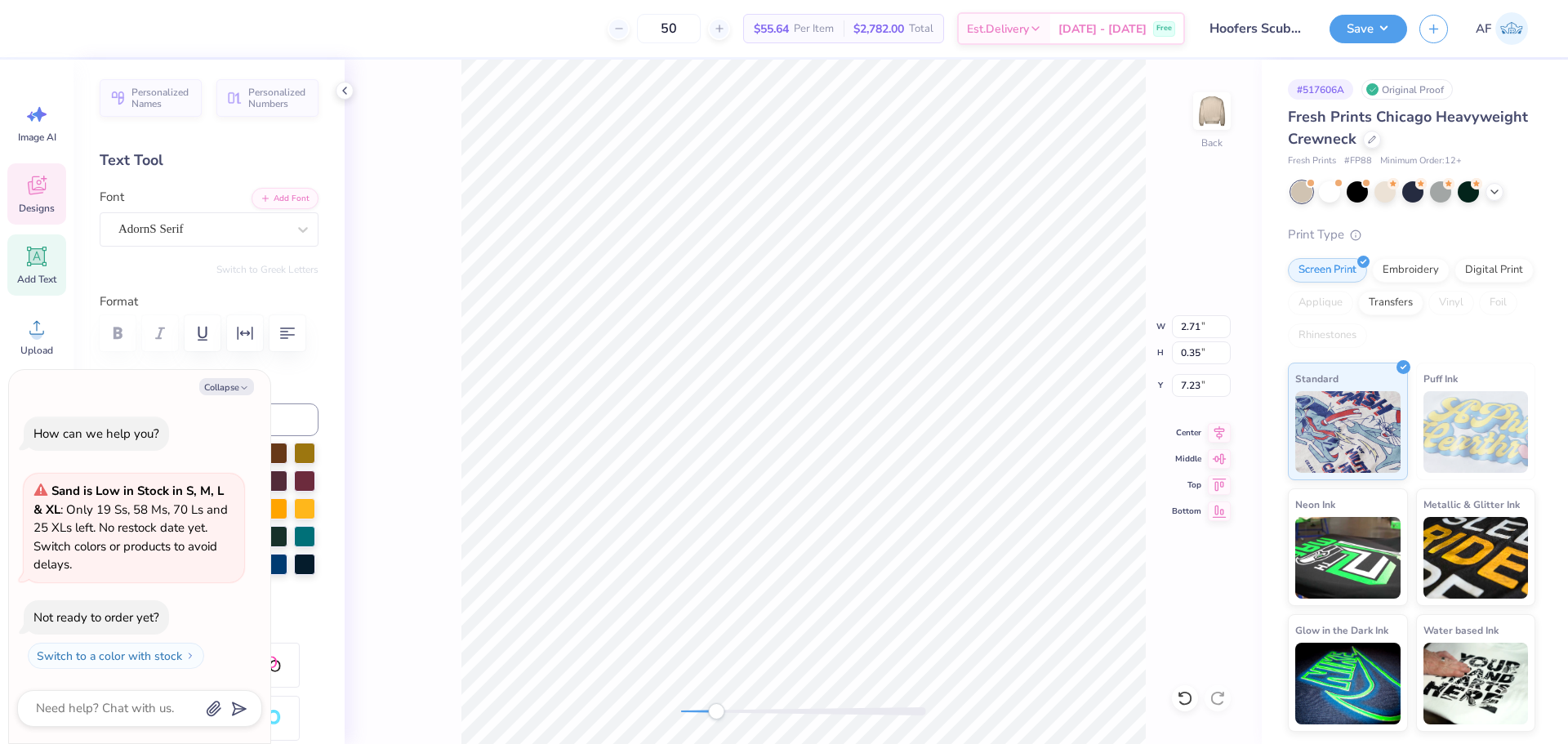
type input "1.48"
type textarea "x"
type input "2.85"
type input "3.04"
type input "3.72"
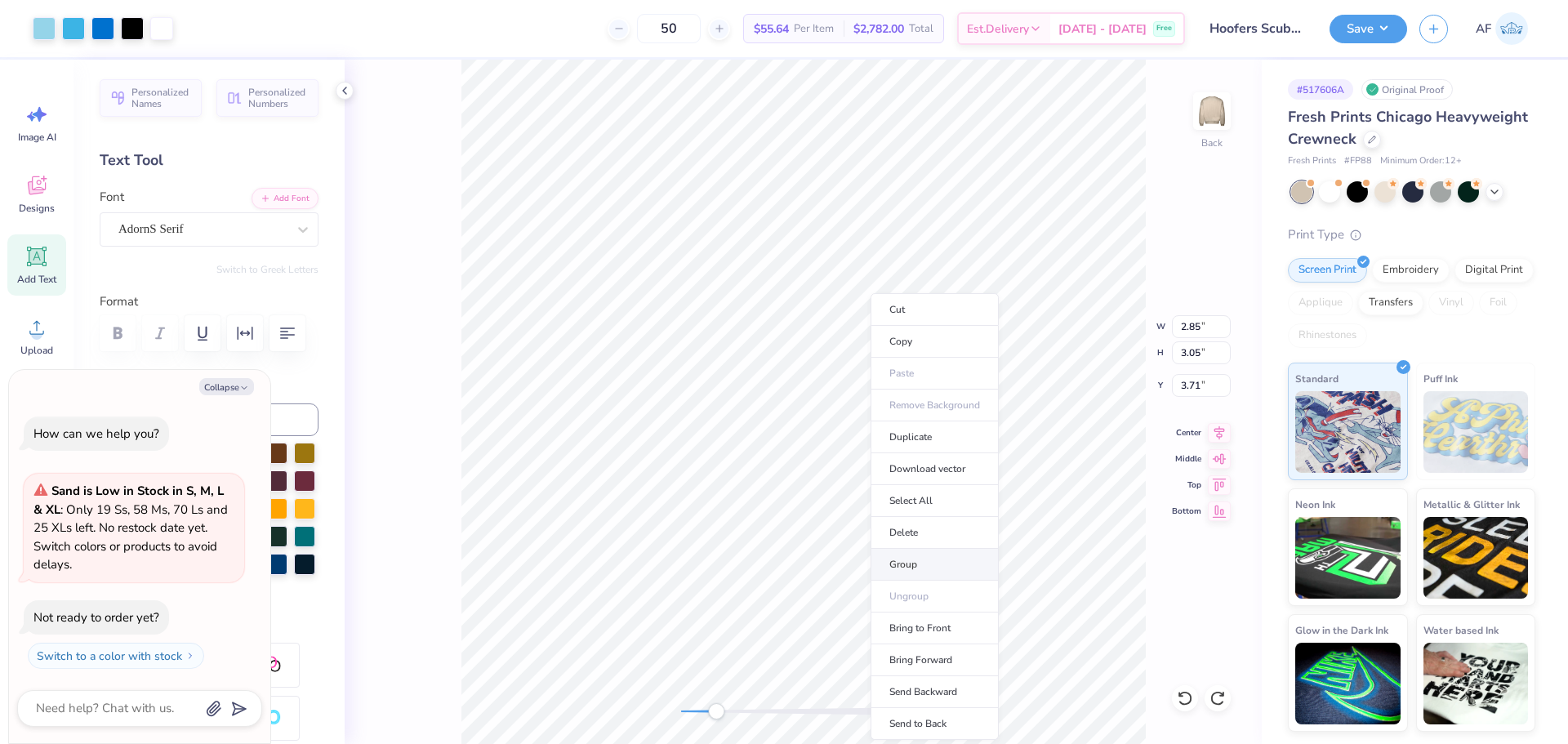
click at [903, 563] on li "Group" at bounding box center [934, 565] width 128 height 32
type textarea "x"
type input "1.48"
type input "0.35"
type input "7.23"
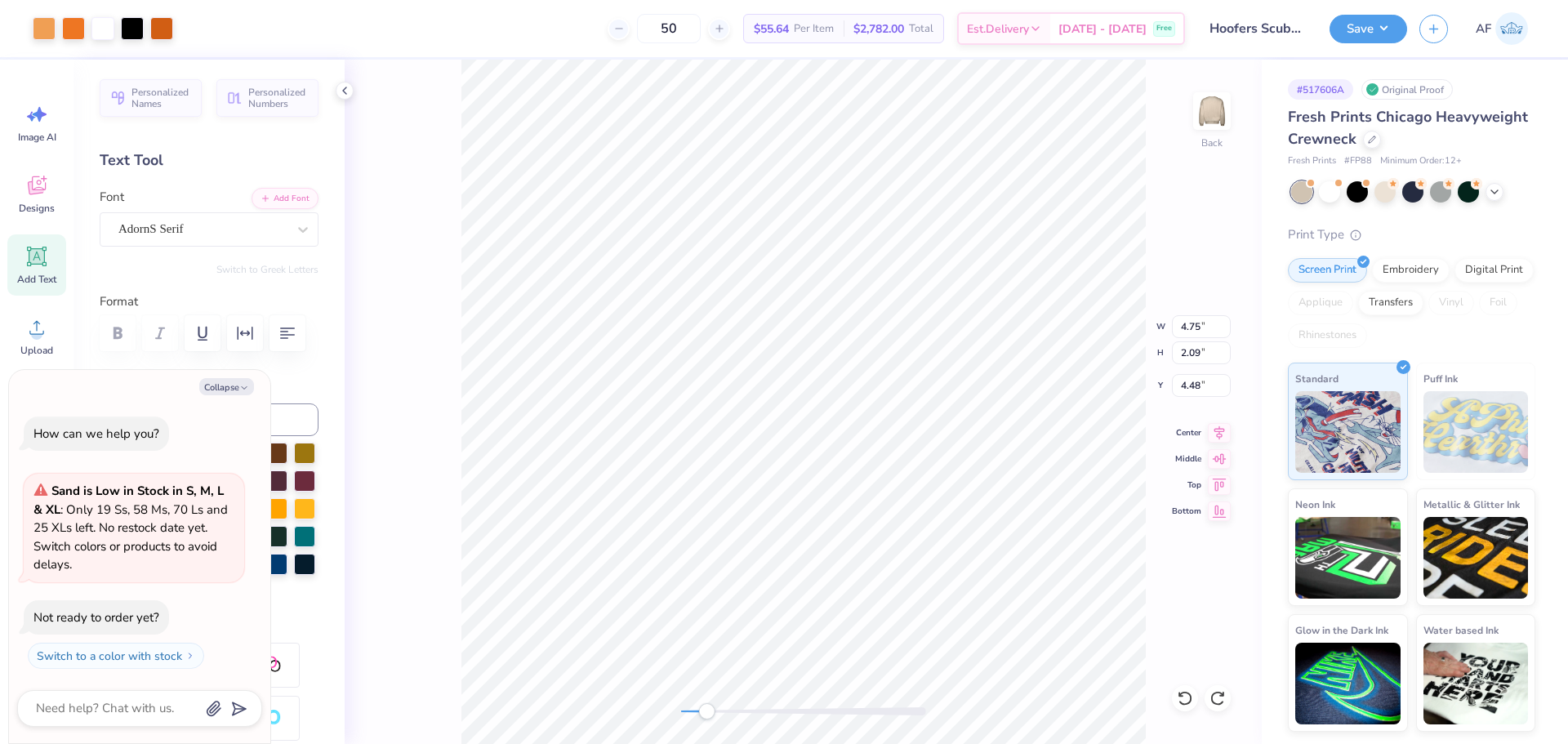
type textarea "x"
type input "1.90"
type input "0.35"
type input "7.23"
click at [1222, 436] on icon at bounding box center [1219, 430] width 23 height 20
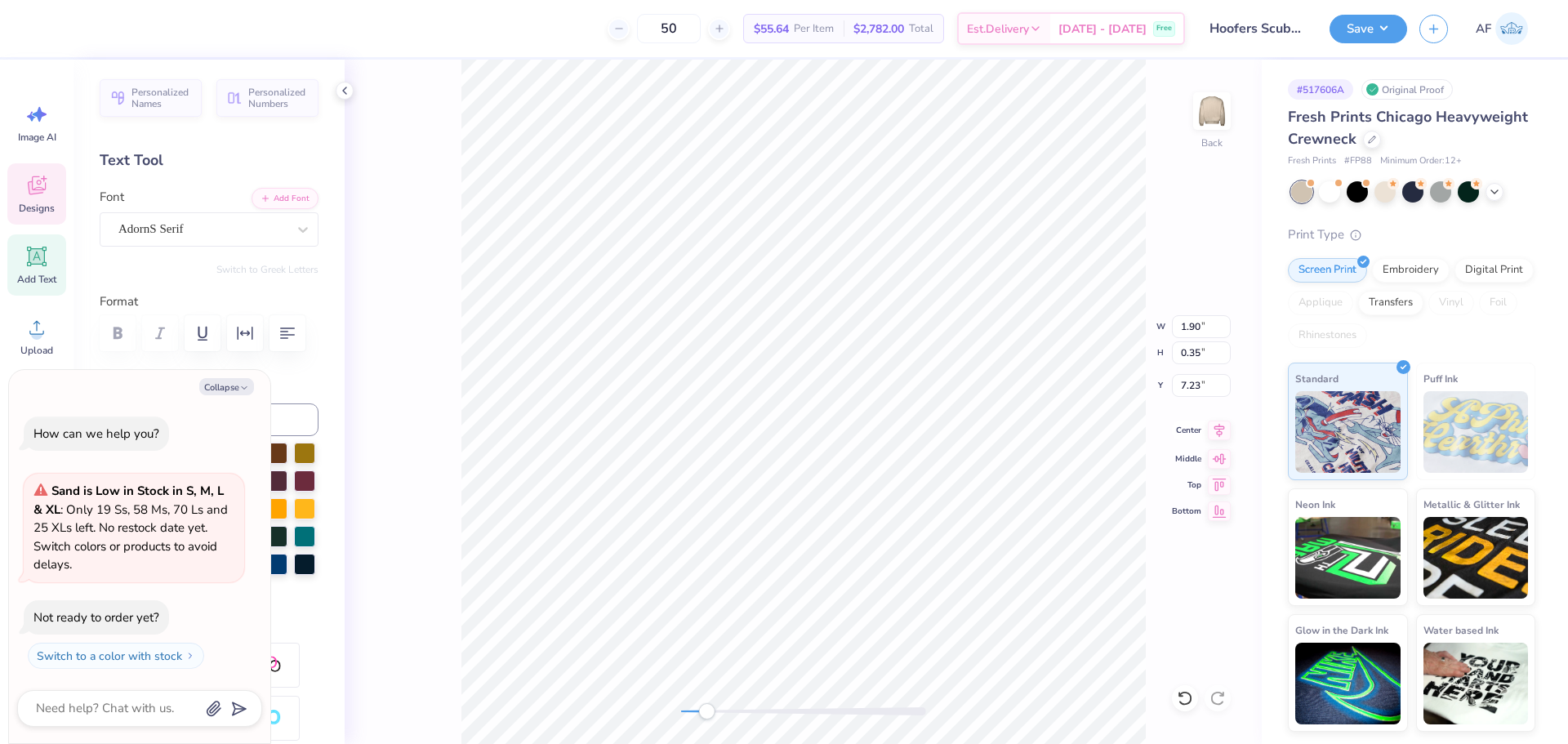
type textarea "x"
type input "4.75"
type input "2.09"
type input "4.48"
click at [1215, 427] on icon at bounding box center [1220, 430] width 10 height 14
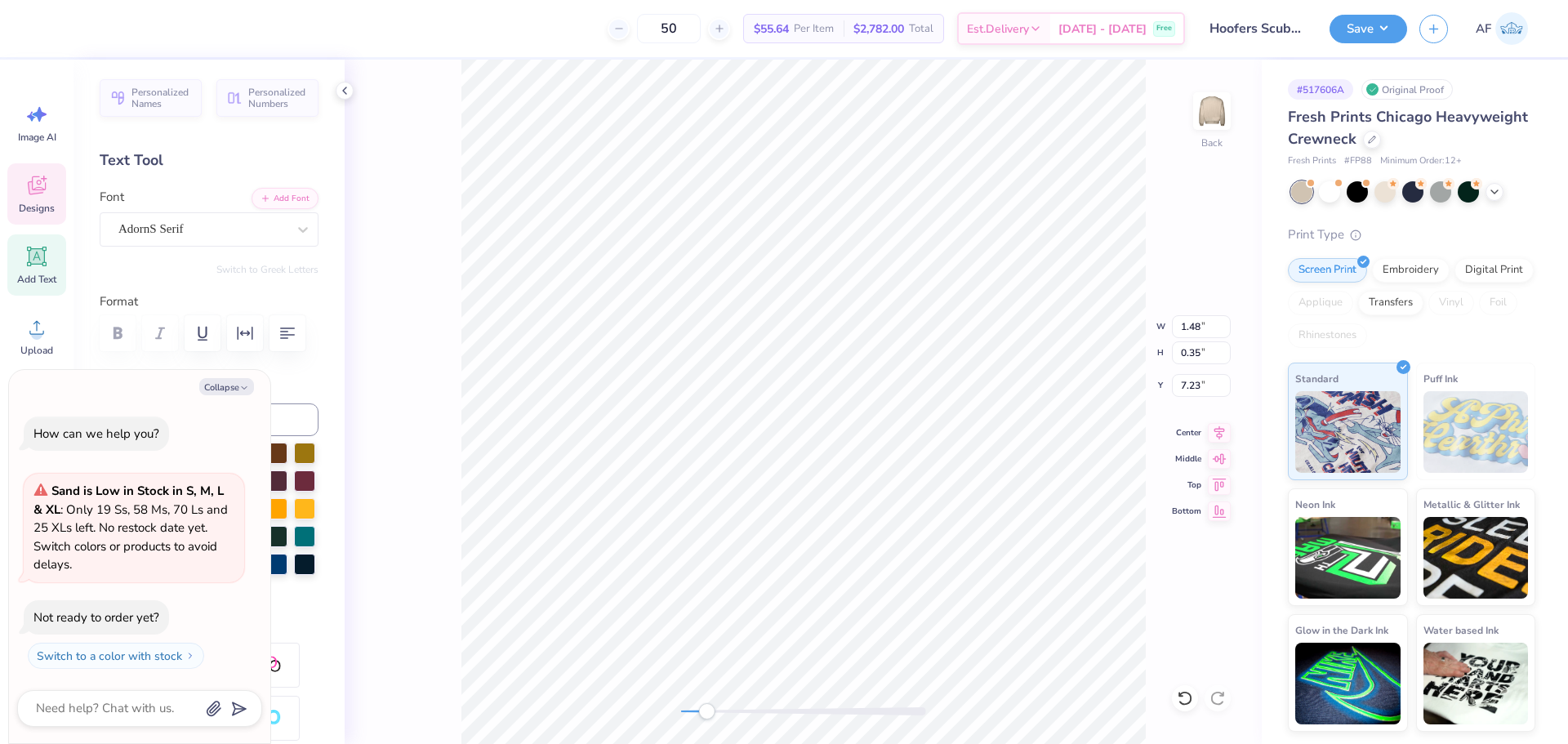
type textarea "x"
type input "6.22"
click at [1220, 484] on icon at bounding box center [1219, 483] width 23 height 20
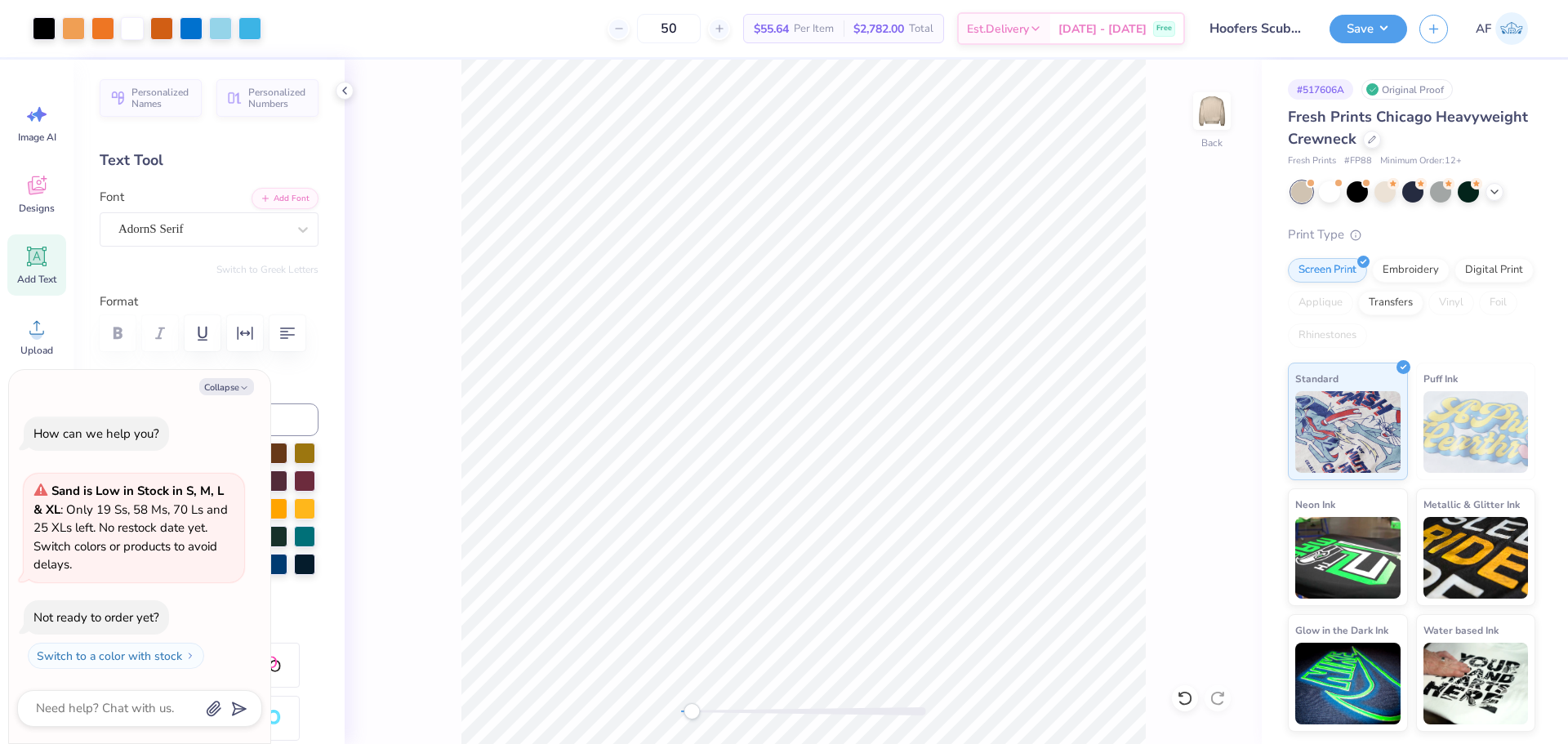
click at [392, 482] on div "Back" at bounding box center [803, 402] width 917 height 685
click at [349, 90] on icon at bounding box center [344, 91] width 13 height 13
type textarea "x"
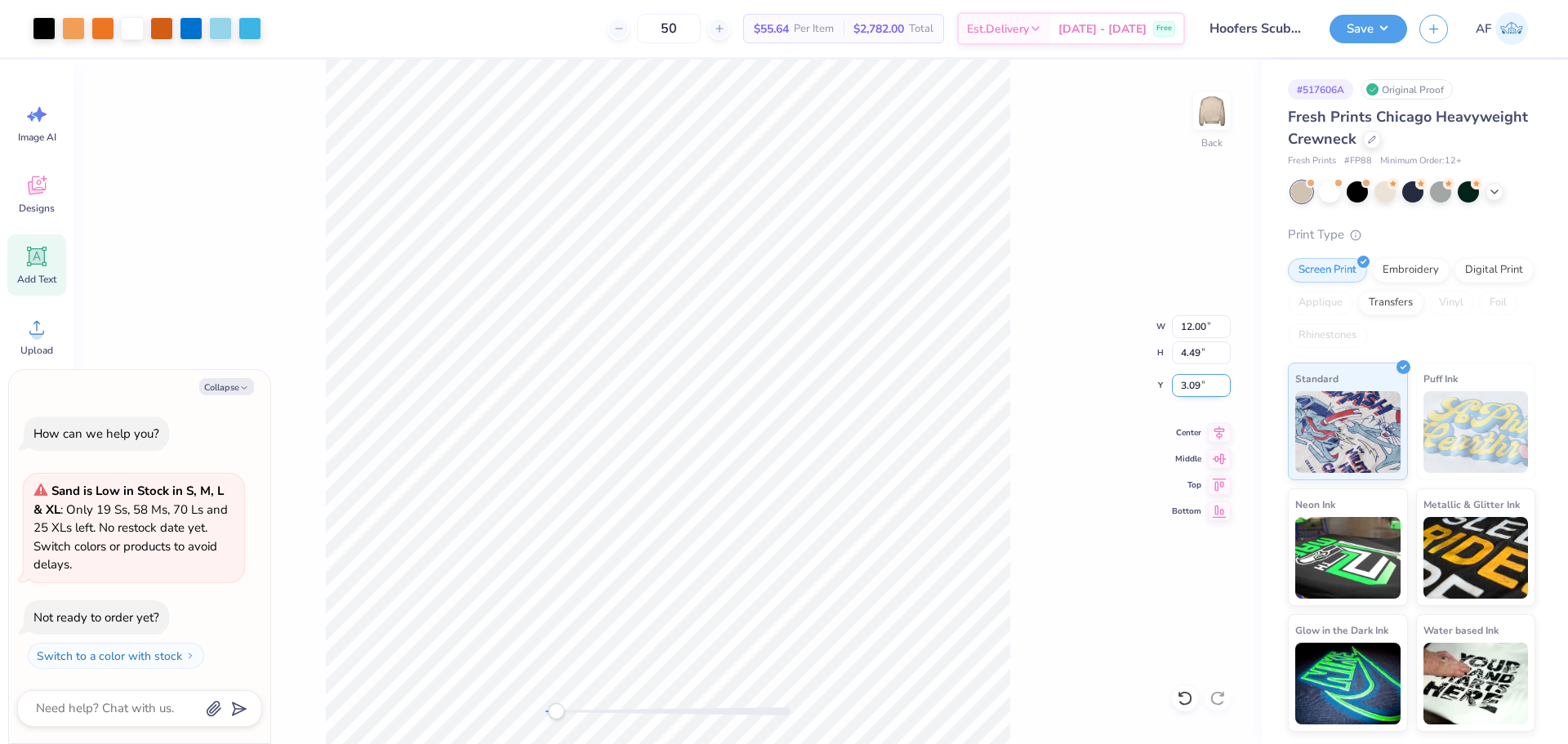
click at [1183, 390] on input "3.09" at bounding box center [1202, 385] width 59 height 23
type input "3"
type textarea "x"
type input "3.00"
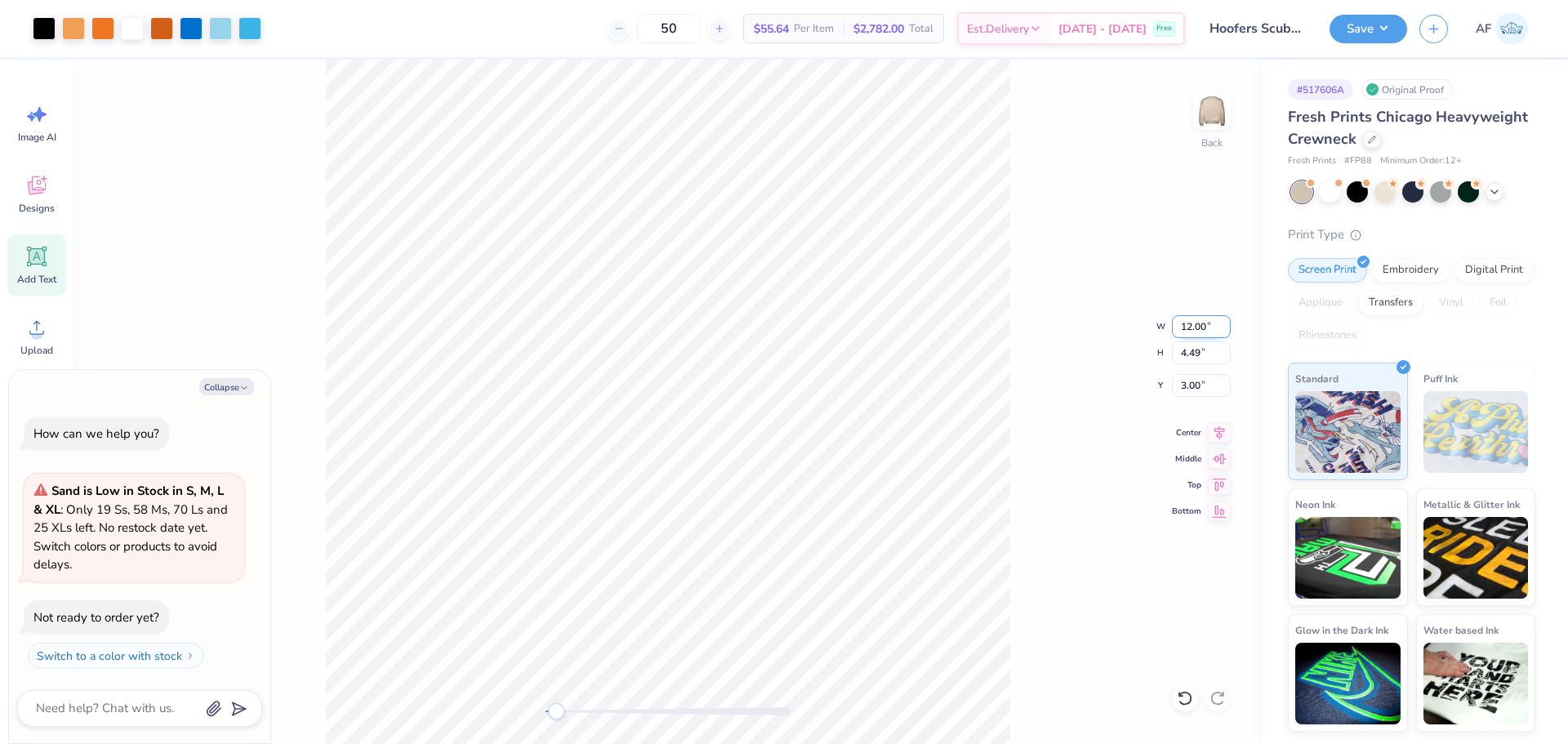
click at [1201, 325] on input "12.00" at bounding box center [1202, 327] width 59 height 23
type input "12.5"
type textarea "x"
click at [1189, 385] on input "2.91" at bounding box center [1202, 385] width 59 height 23
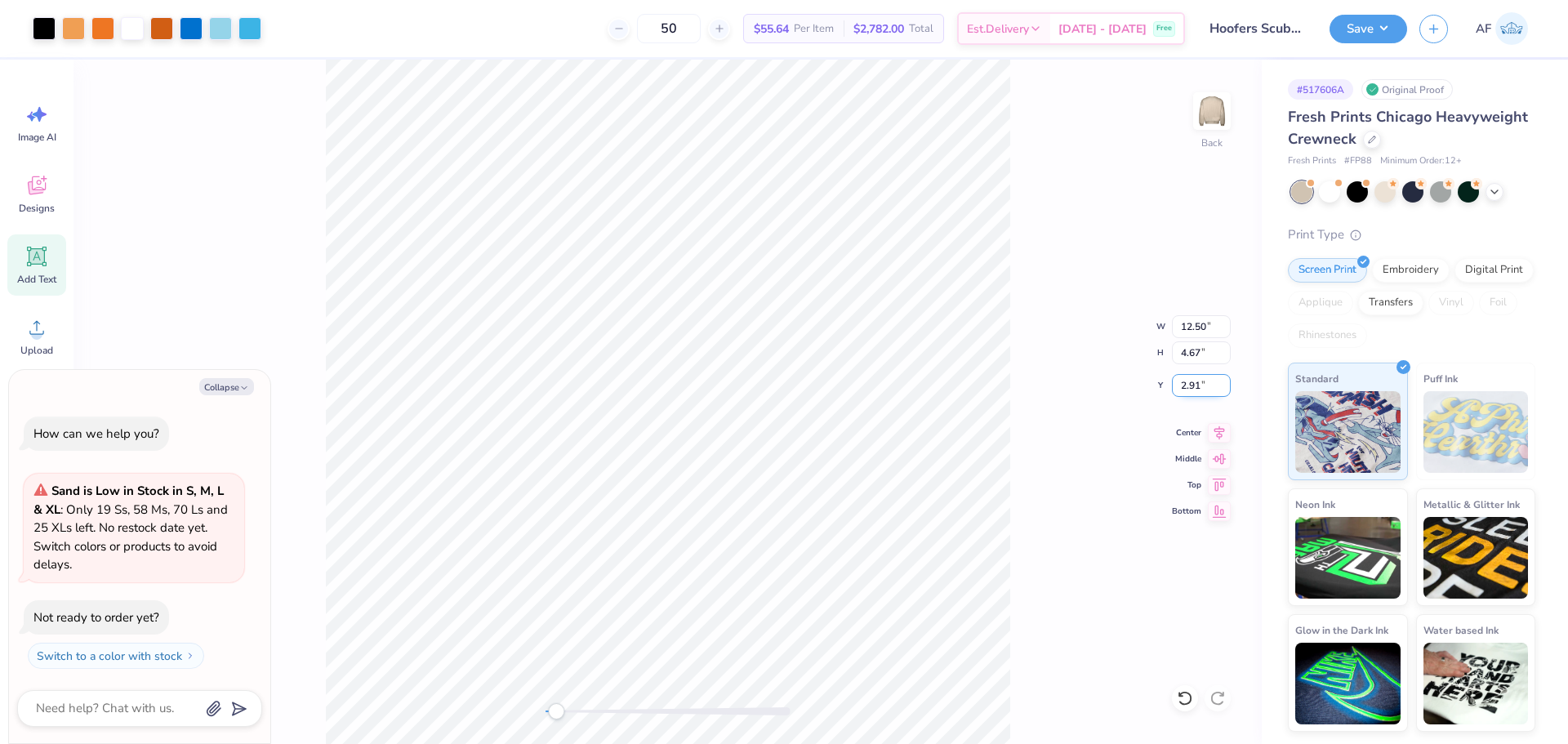
click at [1189, 385] on input "2.91" at bounding box center [1202, 385] width 59 height 23
click at [1388, 36] on button "Save" at bounding box center [1369, 26] width 78 height 28
click at [1397, 30] on button "Save" at bounding box center [1369, 26] width 78 height 28
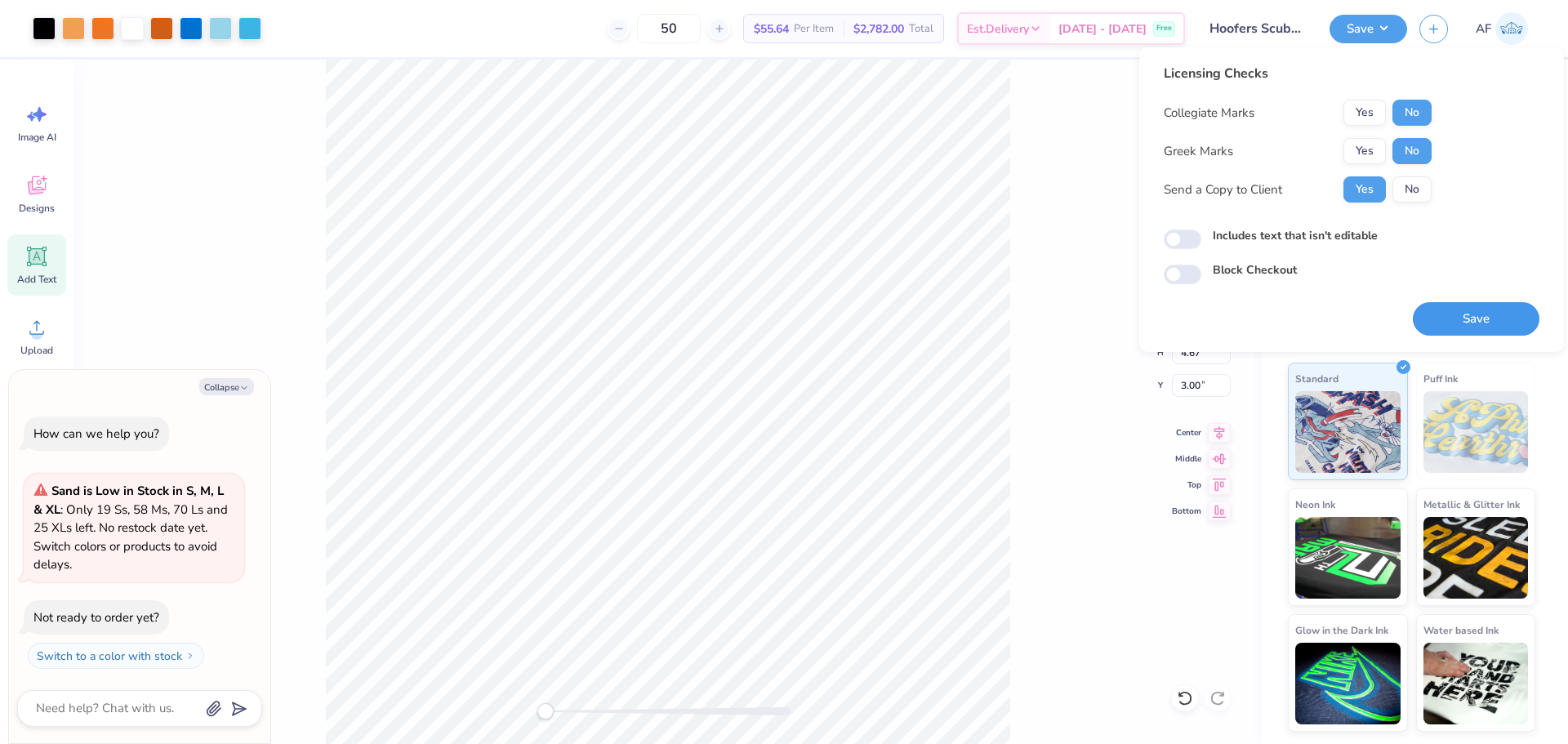
click at [1467, 322] on button "Save" at bounding box center [1476, 319] width 127 height 34
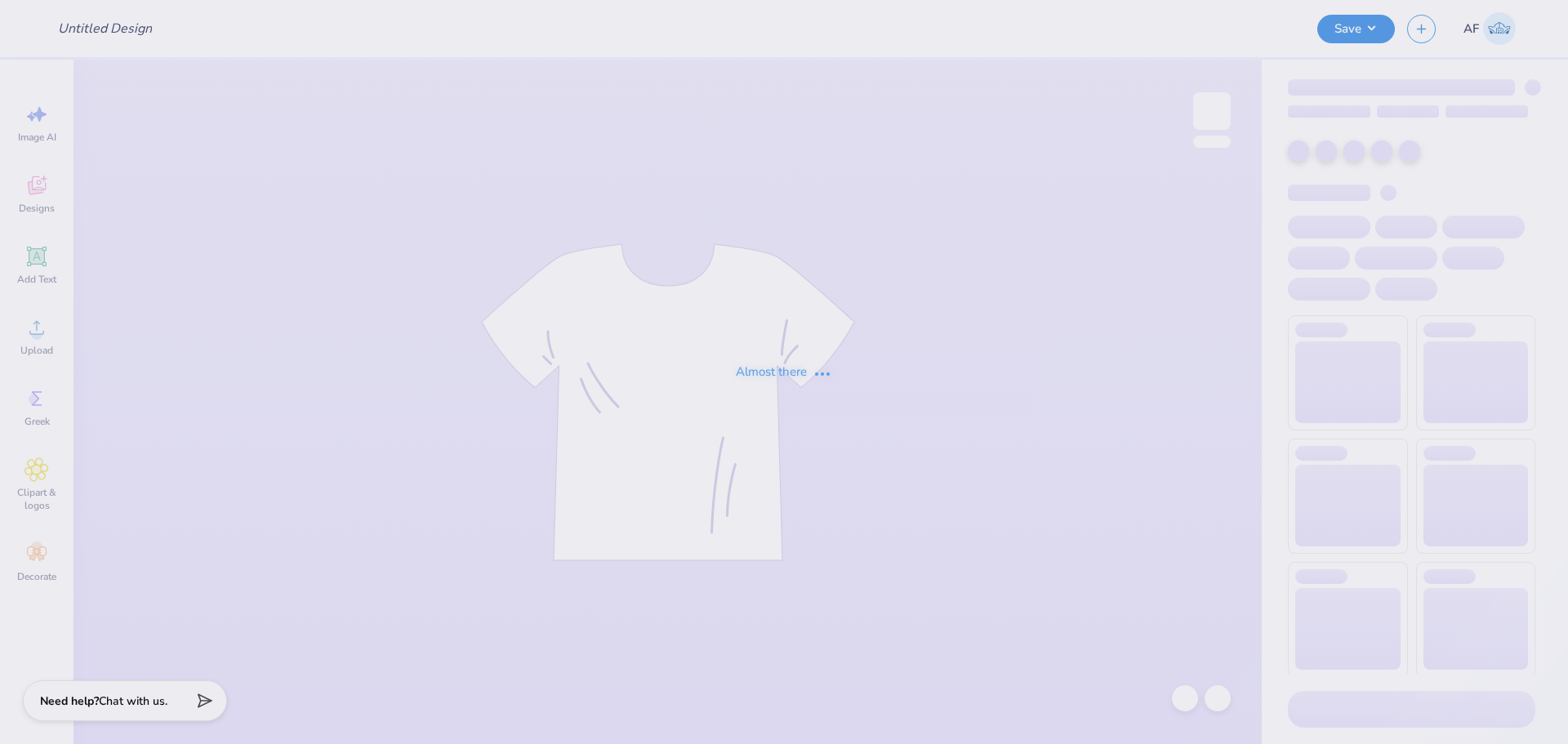
type input "[GEOGRAPHIC_DATA] : [PERSON_NAME]"
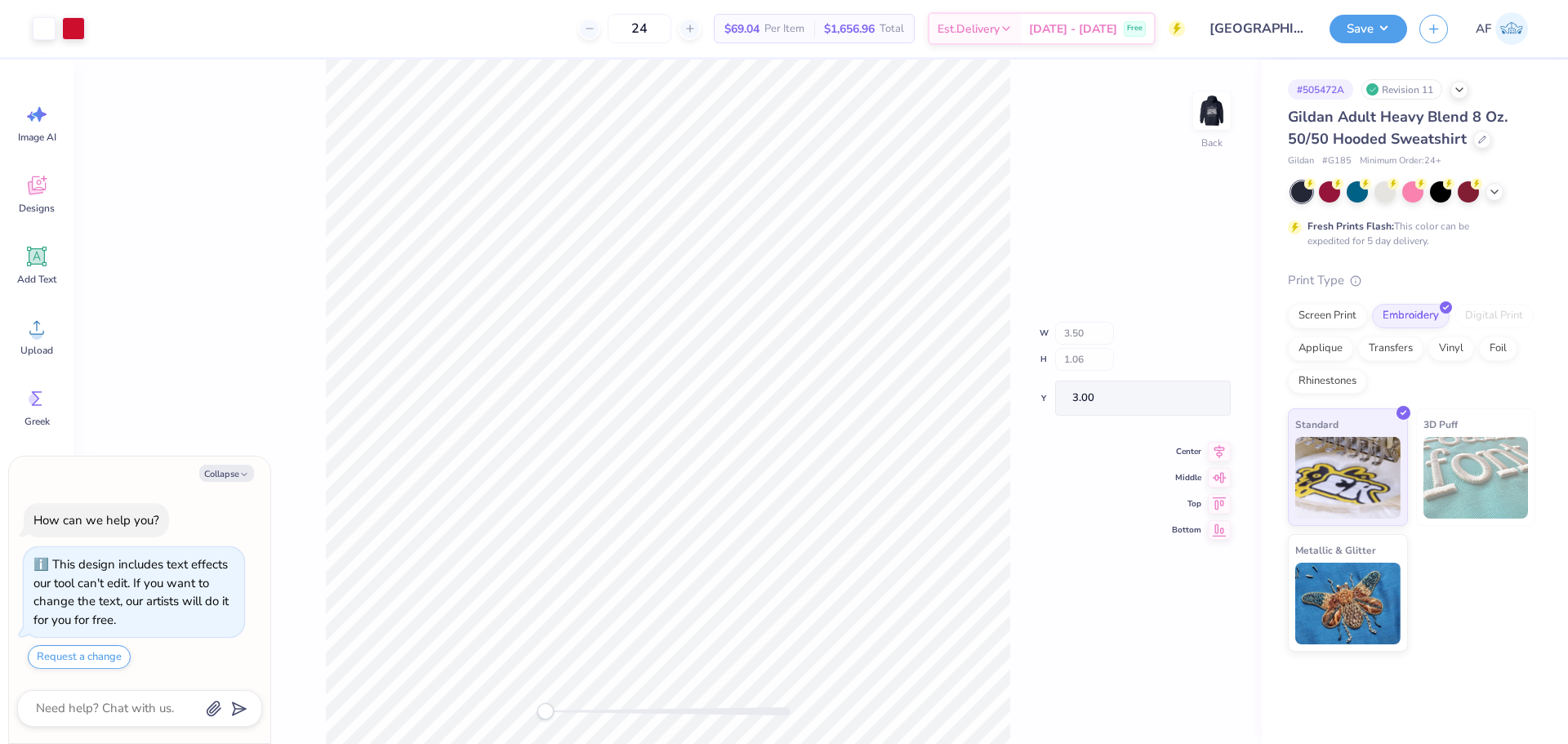
type textarea "x"
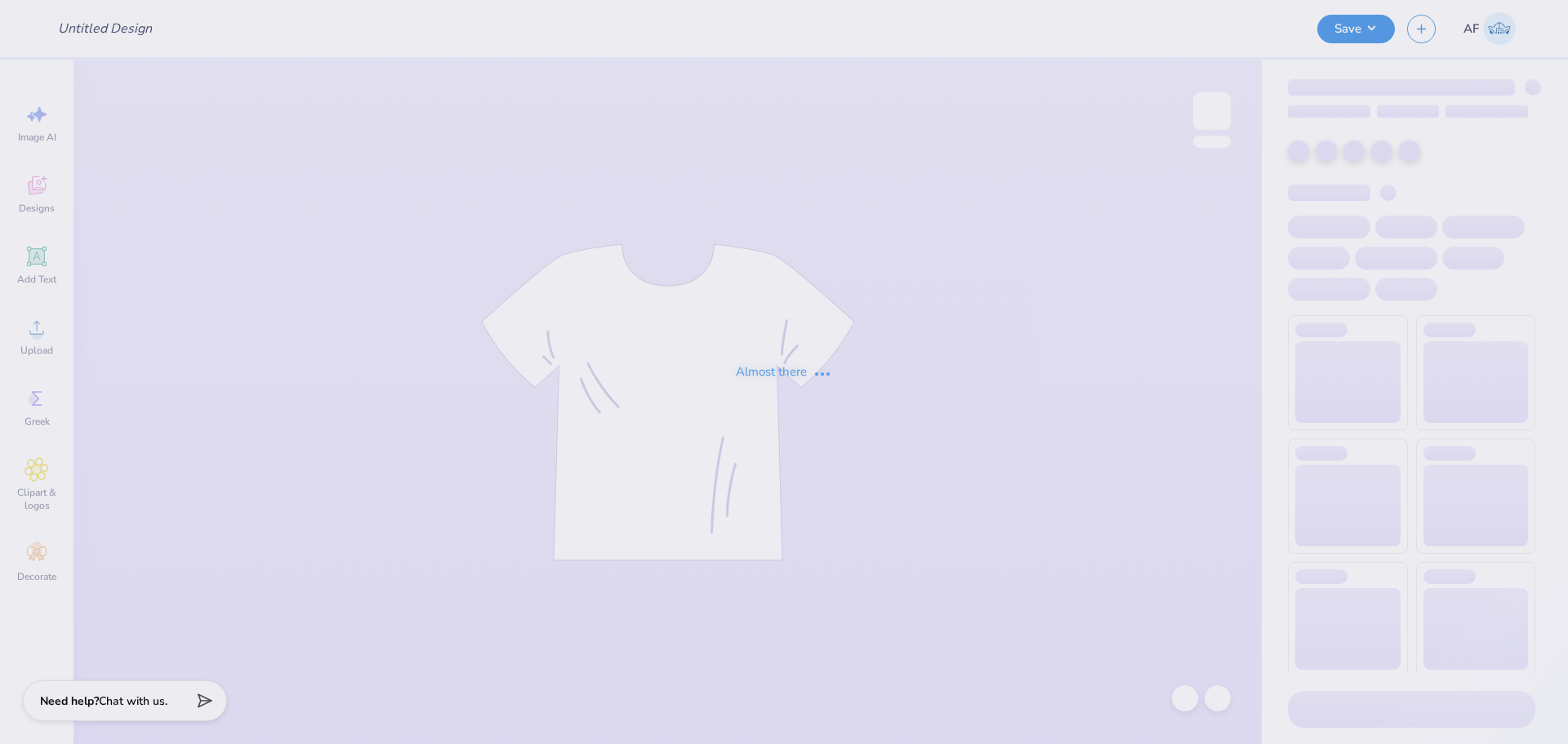
type input "[GEOGRAPHIC_DATA] : [PERSON_NAME]"
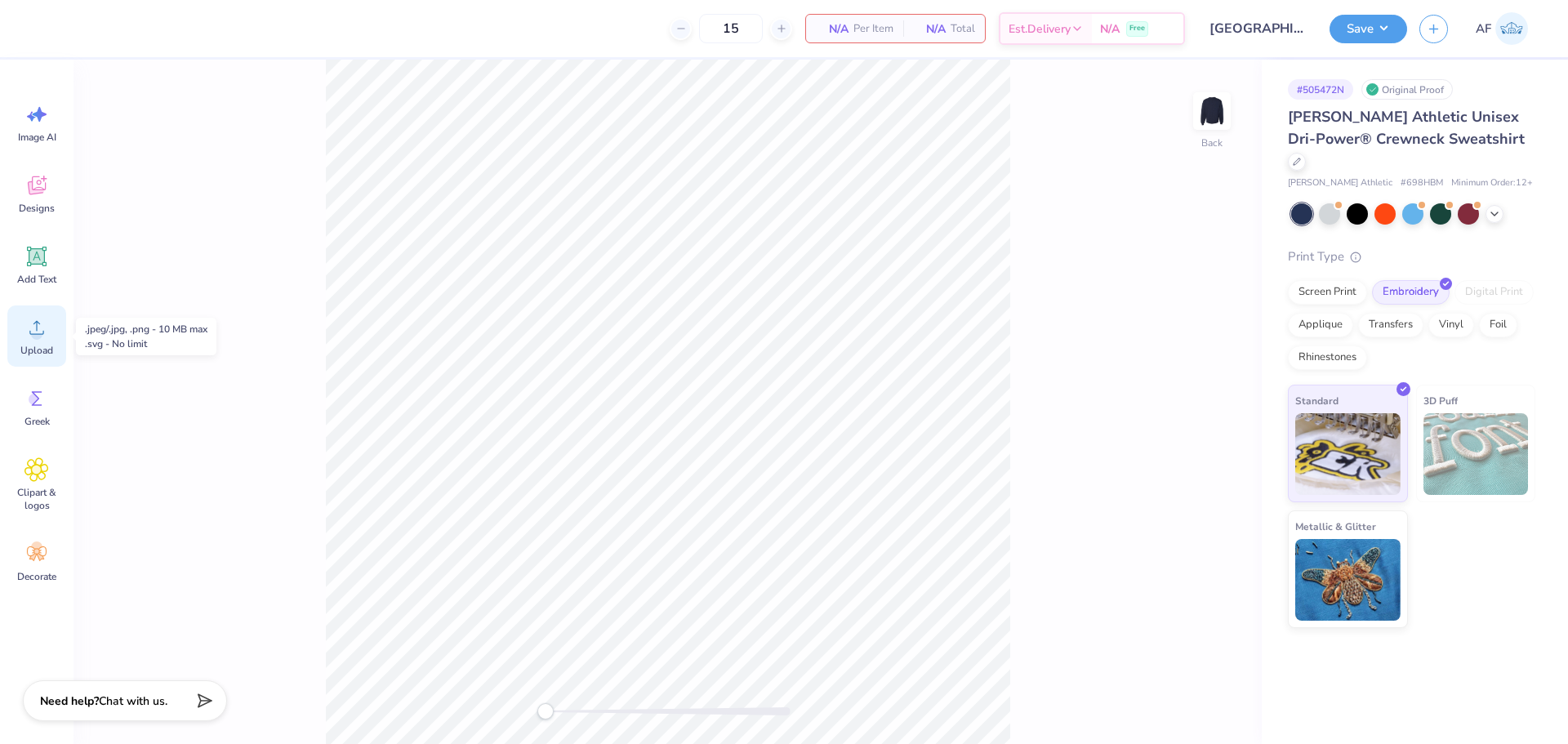
click at [31, 340] on div "Upload" at bounding box center [37, 335] width 59 height 61
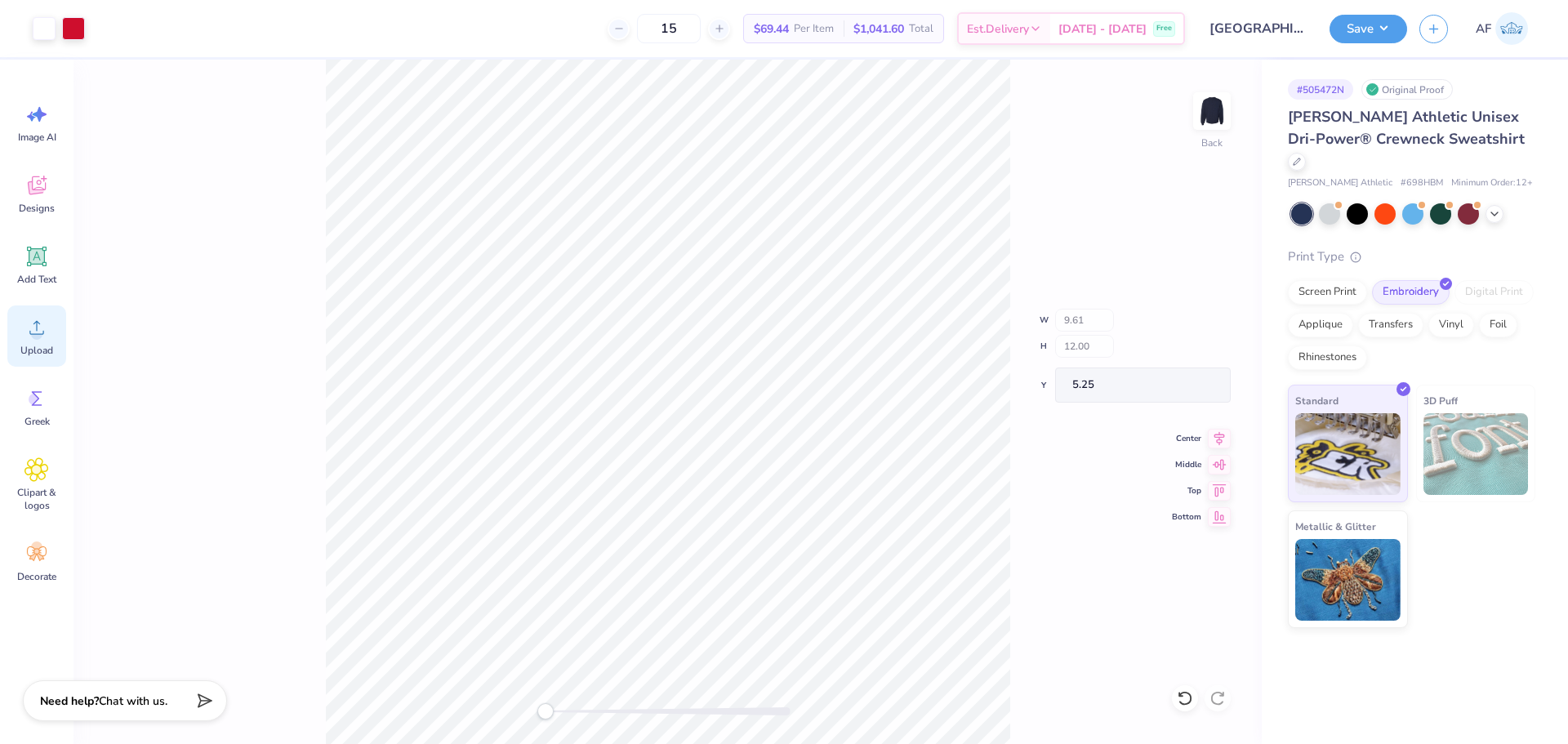
type input "1.26"
type input "1.57"
click at [723, 558] on li "Group" at bounding box center [740, 565] width 128 height 32
click at [723, 317] on li "Cut" at bounding box center [748, 309] width 128 height 33
click at [1181, 326] on input "5.27" at bounding box center [1202, 327] width 59 height 23
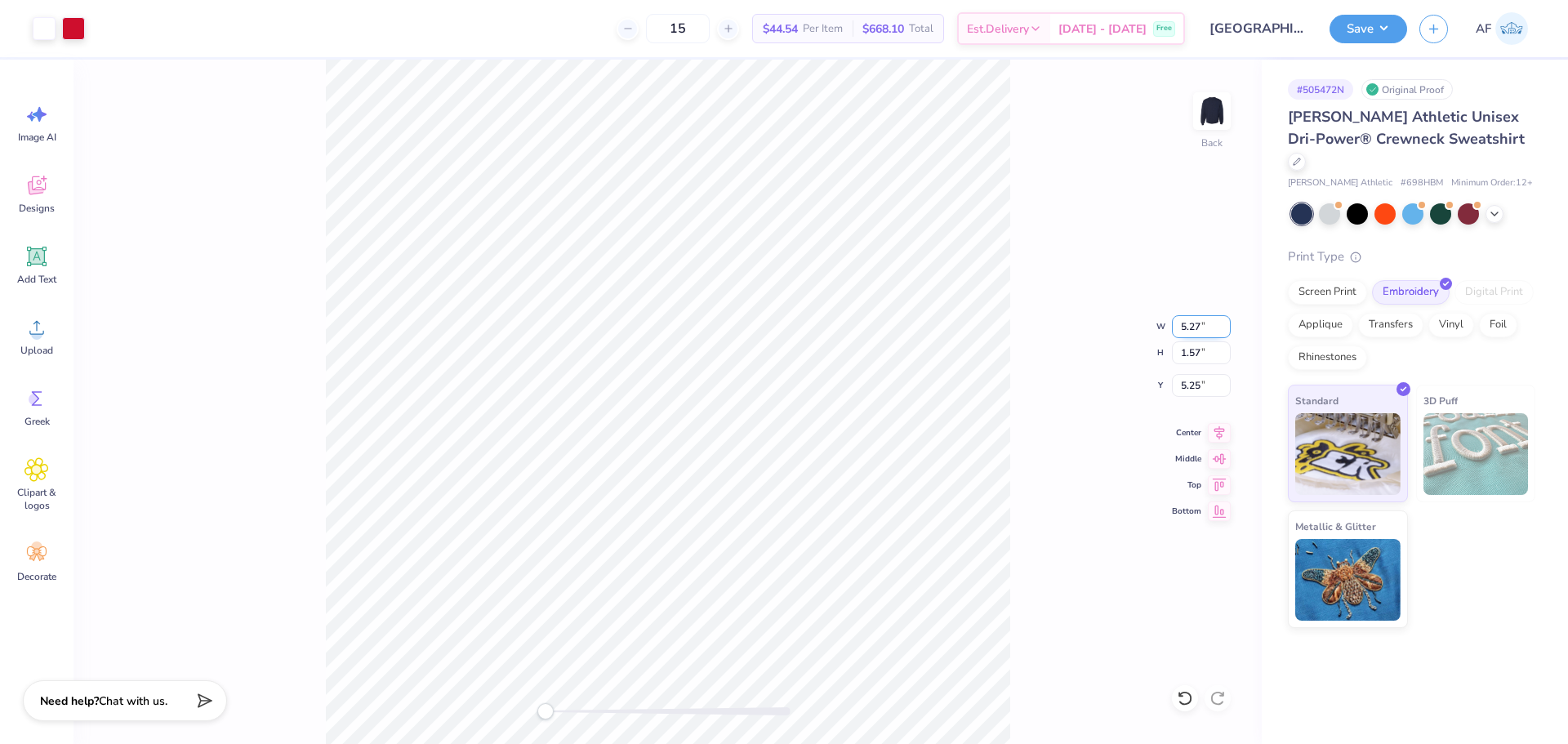
click at [1181, 326] on input "5.27" at bounding box center [1202, 327] width 59 height 23
type input "3.50"
type input "1.04"
click at [1175, 380] on input "5.52" at bounding box center [1202, 385] width 59 height 23
click at [1190, 388] on input "5.52" at bounding box center [1202, 385] width 59 height 23
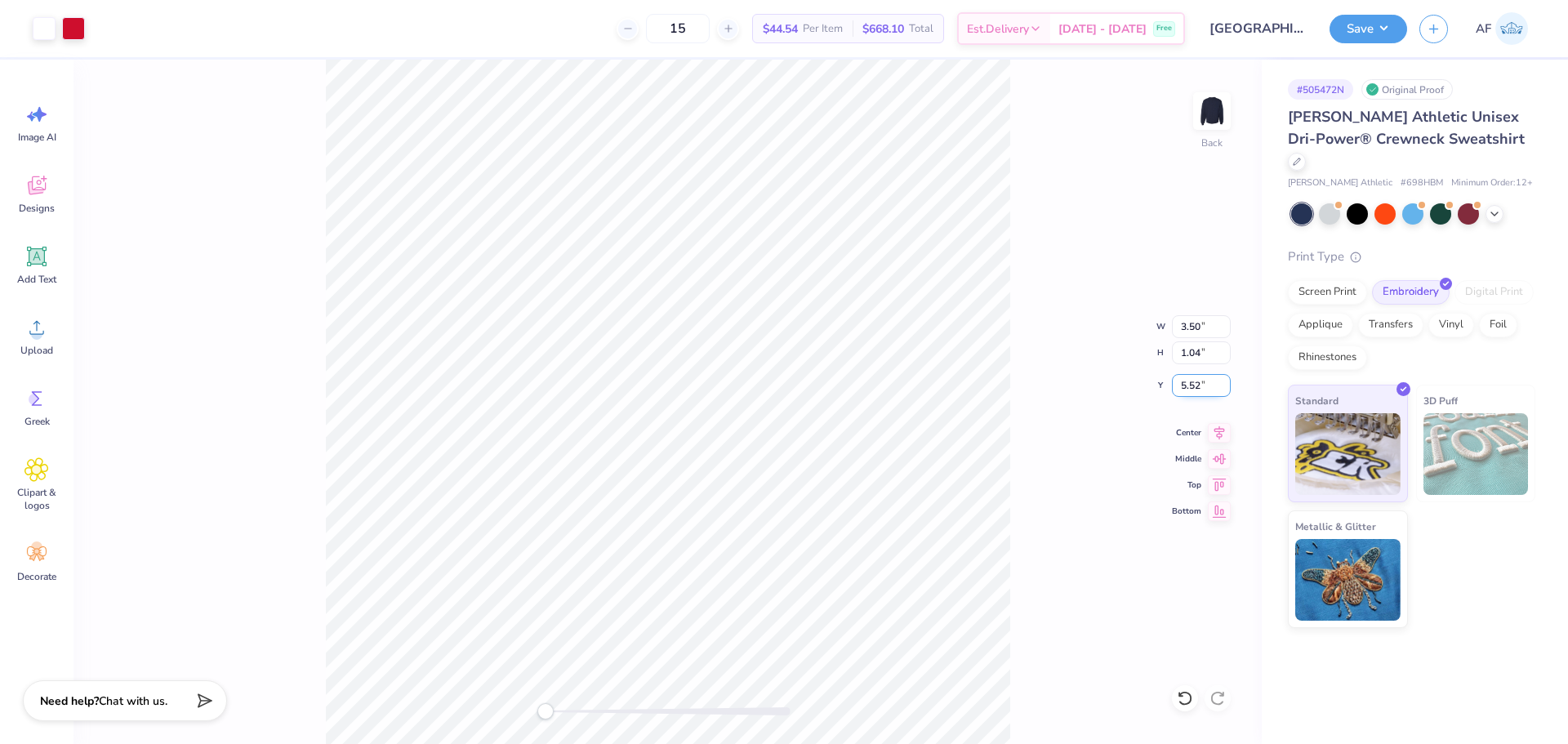
click at [1190, 388] on input "5.52" at bounding box center [1202, 385] width 59 height 23
click at [1185, 383] on input "2.78" at bounding box center [1202, 385] width 59 height 23
type input "3.00"
click at [837, 538] on li "Group" at bounding box center [837, 531] width 128 height 32
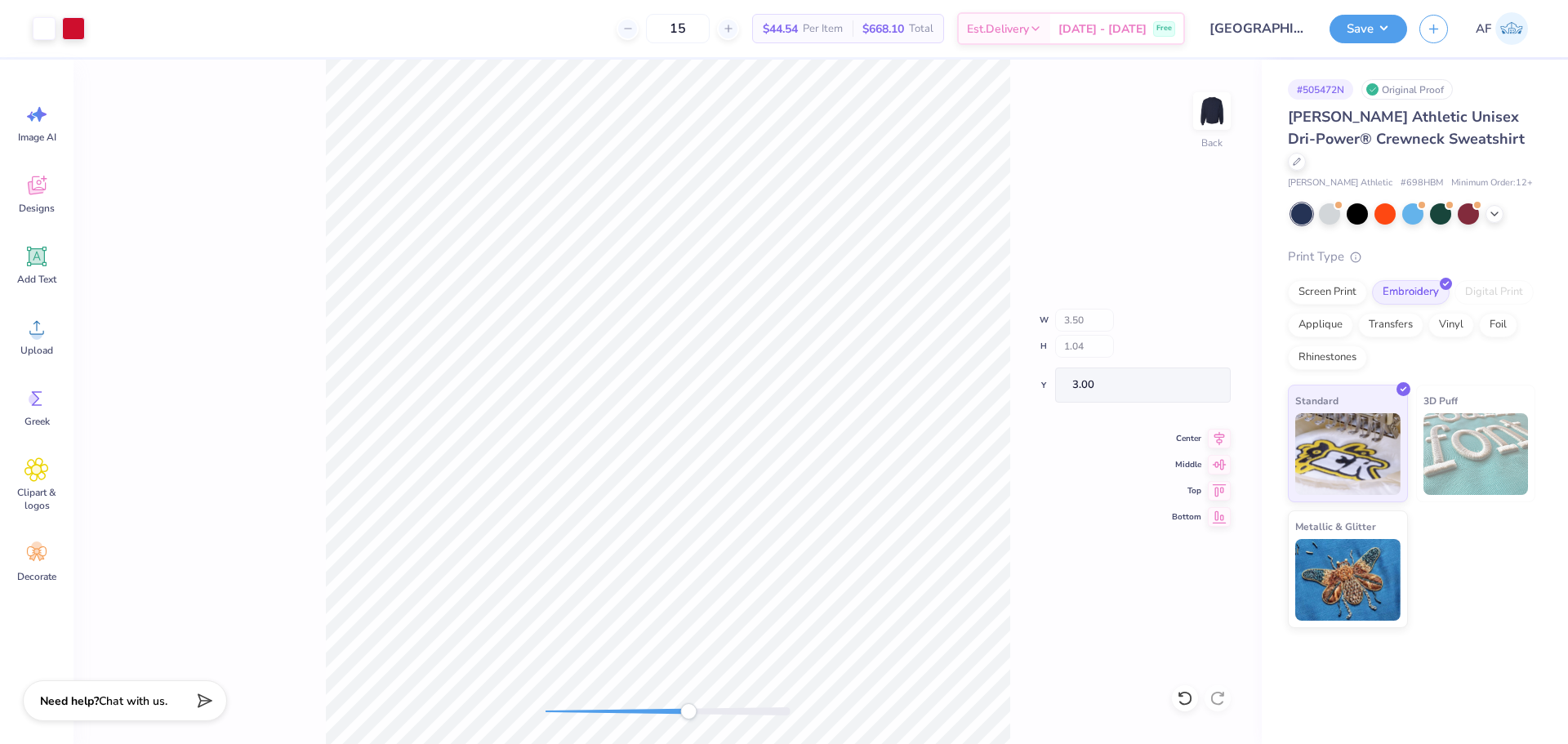
type input "0.84"
click at [1211, 111] on img at bounding box center [1212, 111] width 66 height 66
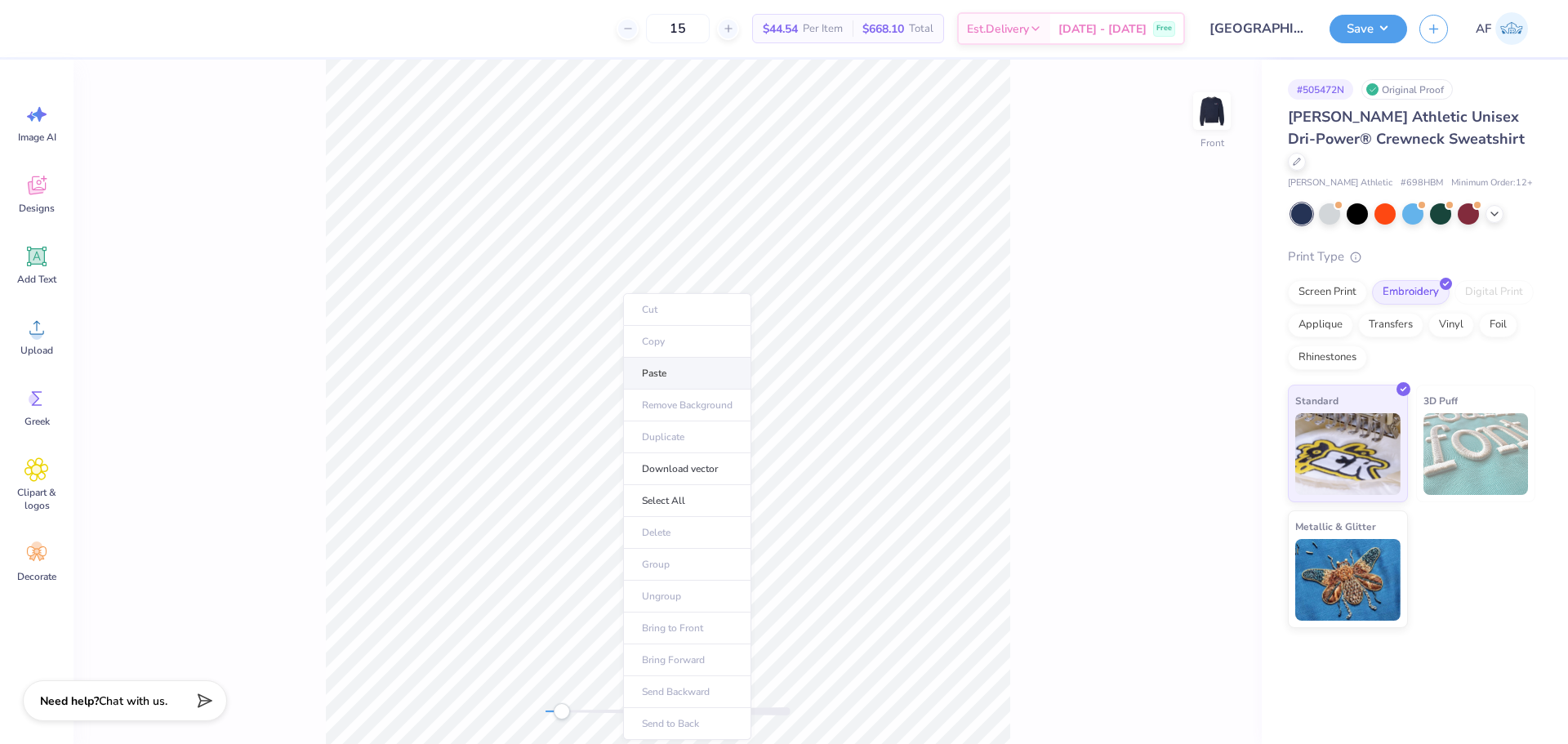
click at [667, 377] on li "Paste" at bounding box center [687, 373] width 128 height 32
